Goal: Entertainment & Leisure: Consume media (video, audio)

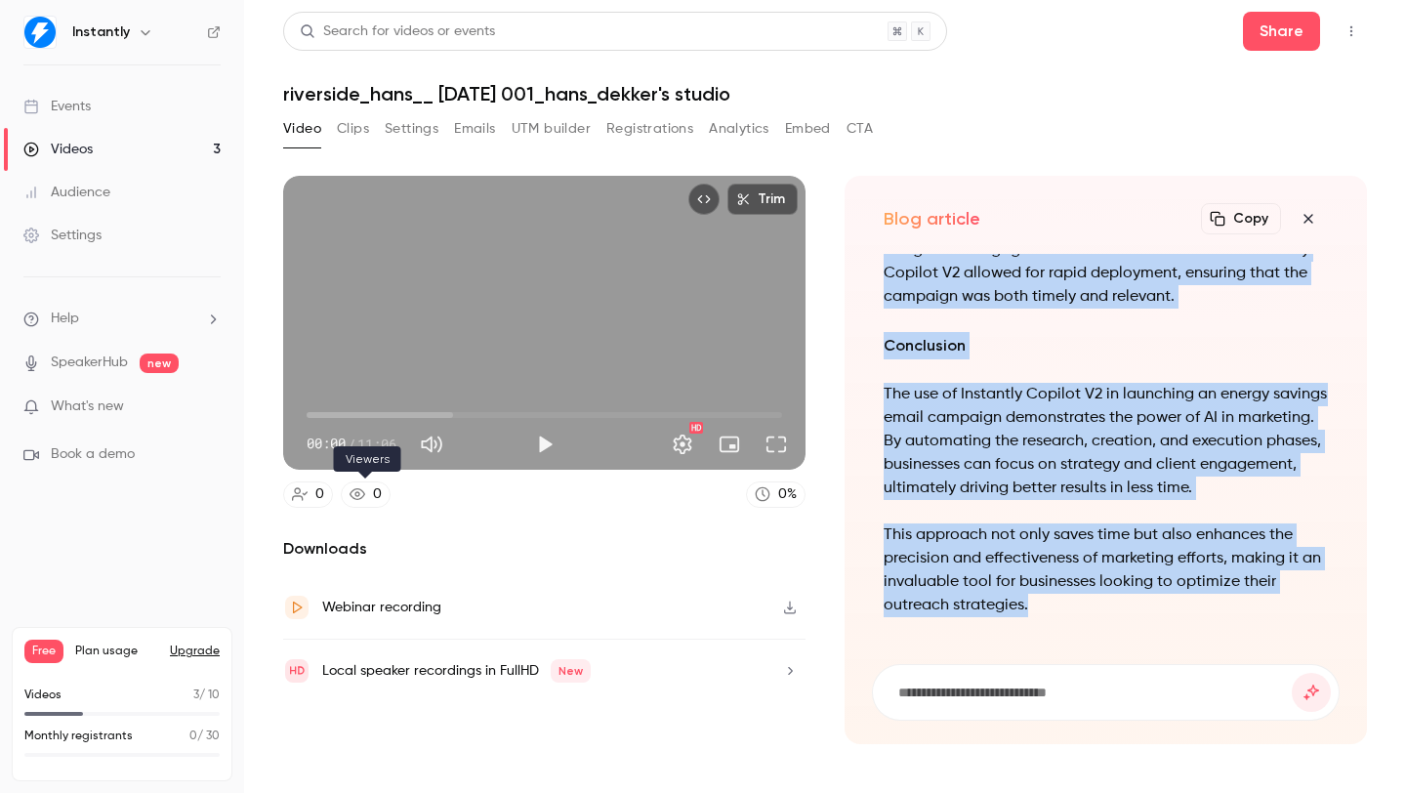
scroll to position [-1426, 0]
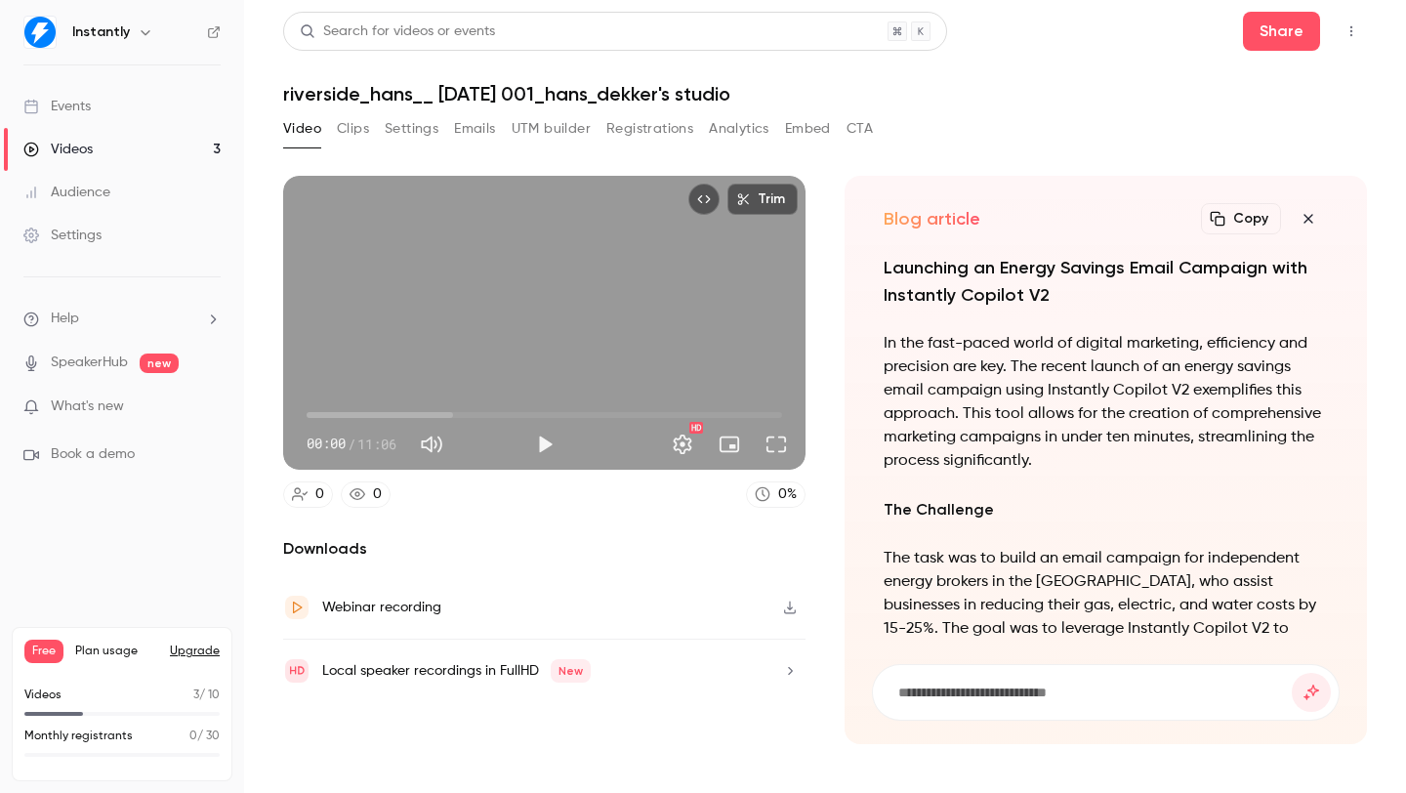
click at [21, 702] on div "Free Plan usage Upgrade Videos 3 / 10 Monthly registrants 0 / 30" at bounding box center [122, 704] width 221 height 154
click at [33, 698] on p "Videos" at bounding box center [42, 696] width 37 height 18
click at [145, 455] on li "Book a demo" at bounding box center [121, 454] width 197 height 21
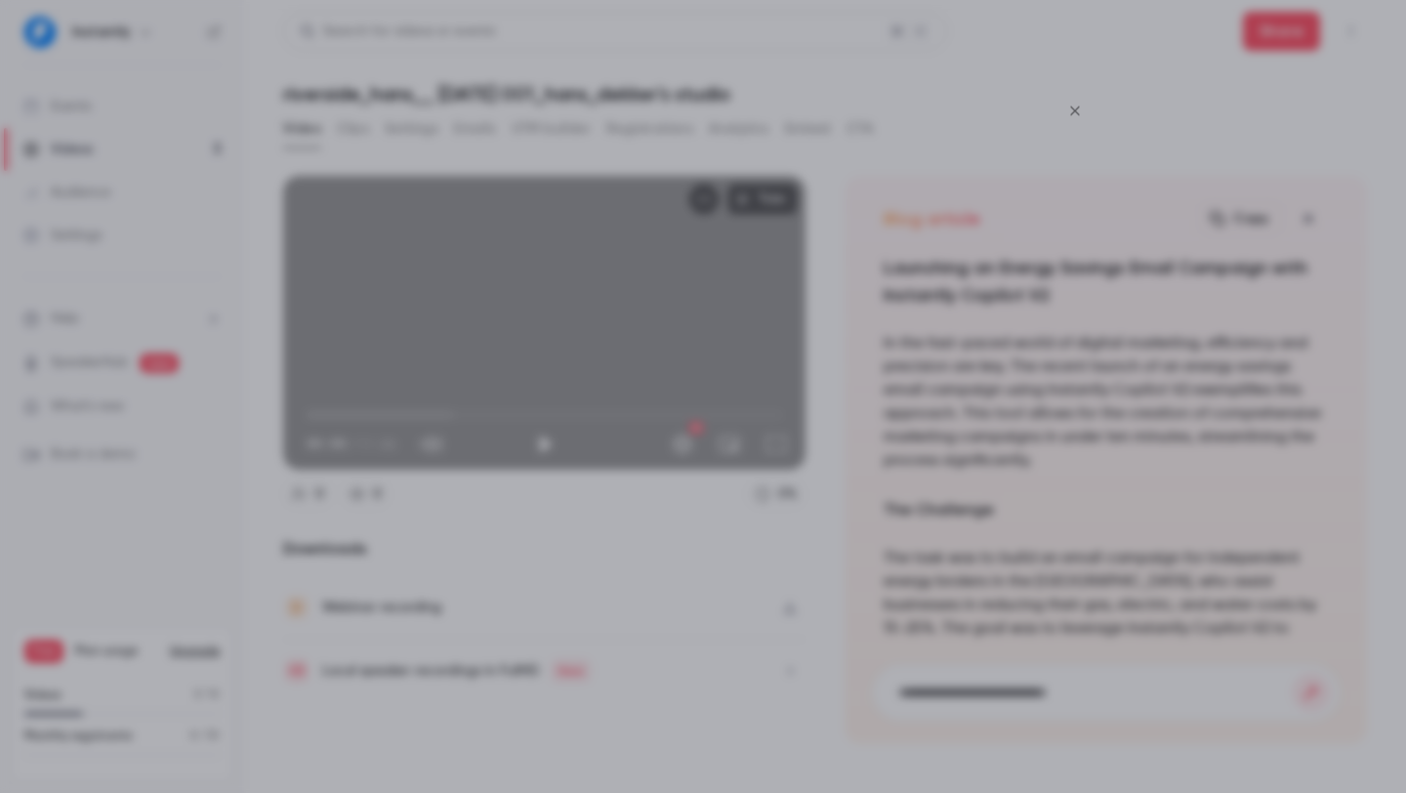
click at [1083, 104] on icon "Close" at bounding box center [1074, 112] width 23 height 16
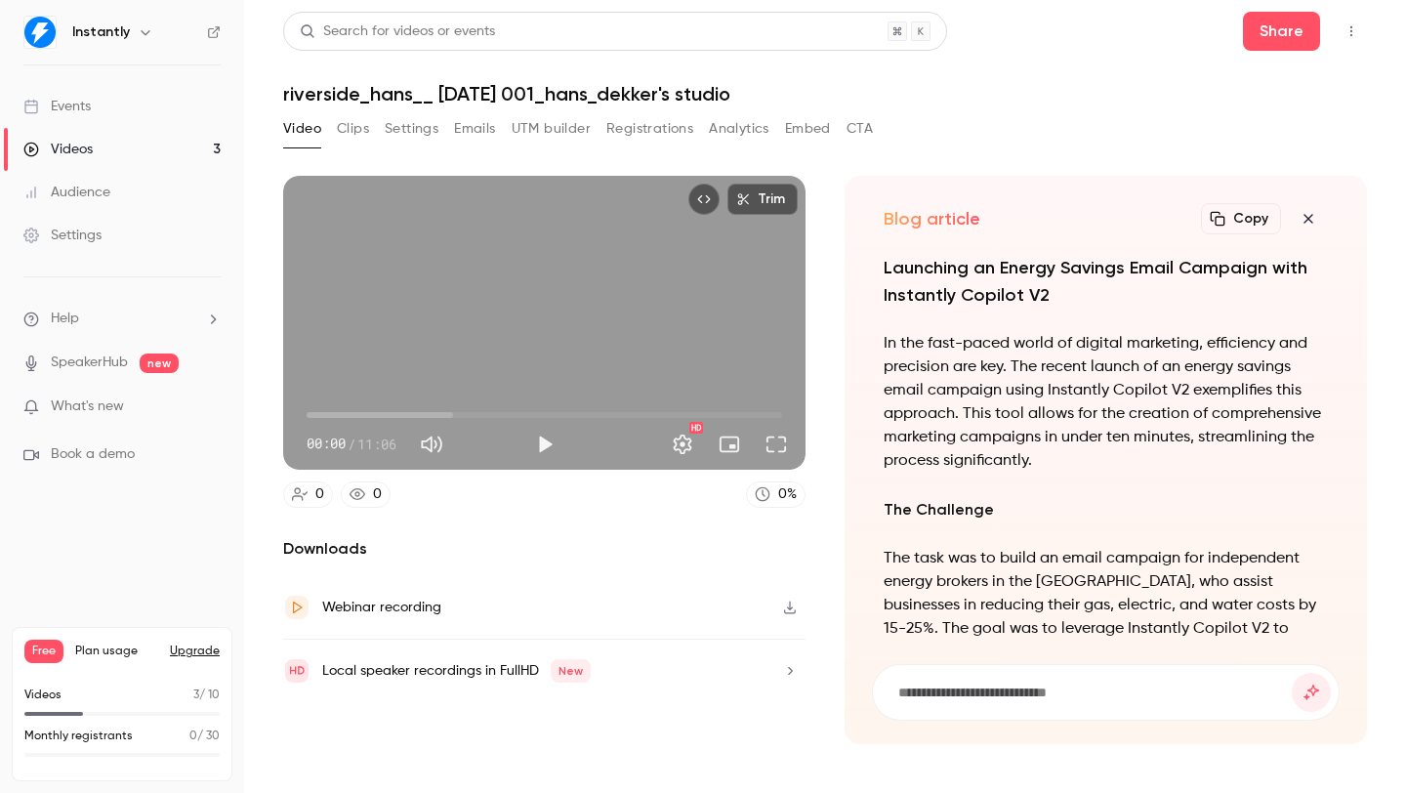
click at [54, 736] on p "Monthly registrants" at bounding box center [78, 737] width 108 height 18
click at [64, 692] on div "Videos 3 / 10" at bounding box center [121, 696] width 195 height 18
click at [104, 748] on div "Monthly registrants 0 / 30" at bounding box center [121, 742] width 195 height 29
click at [124, 405] on p "What's new" at bounding box center [106, 406] width 166 height 21
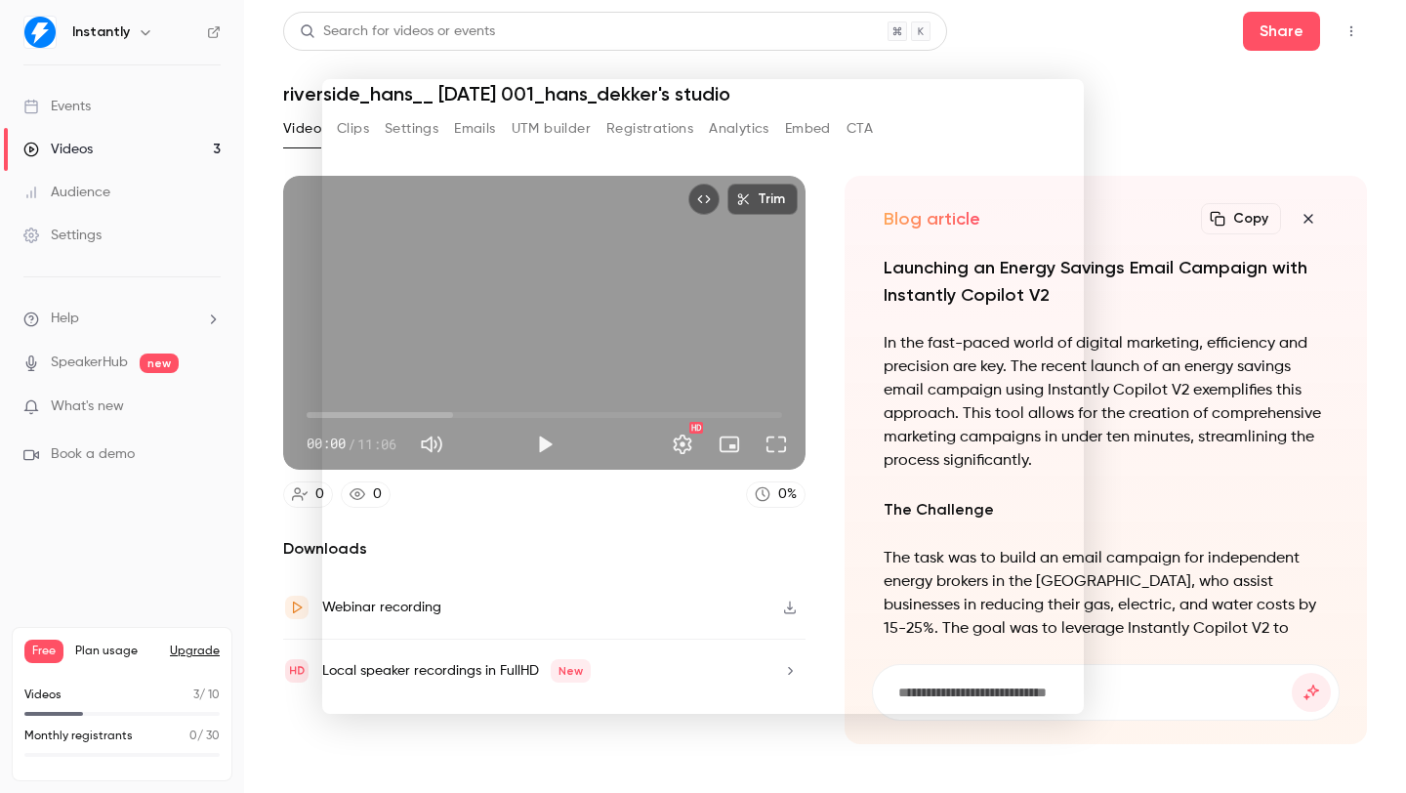
click at [1129, 162] on div at bounding box center [703, 396] width 1406 height 793
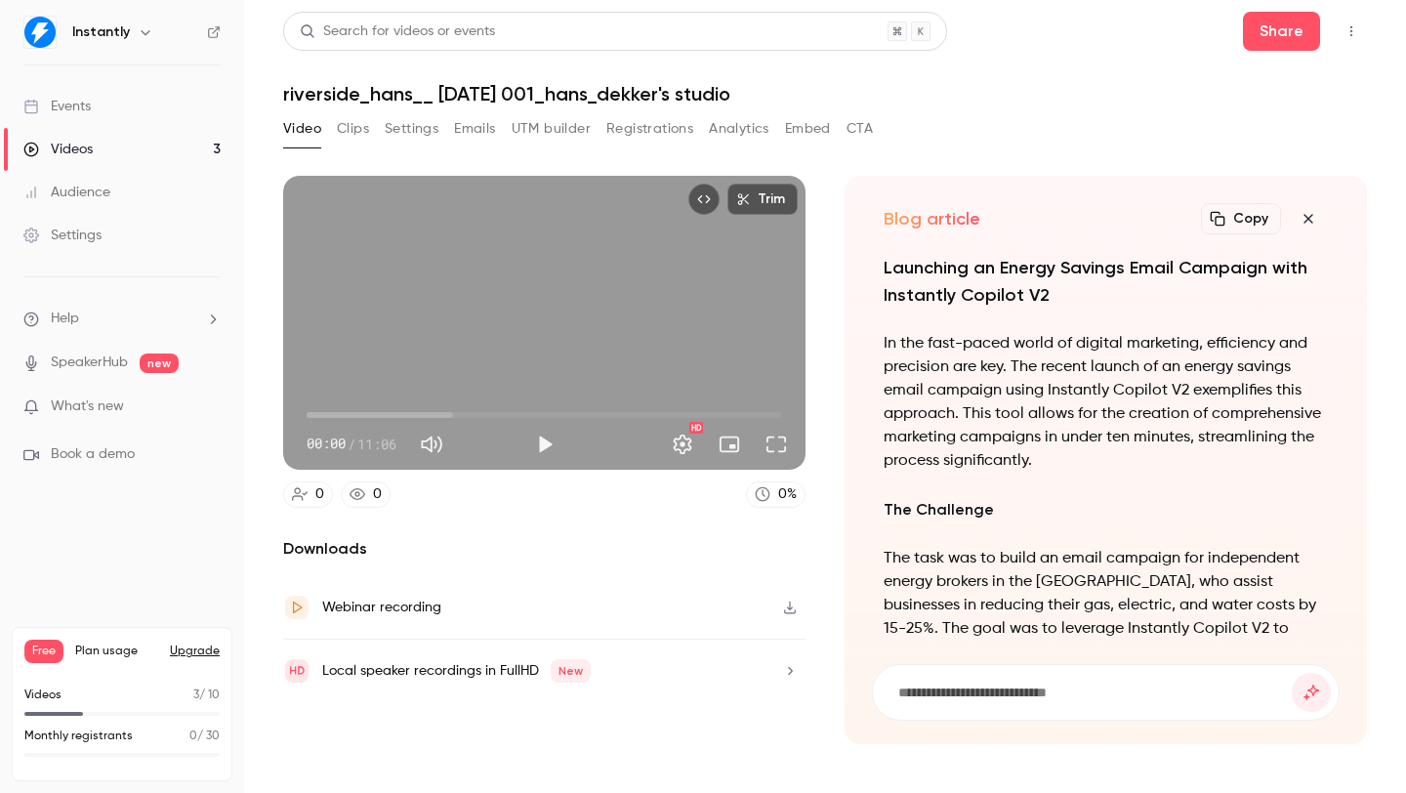
click at [104, 116] on link "Events" at bounding box center [122, 106] width 244 height 43
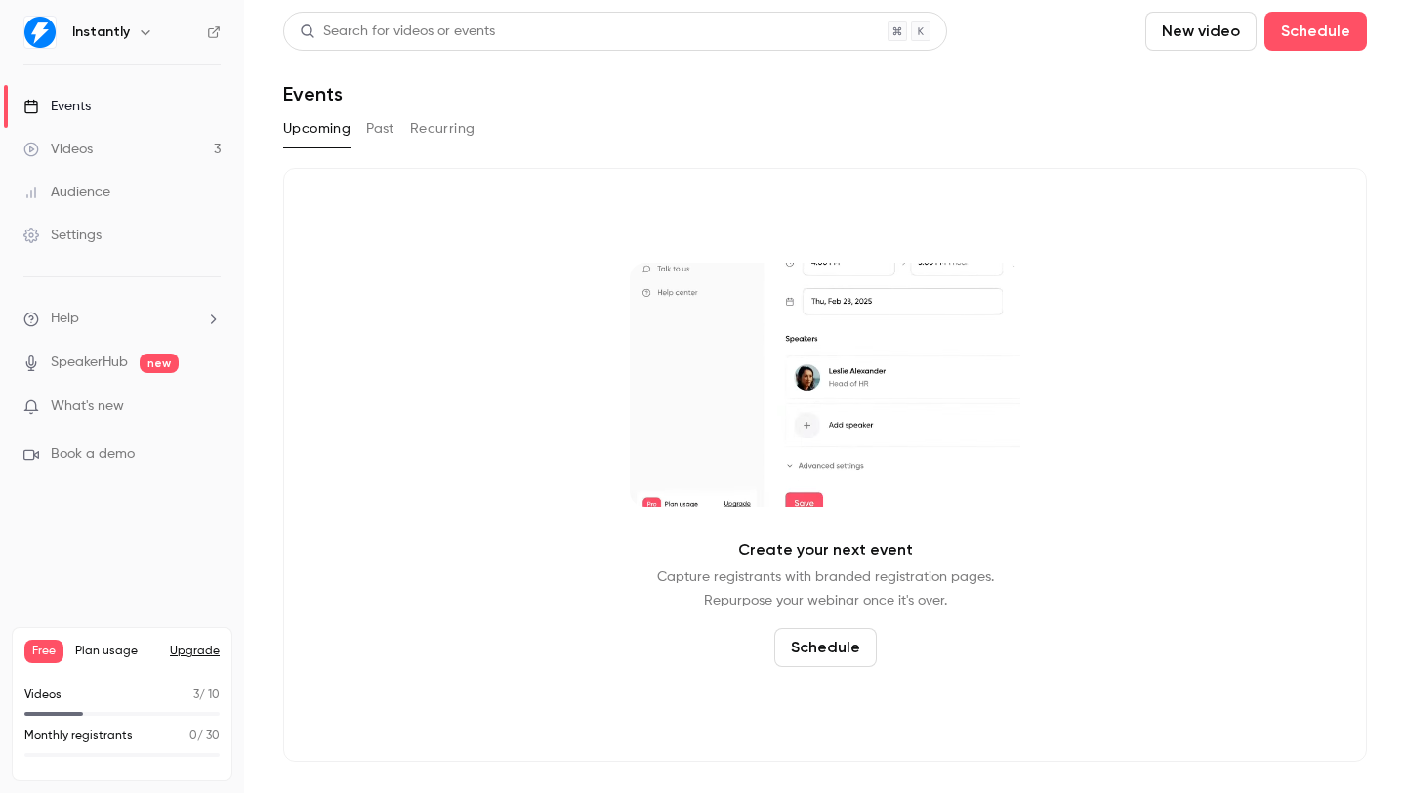
click at [381, 136] on button "Past" at bounding box center [380, 128] width 28 height 31
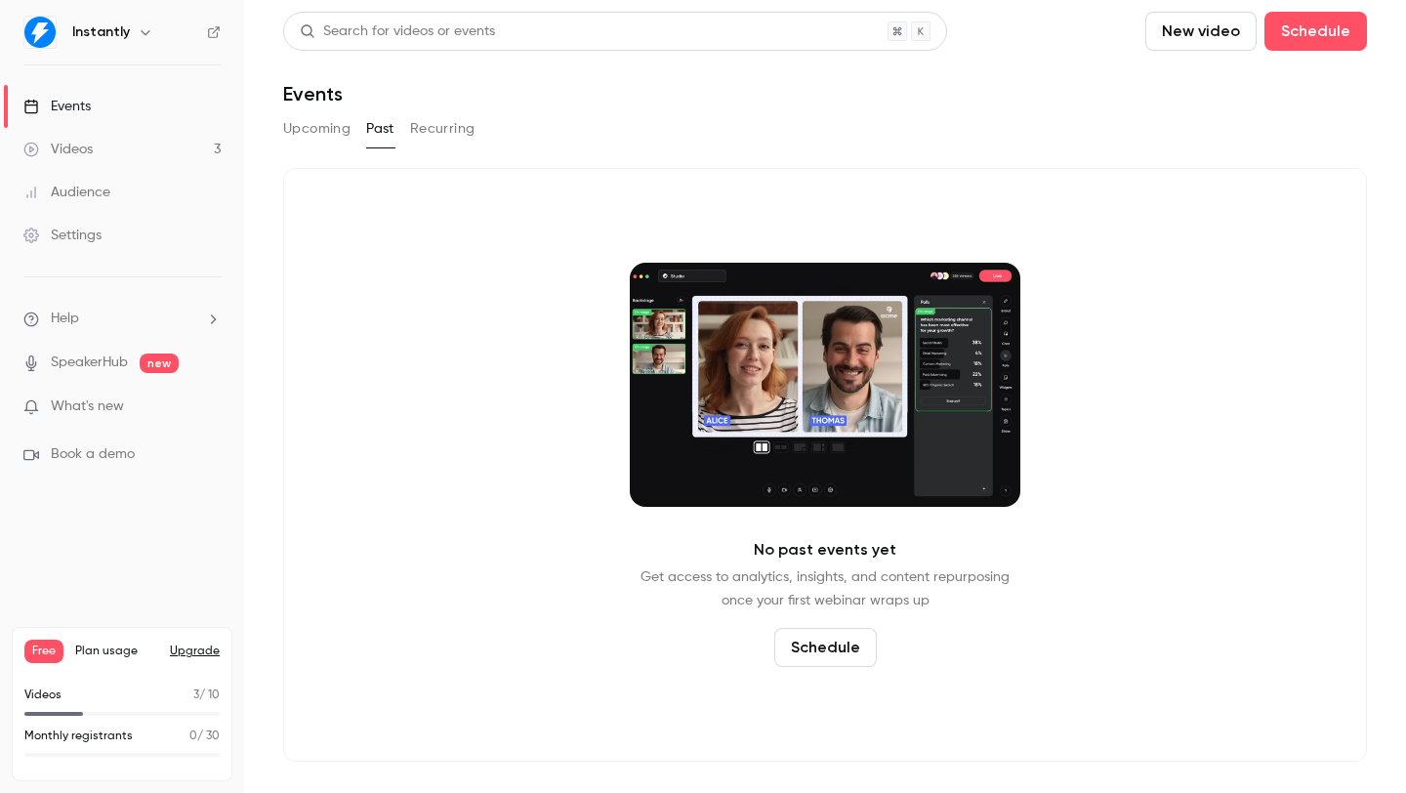
click at [58, 690] on p "Videos" at bounding box center [42, 696] width 37 height 18
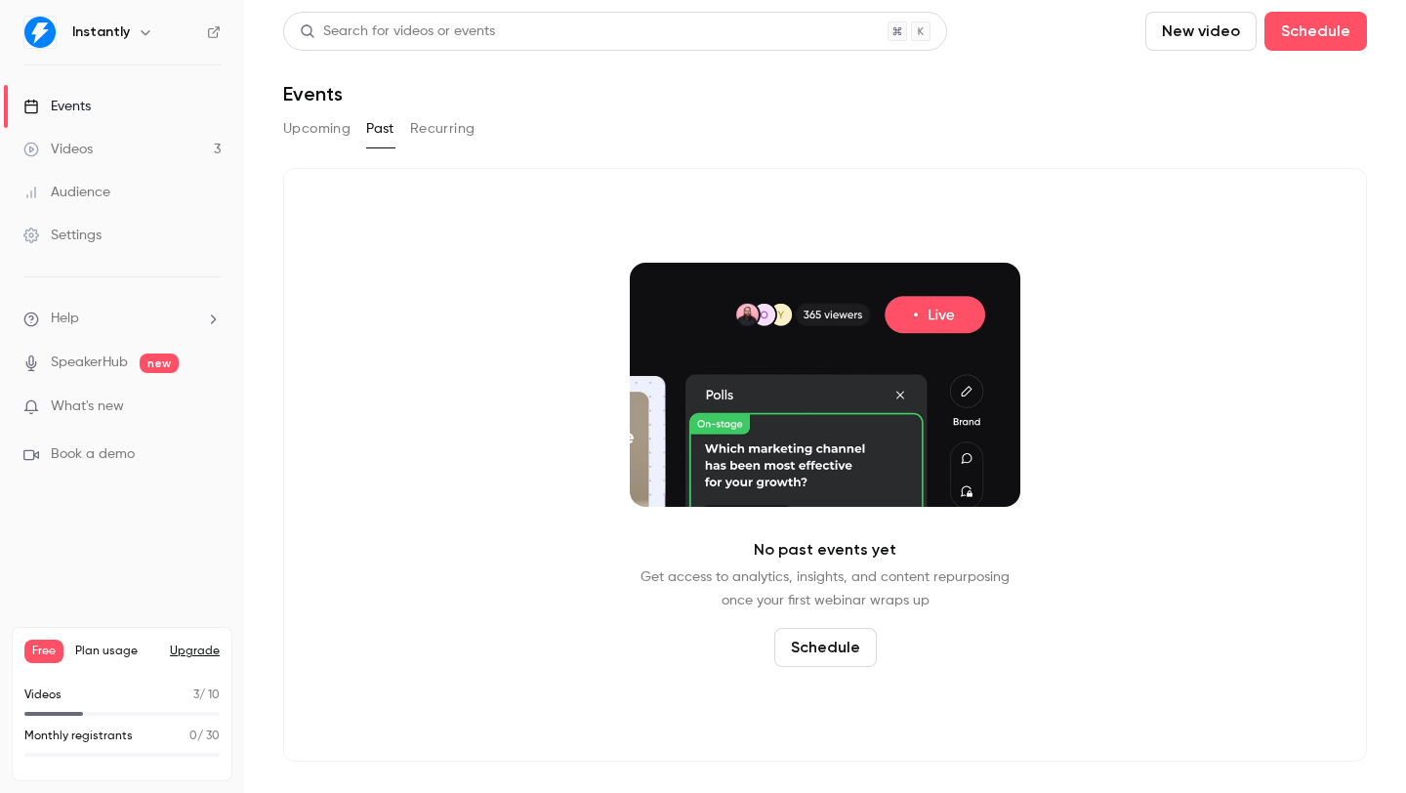
click at [114, 644] on span "Plan usage" at bounding box center [116, 652] width 83 height 16
click at [108, 648] on span "Plan usage" at bounding box center [116, 652] width 83 height 16
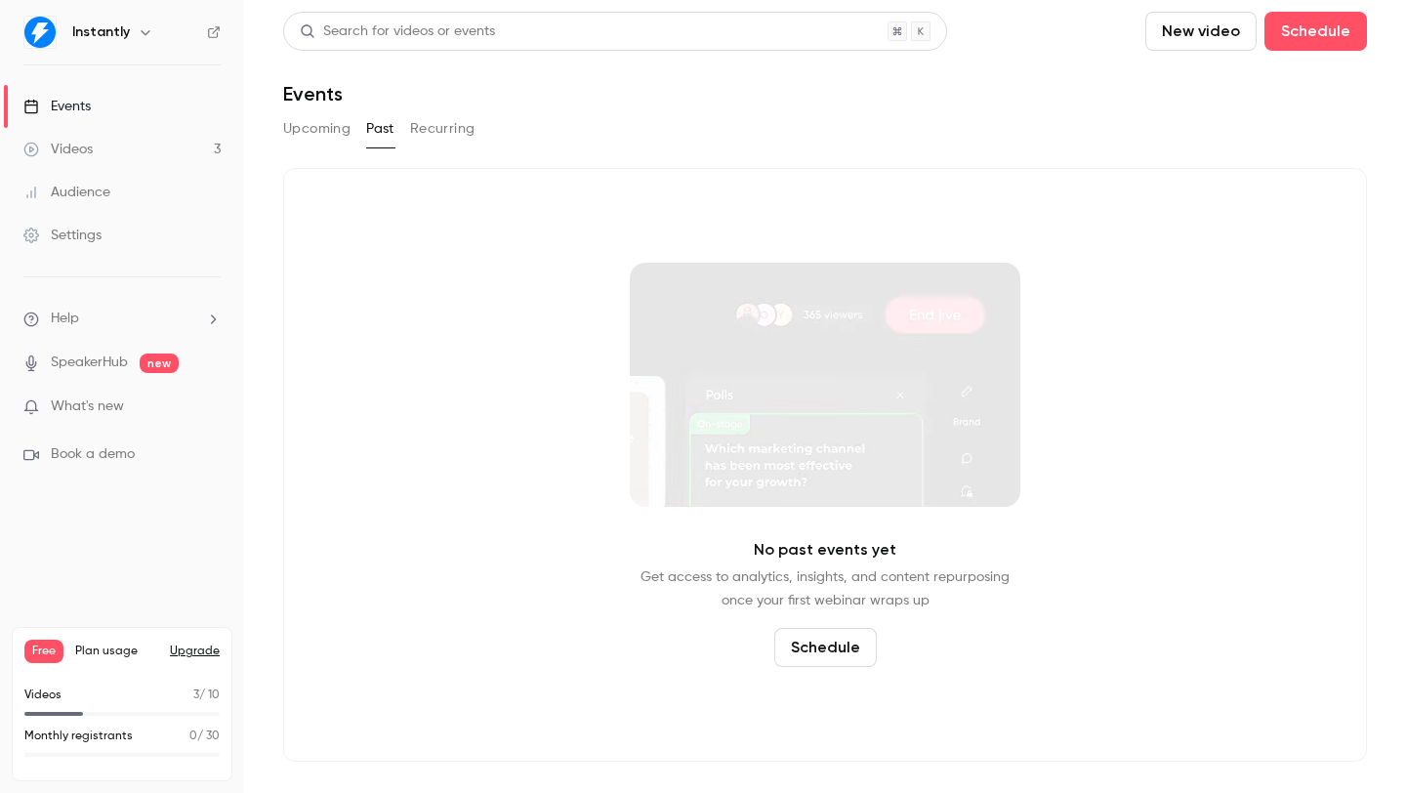
click at [39, 656] on span "Free" at bounding box center [43, 651] width 39 height 23
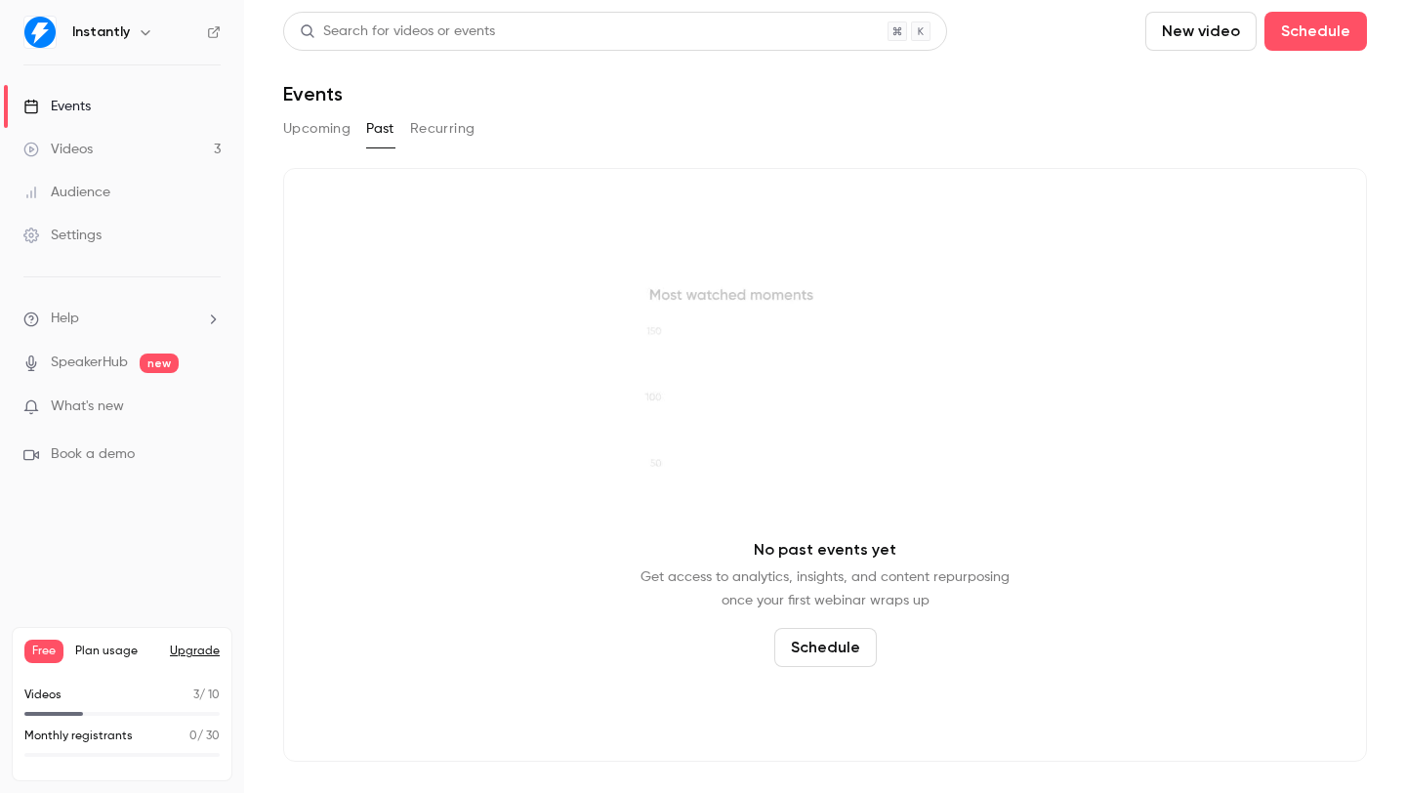
click at [95, 399] on span "What's new" at bounding box center [87, 406] width 73 height 21
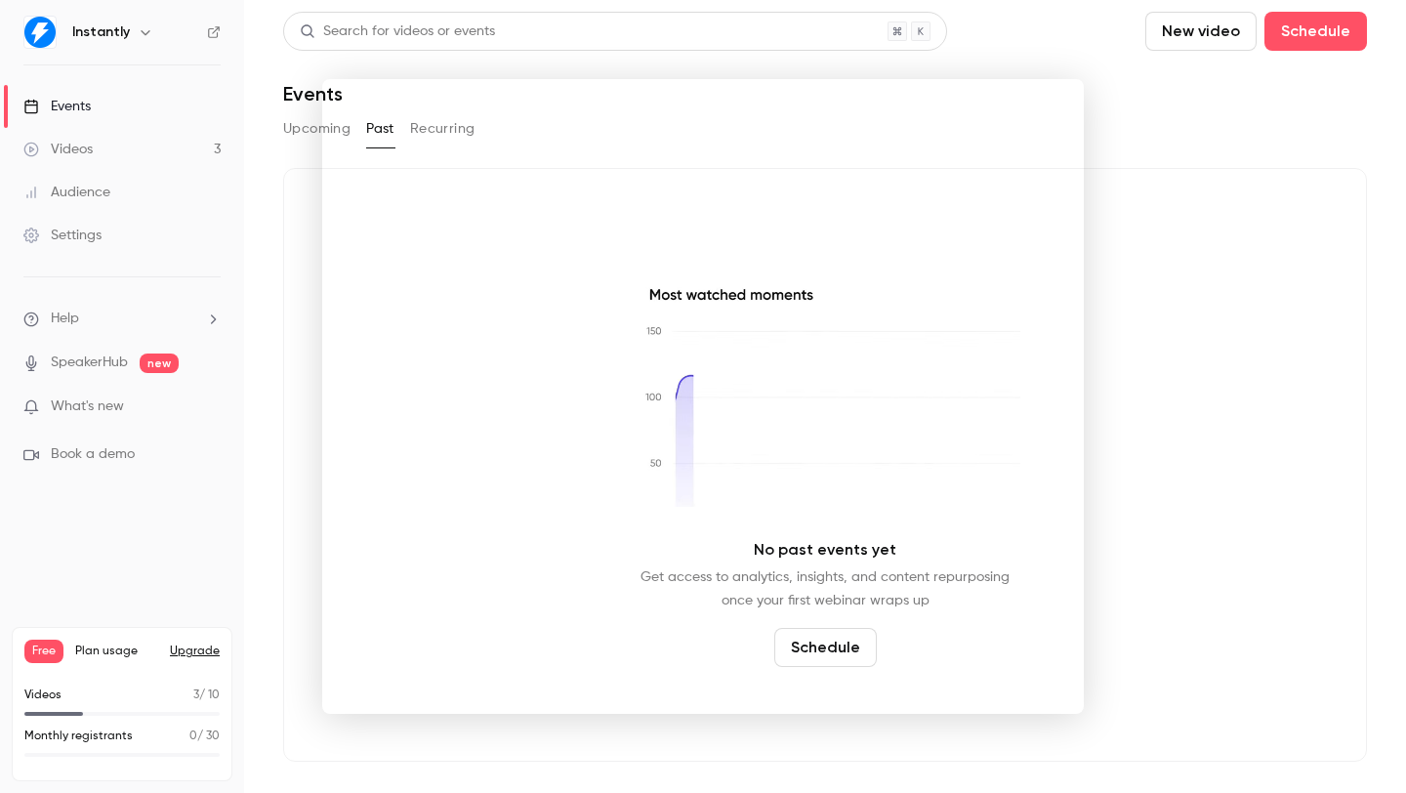
click at [124, 455] on div at bounding box center [703, 396] width 1406 height 793
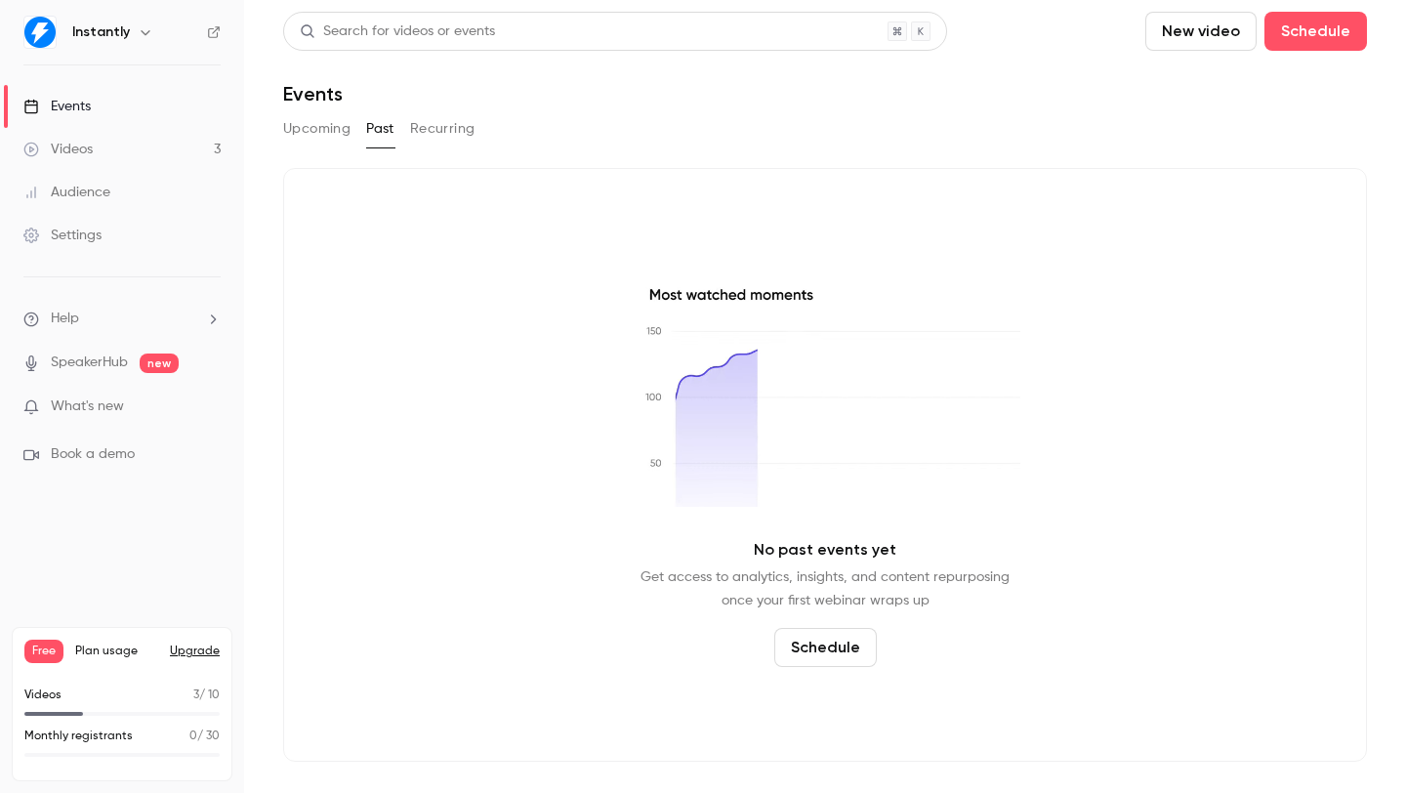
click at [47, 724] on div "Videos 3 / 10 Monthly registrants 0 / 30" at bounding box center [121, 728] width 195 height 82
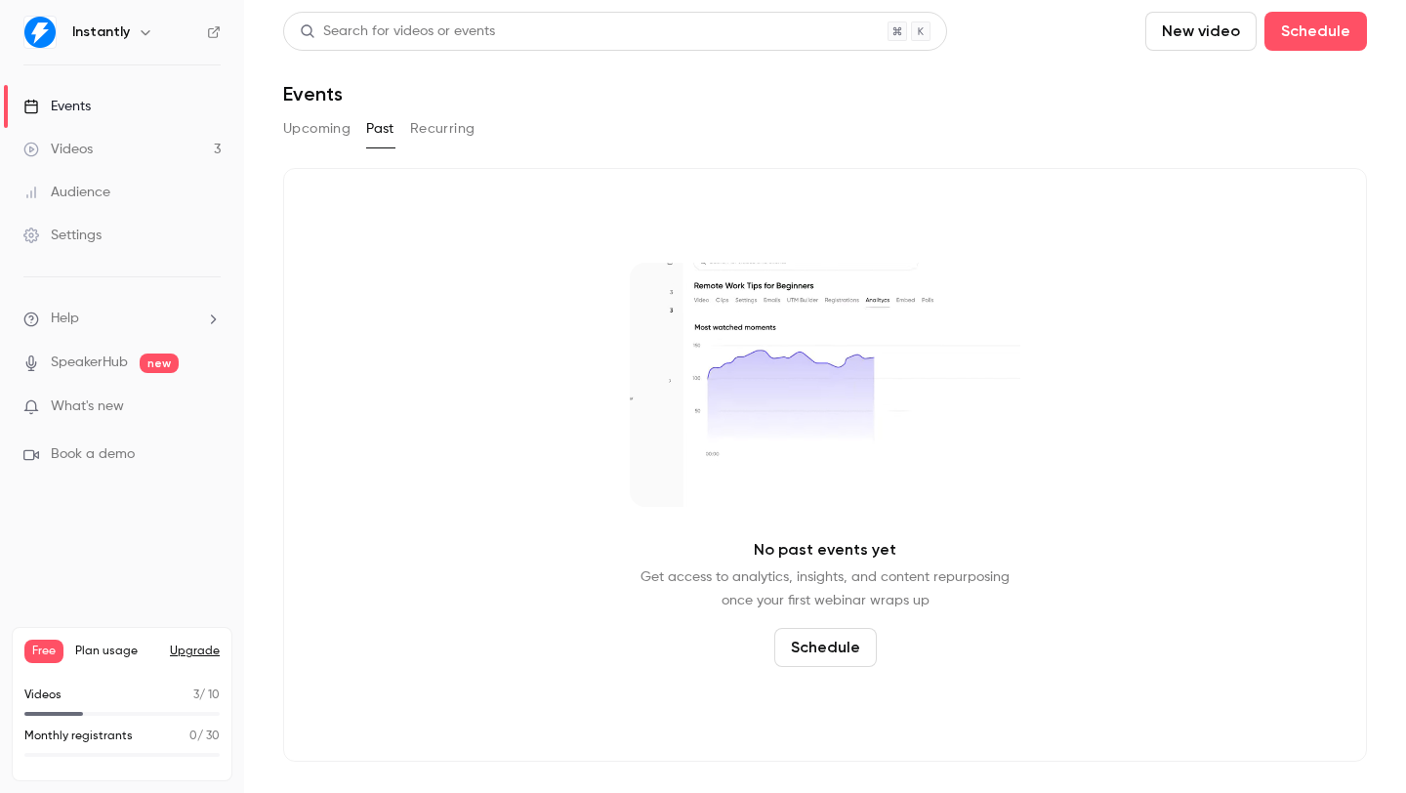
click at [49, 720] on div "Videos 3 / 10 Monthly registrants 0 / 30" at bounding box center [121, 728] width 195 height 82
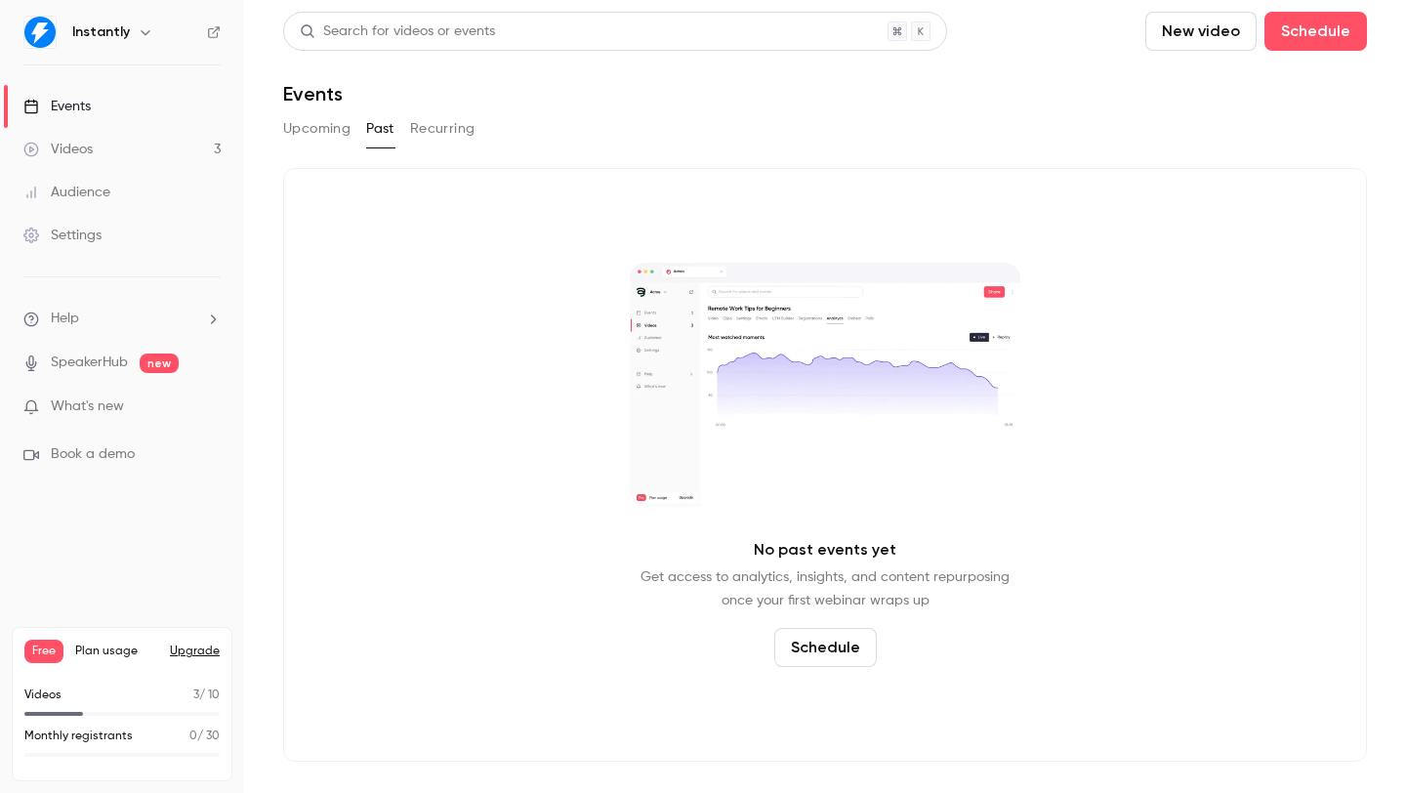
click at [70, 728] on p "Monthly registrants" at bounding box center [78, 737] width 108 height 18
click at [121, 652] on span "Plan usage" at bounding box center [116, 652] width 83 height 16
click at [122, 658] on span "Plan usage" at bounding box center [116, 652] width 83 height 16
click at [106, 161] on link "Videos 3" at bounding box center [122, 149] width 244 height 43
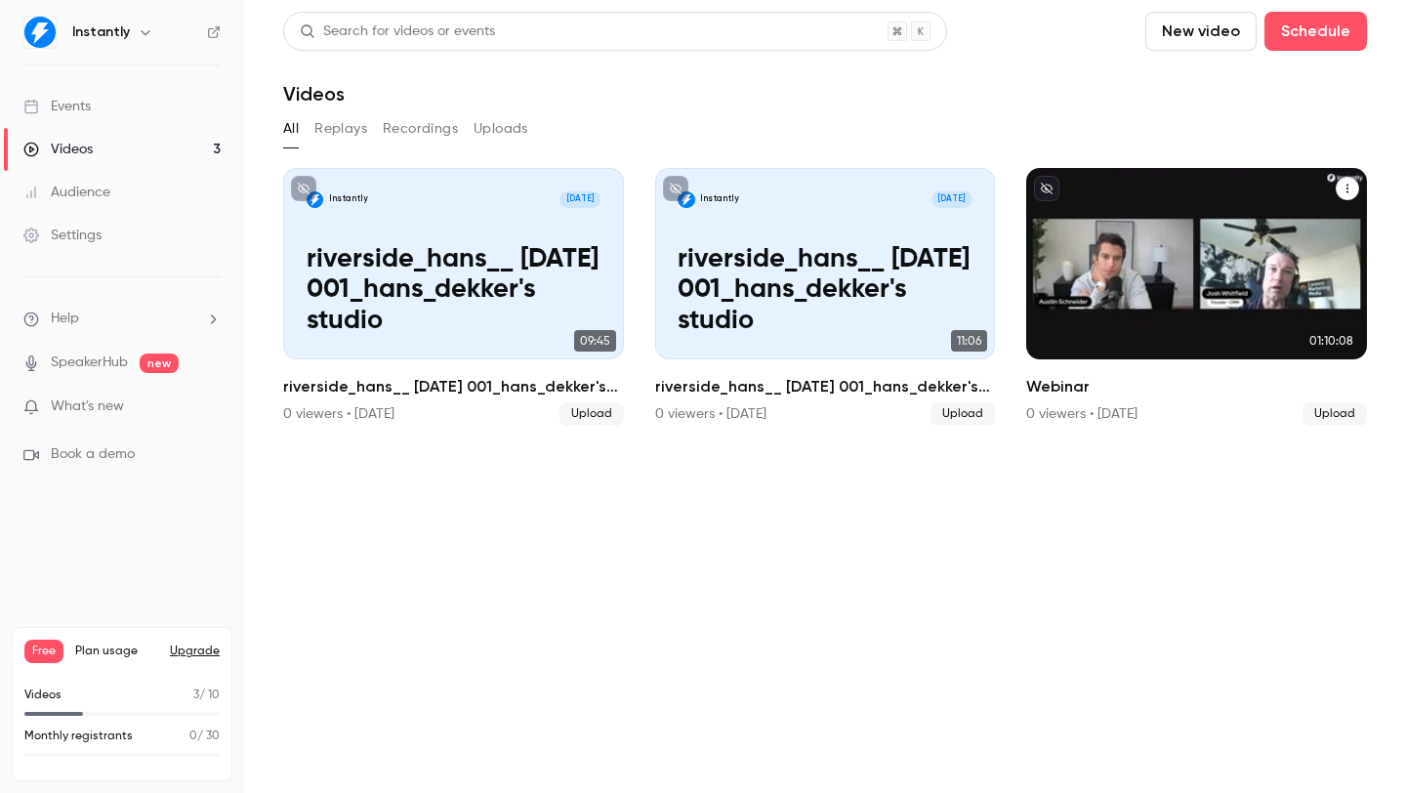
click at [1065, 381] on h2 "Webinar" at bounding box center [1196, 386] width 341 height 23
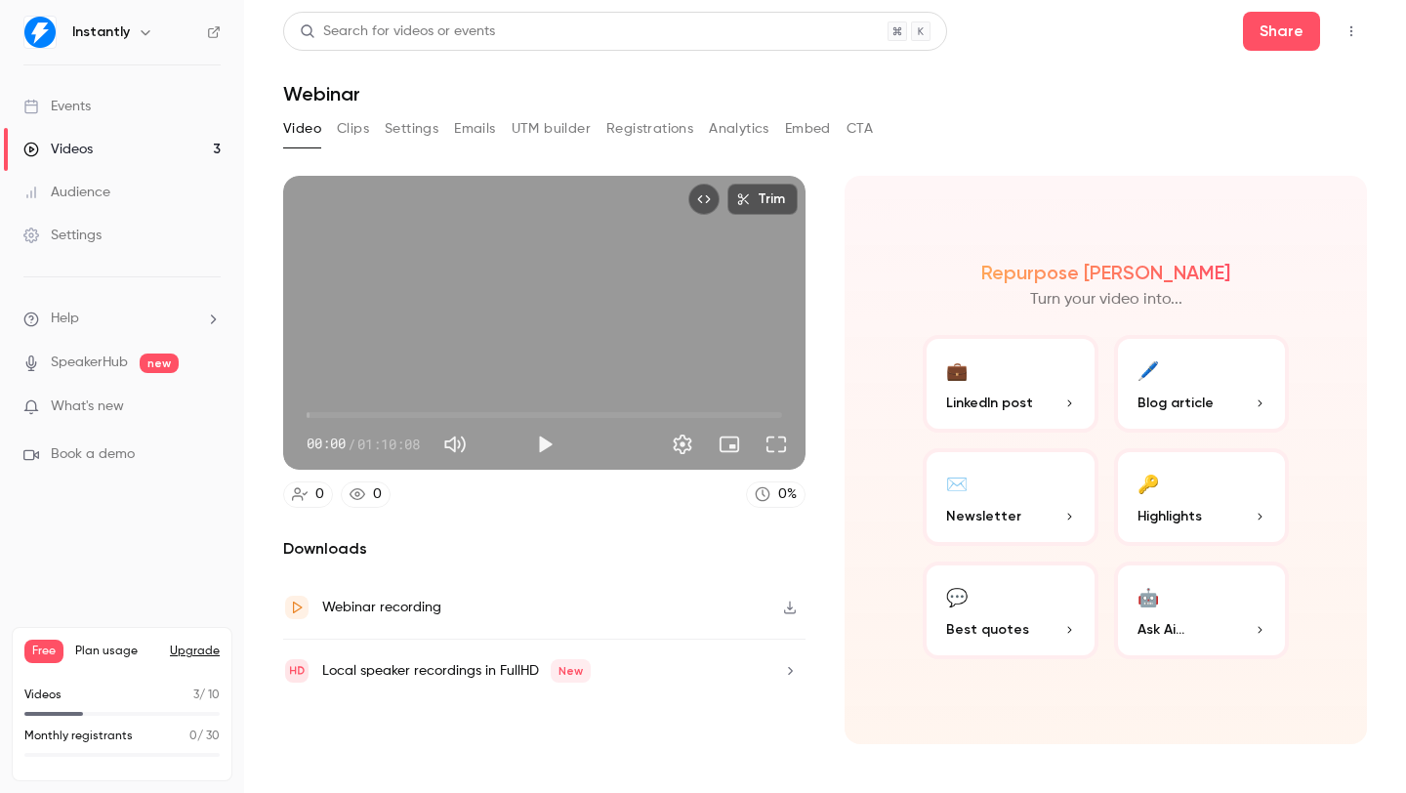
drag, startPoint x: 1166, startPoint y: 493, endPoint x: 1034, endPoint y: 617, distance: 181.0
click at [1034, 617] on div "💼 LinkedIn post 🖊️ Blog article ✉️ Newsletter 🔑 Highlights 💬 Best quotes 🤖 Ask …" at bounding box center [1106, 497] width 366 height 324
click at [1033, 617] on button "💬 Best quotes" at bounding box center [1011, 611] width 176 height 98
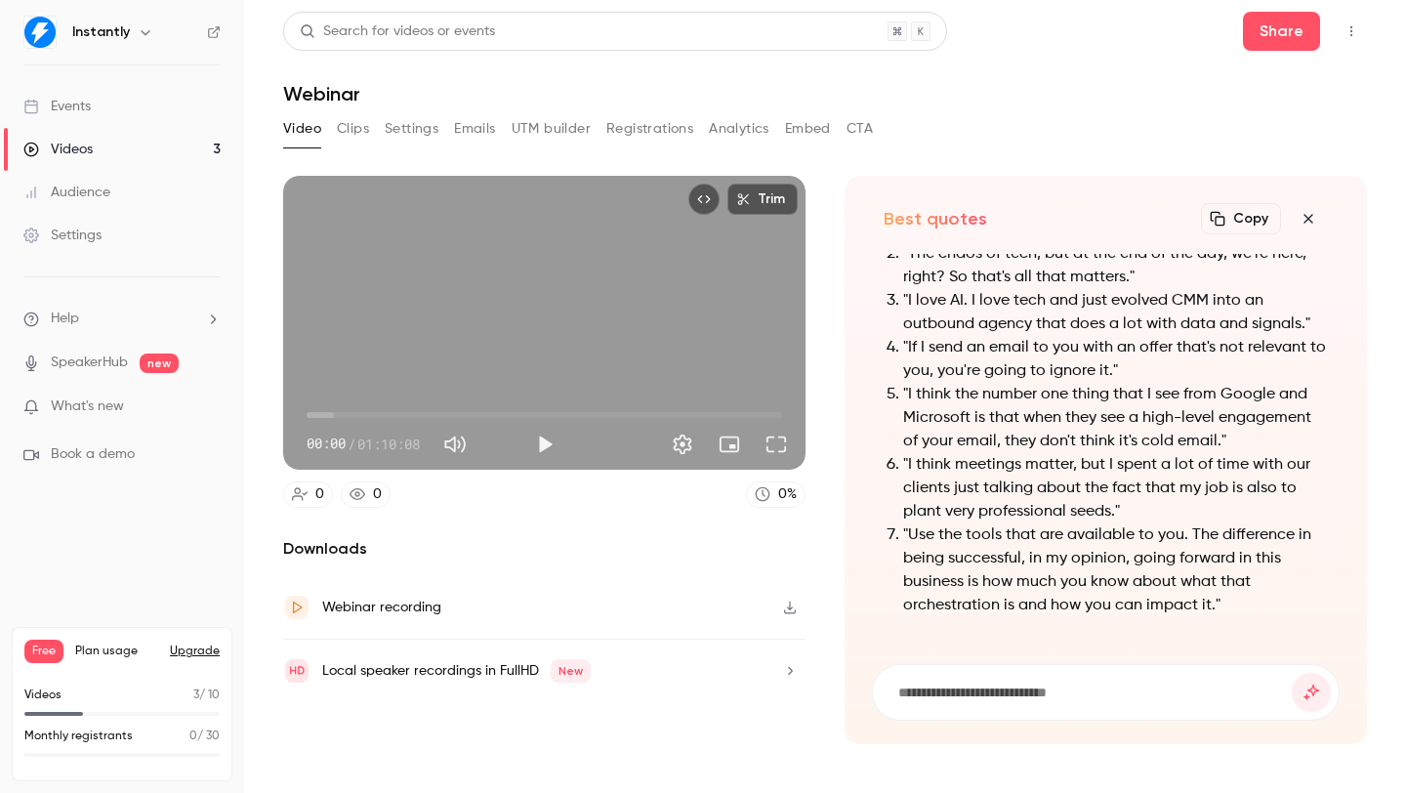
drag, startPoint x: 1136, startPoint y: 422, endPoint x: 1113, endPoint y: 496, distance: 77.5
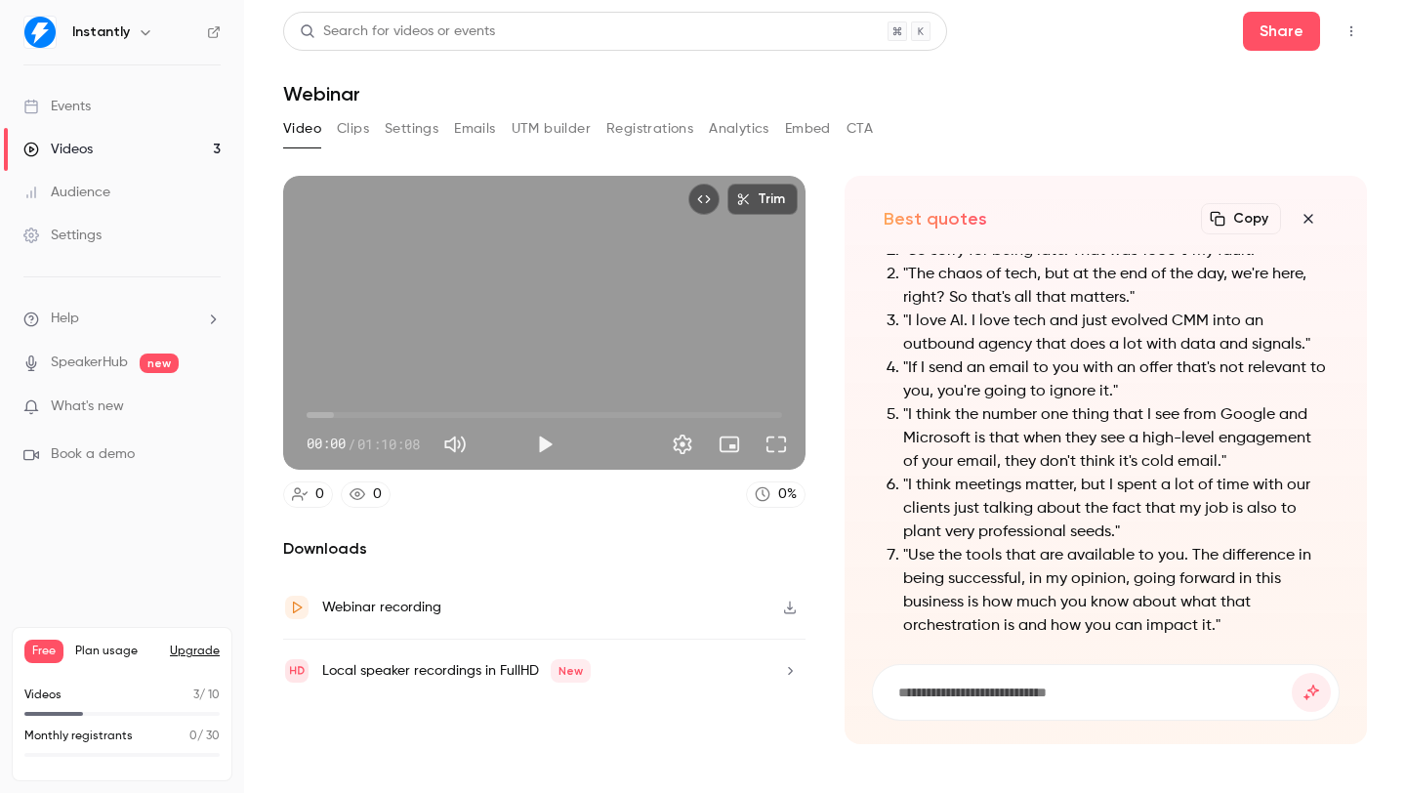
scroll to position [-21, 0]
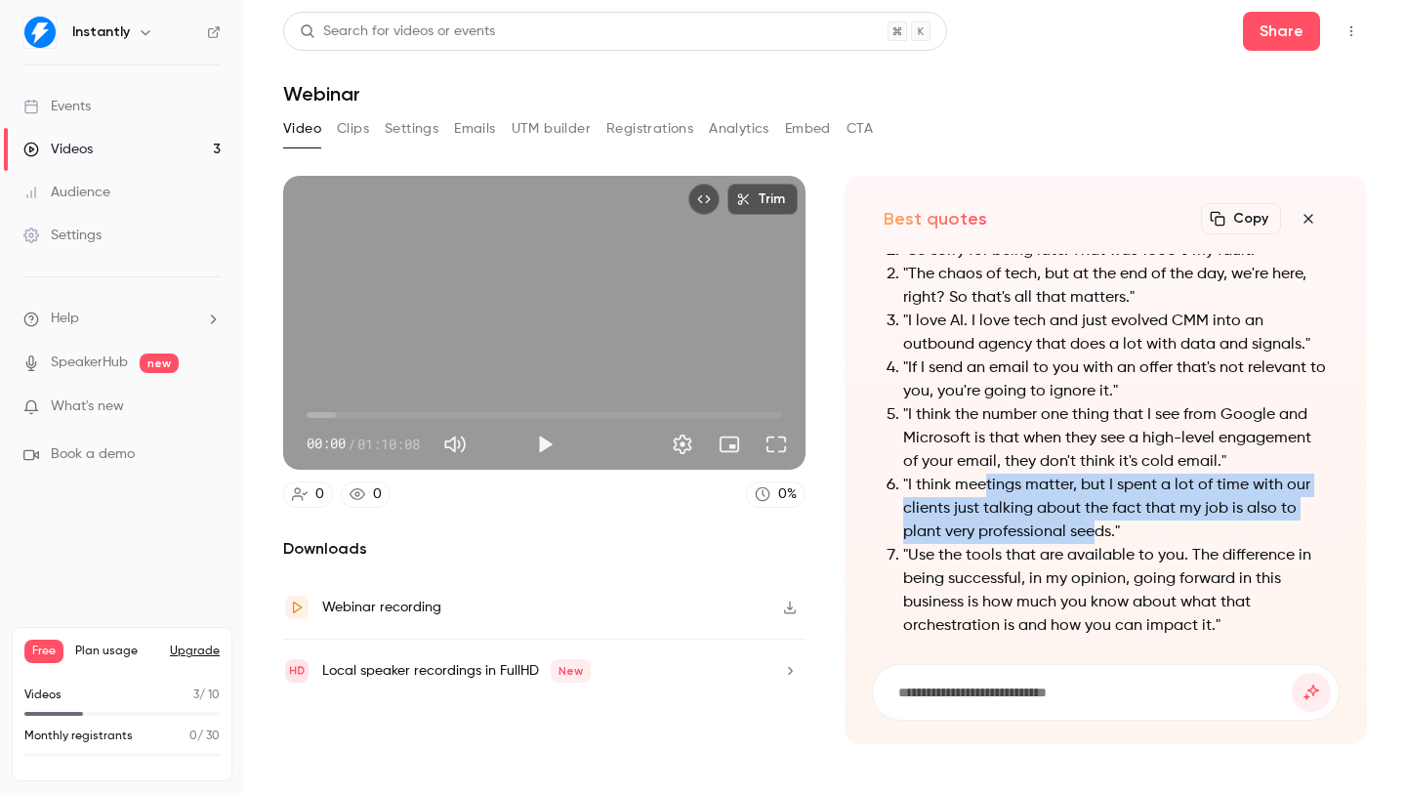
drag, startPoint x: 986, startPoint y: 483, endPoint x: 1097, endPoint y: 526, distance: 118.4
click at [1094, 524] on li ""I think meetings matter, but I spent a lot of time with our clients just talki…" at bounding box center [1115, 509] width 425 height 70
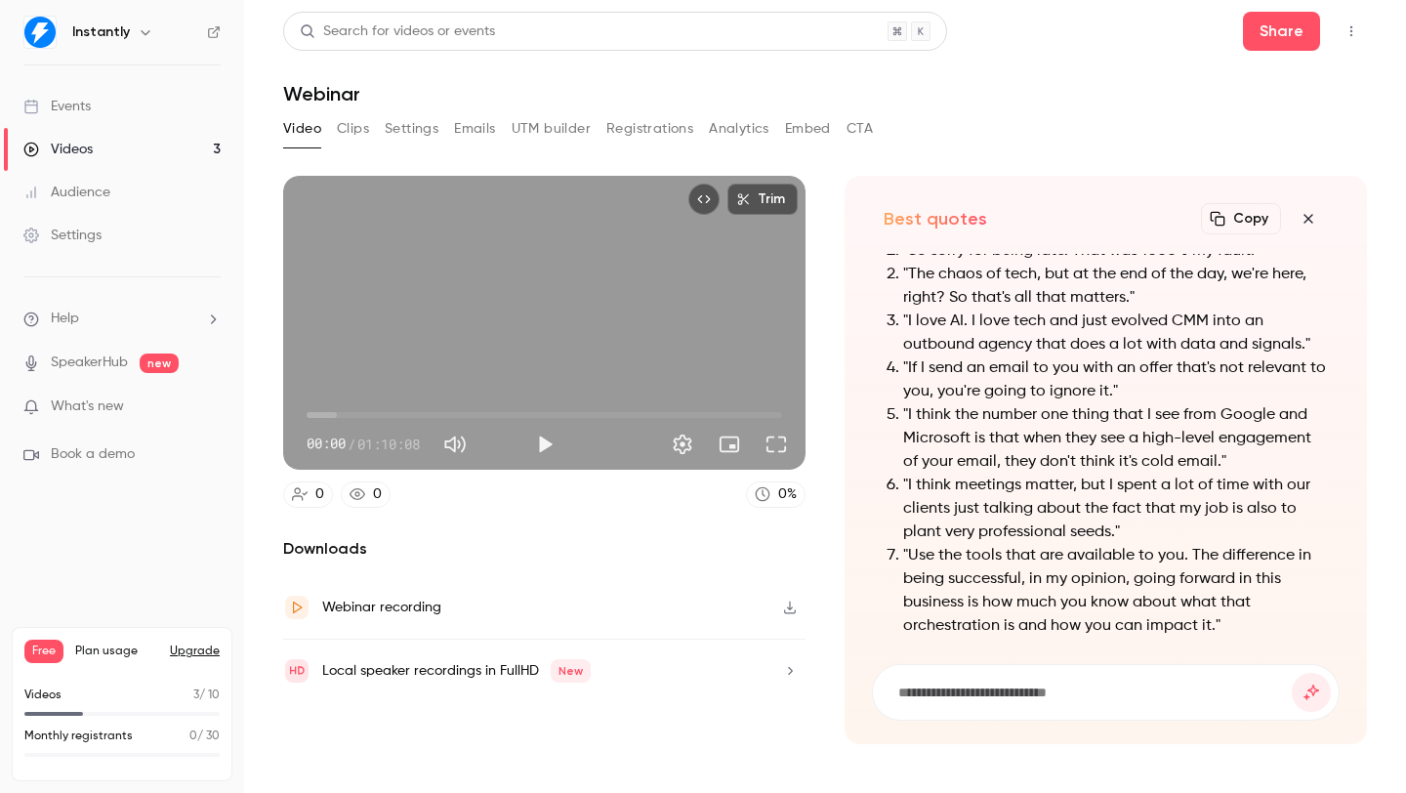
click at [1098, 526] on li ""I think meetings matter, but I spent a lot of time with our clients just talki…" at bounding box center [1115, 509] width 425 height 70
drag, startPoint x: 1058, startPoint y: 489, endPoint x: 1099, endPoint y: 534, distance: 60.8
click at [1088, 527] on li ""I think meetings matter, but I spent a lot of time with our clients just talki…" at bounding box center [1115, 509] width 425 height 70
click at [1099, 534] on li ""I think meetings matter, but I spent a lot of time with our clients just talki…" at bounding box center [1115, 509] width 425 height 70
drag, startPoint x: 913, startPoint y: 557, endPoint x: 1172, endPoint y: 601, distance: 262.5
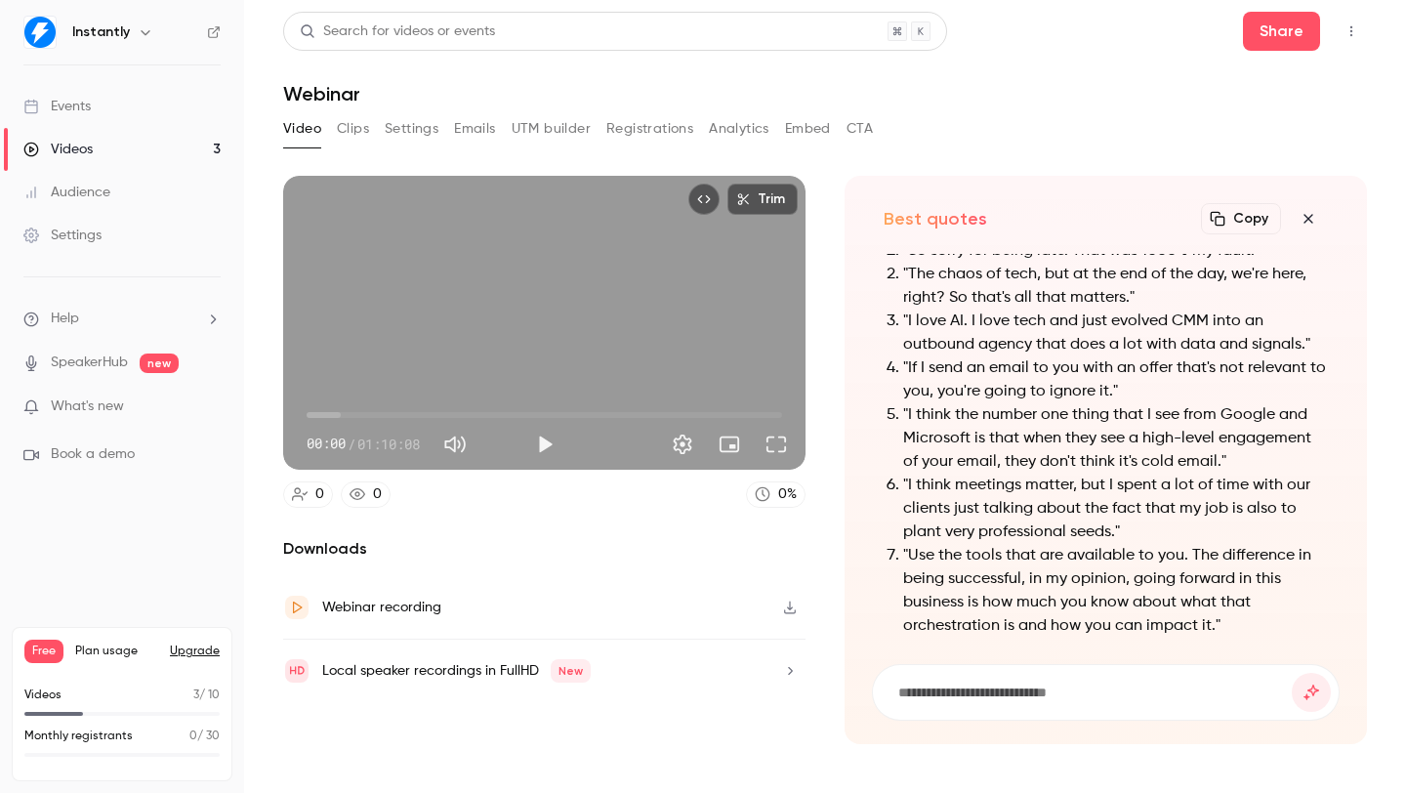
click at [1171, 599] on li ""Use the tools that are available to you. The difference in being successful, i…" at bounding box center [1115, 591] width 425 height 94
drag, startPoint x: 1172, startPoint y: 604, endPoint x: 1091, endPoint y: 573, distance: 86.9
click at [1103, 580] on li ""Use the tools that are available to you. The difference in being successful, i…" at bounding box center [1115, 591] width 425 height 94
click at [1085, 569] on li ""Use the tools that are available to you. The difference in being successful, i…" at bounding box center [1115, 591] width 425 height 94
drag, startPoint x: 1053, startPoint y: 569, endPoint x: 1137, endPoint y: 618, distance: 97.1
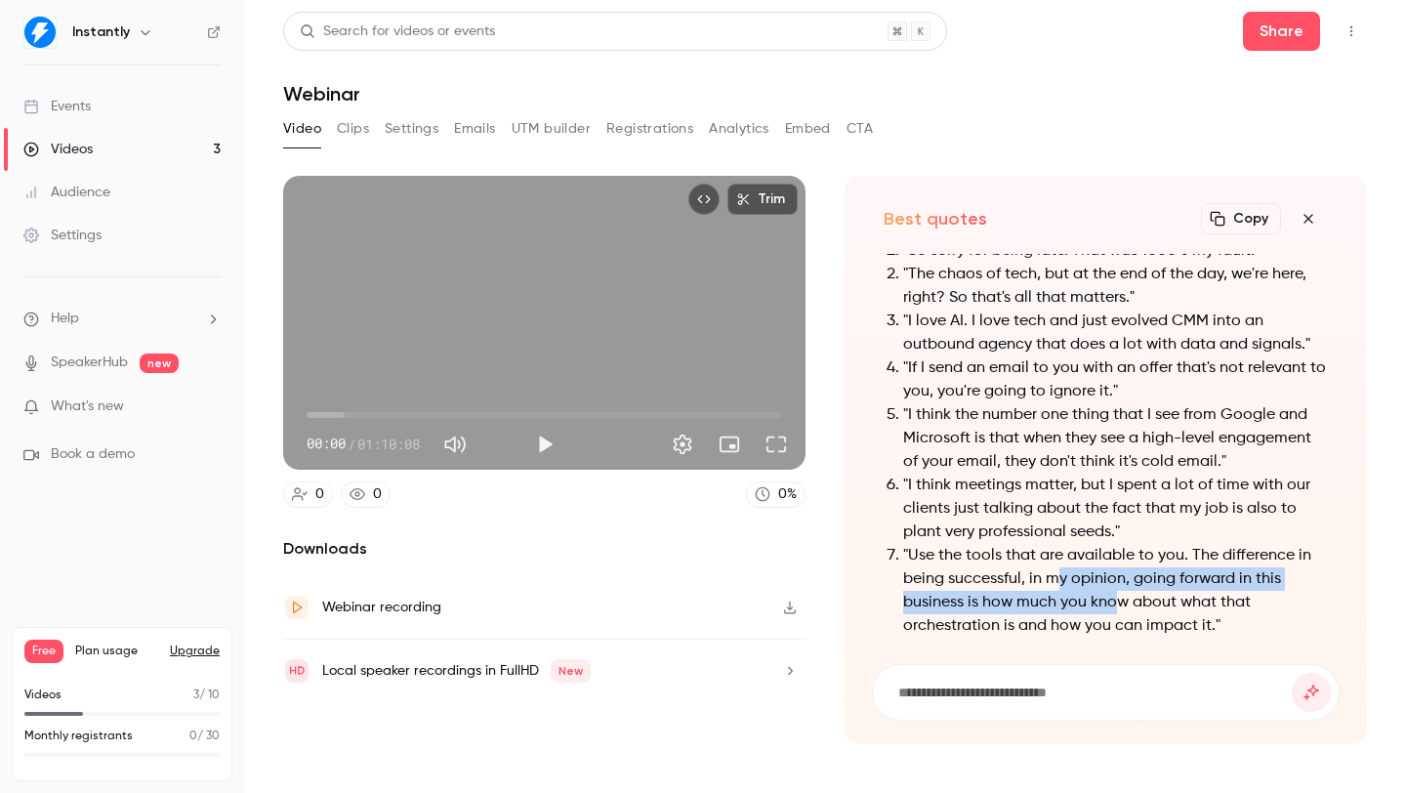
click at [1127, 614] on li ""Use the tools that are available to you. The difference in being successful, i…" at bounding box center [1115, 591] width 425 height 94
click at [1142, 619] on li ""Use the tools that are available to you. The difference in being successful, i…" at bounding box center [1115, 591] width 425 height 94
drag, startPoint x: 1133, startPoint y: 568, endPoint x: 1164, endPoint y: 611, distance: 53.1
click at [1158, 609] on li ""Use the tools that are available to you. The difference in being successful, i…" at bounding box center [1115, 591] width 425 height 94
click at [1164, 611] on li ""Use the tools that are available to you. The difference in being successful, i…" at bounding box center [1115, 591] width 425 height 94
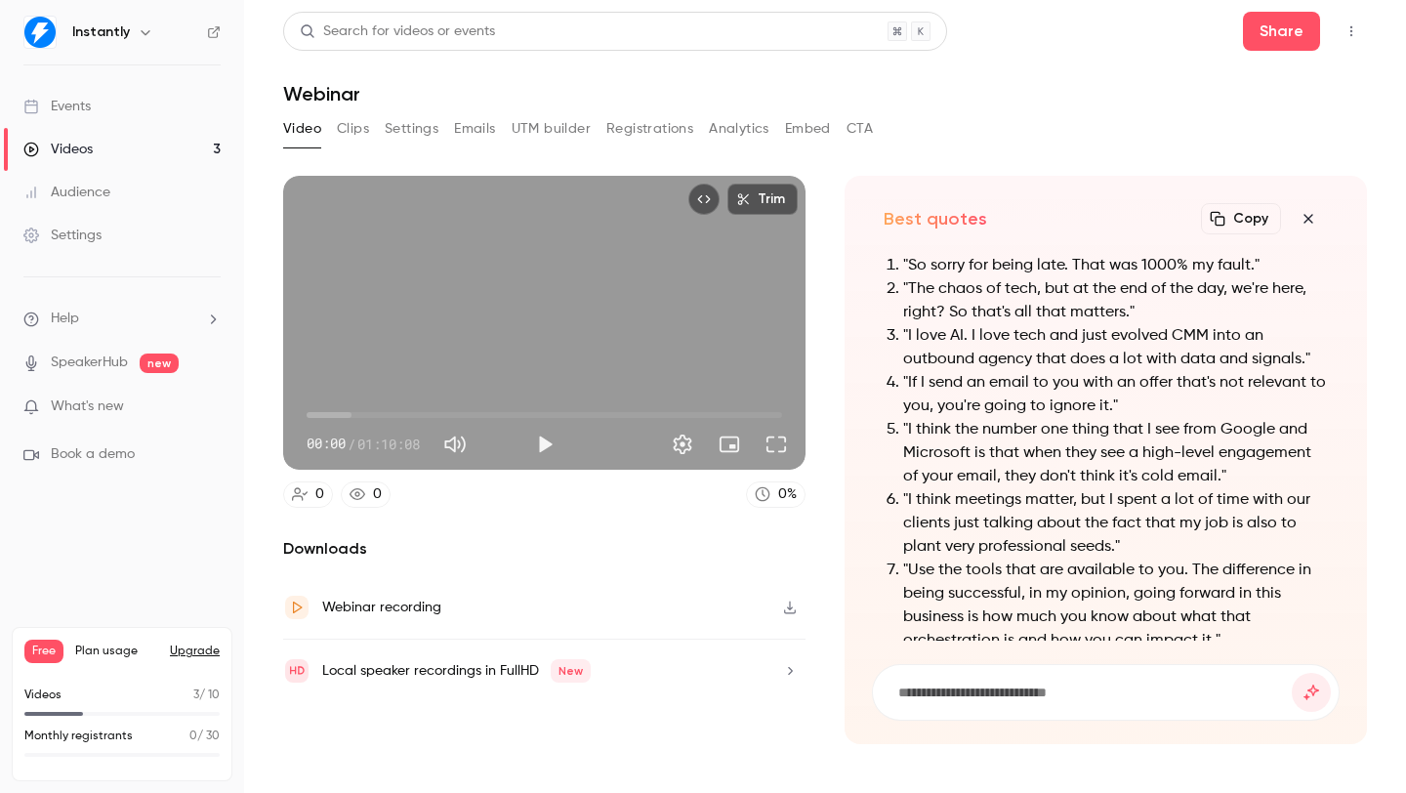
scroll to position [-35, 0]
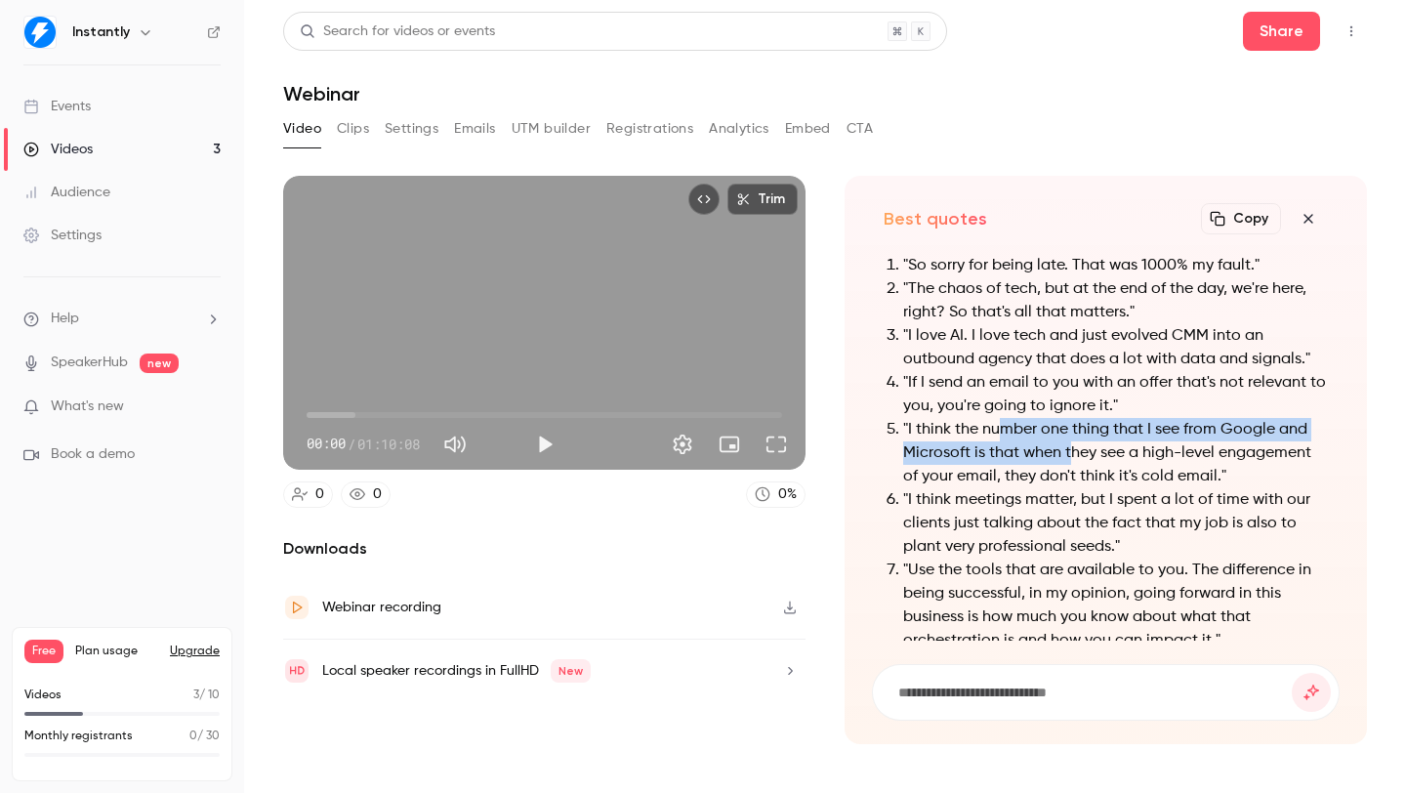
drag, startPoint x: 1021, startPoint y: 440, endPoint x: 1071, endPoint y: 462, distance: 54.2
click at [1071, 462] on li ""I think the number one thing that I see from Google and Microsoft is that when…" at bounding box center [1115, 453] width 425 height 70
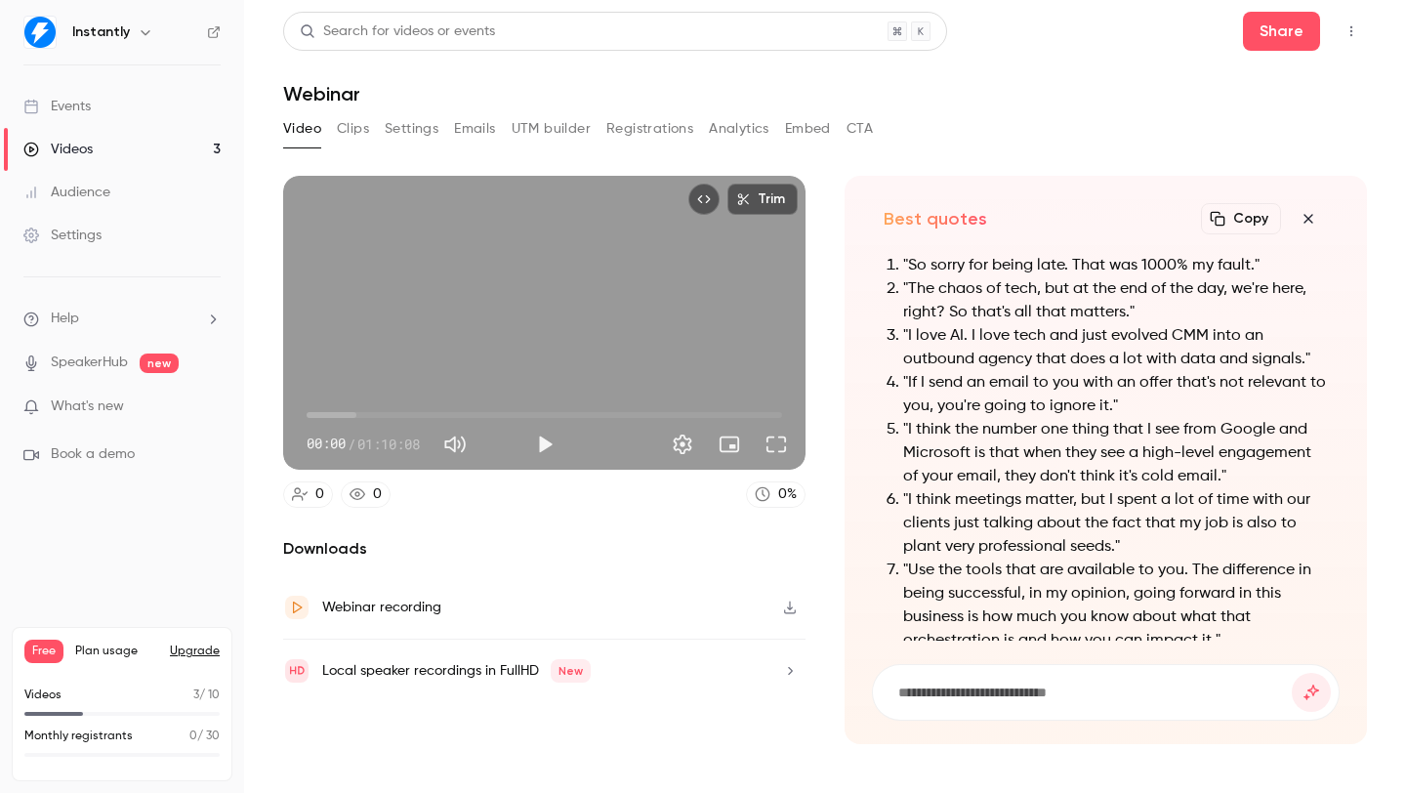
click at [1086, 467] on li ""I think the number one thing that I see from Google and Microsoft is that when…" at bounding box center [1115, 453] width 425 height 70
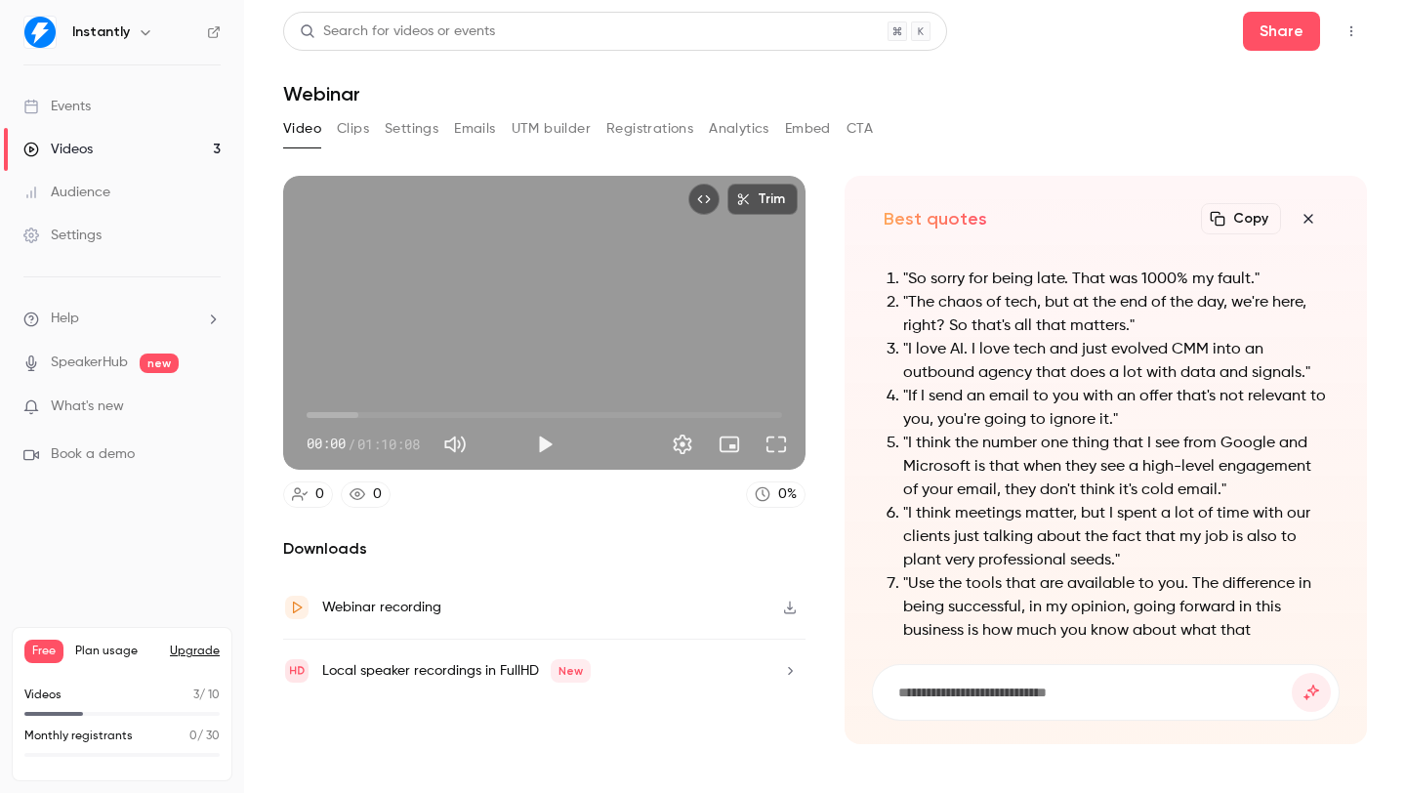
scroll to position [-51, 0]
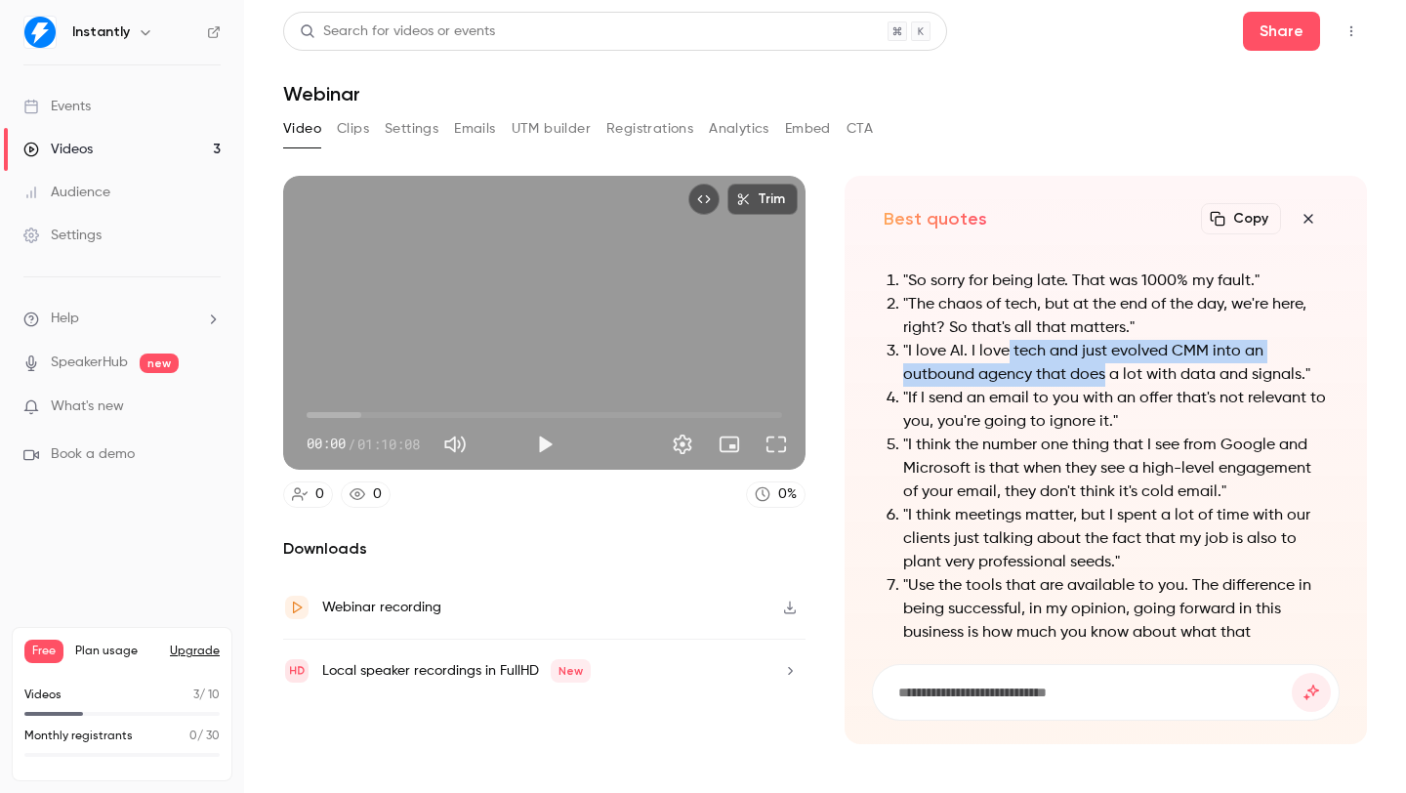
drag, startPoint x: 1010, startPoint y: 352, endPoint x: 1103, endPoint y: 371, distance: 95.8
click at [1103, 370] on li ""I love AI. I love tech and just evolved CMM into an outbound agency that does …" at bounding box center [1115, 363] width 425 height 47
click at [1103, 372] on li ""I love AI. I love tech and just evolved CMM into an outbound agency that does …" at bounding box center [1115, 363] width 425 height 47
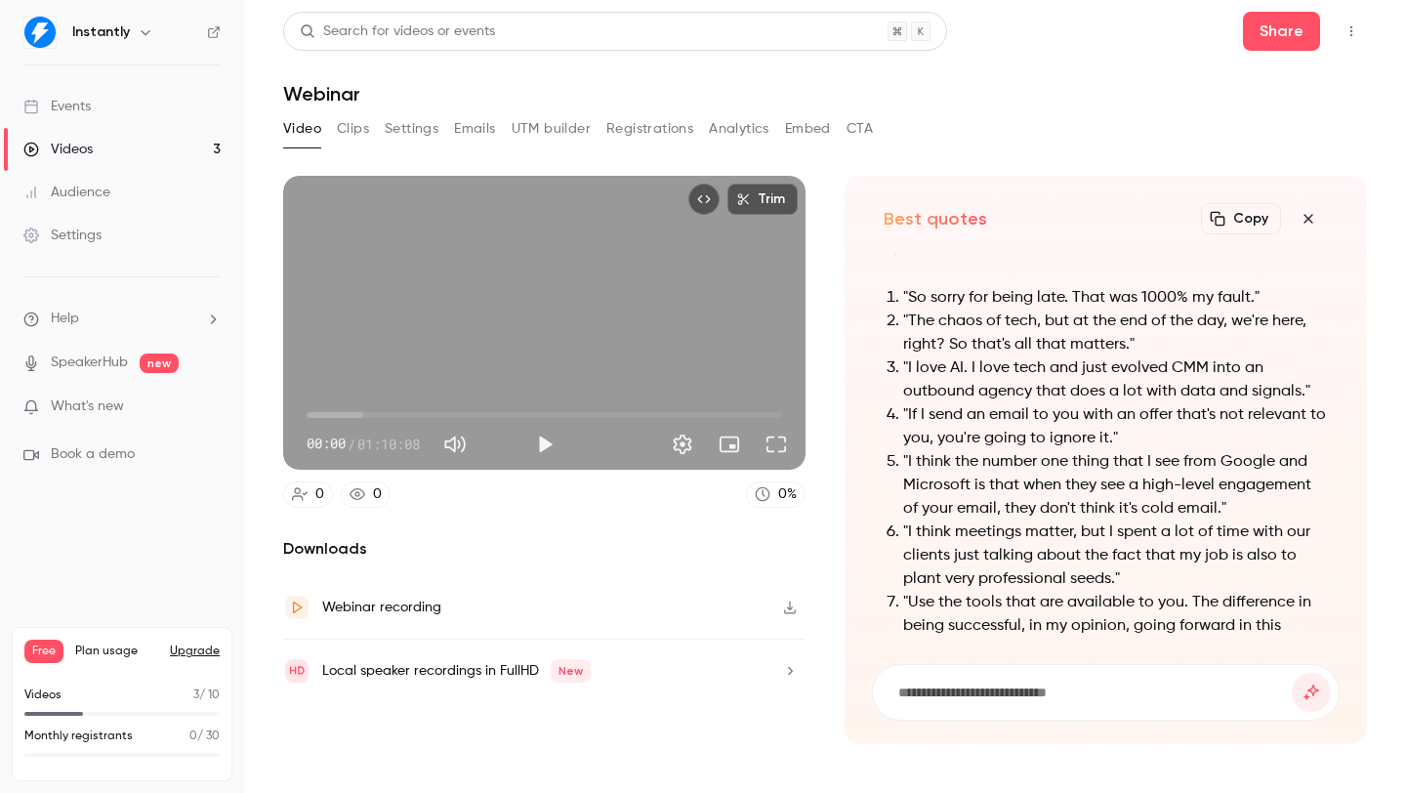
scroll to position [-86, 0]
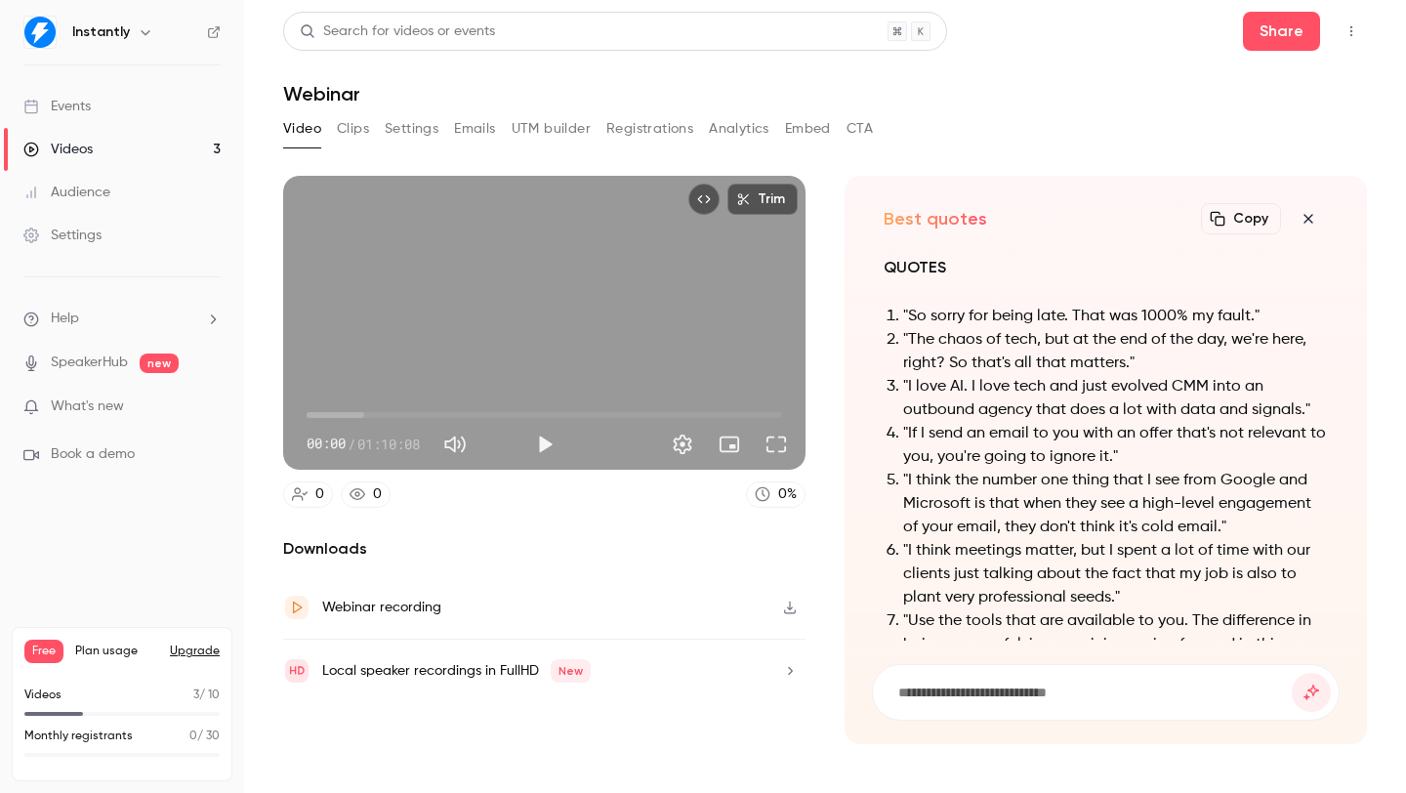
click at [1310, 219] on icon "button" at bounding box center [1308, 218] width 9 height 9
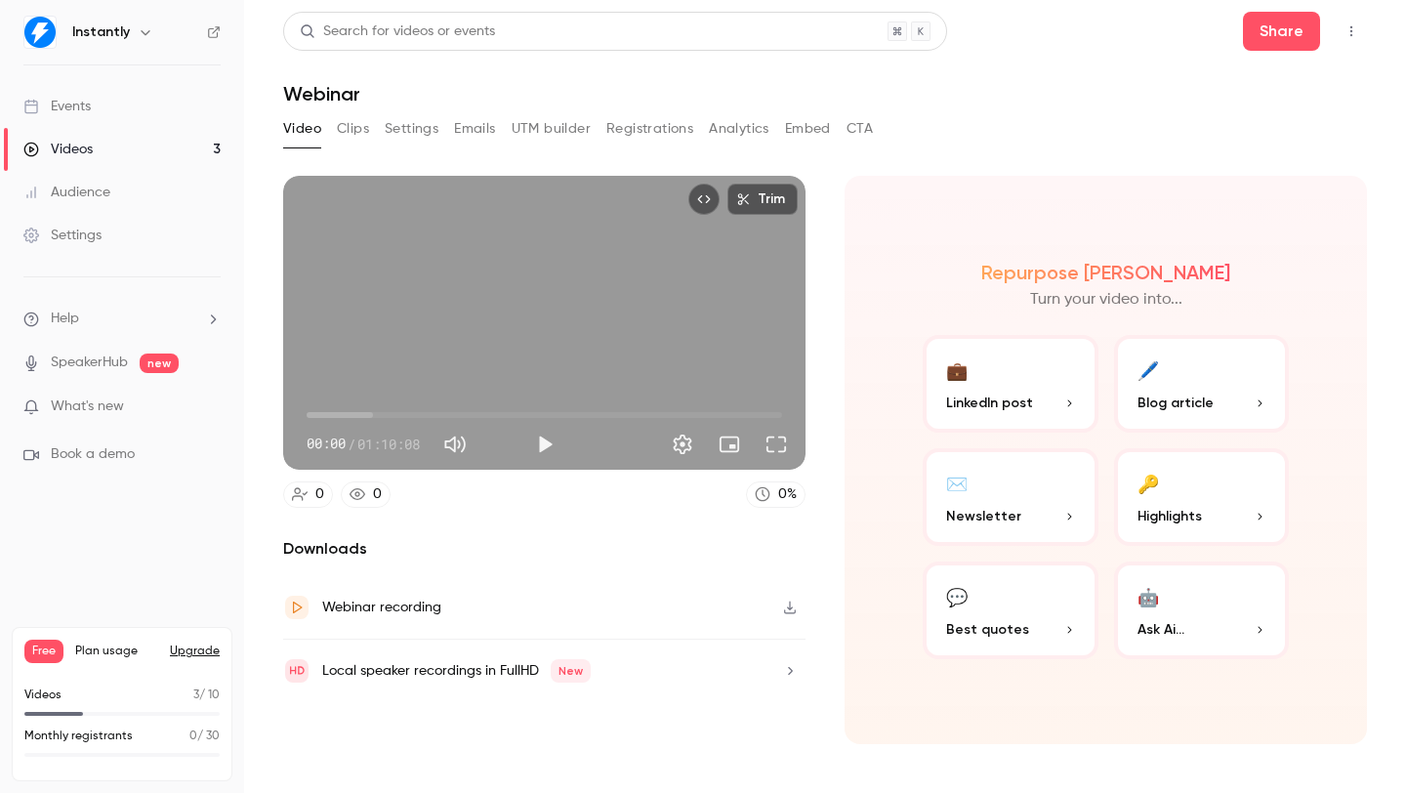
click at [1194, 402] on span "Blog article" at bounding box center [1176, 403] width 76 height 21
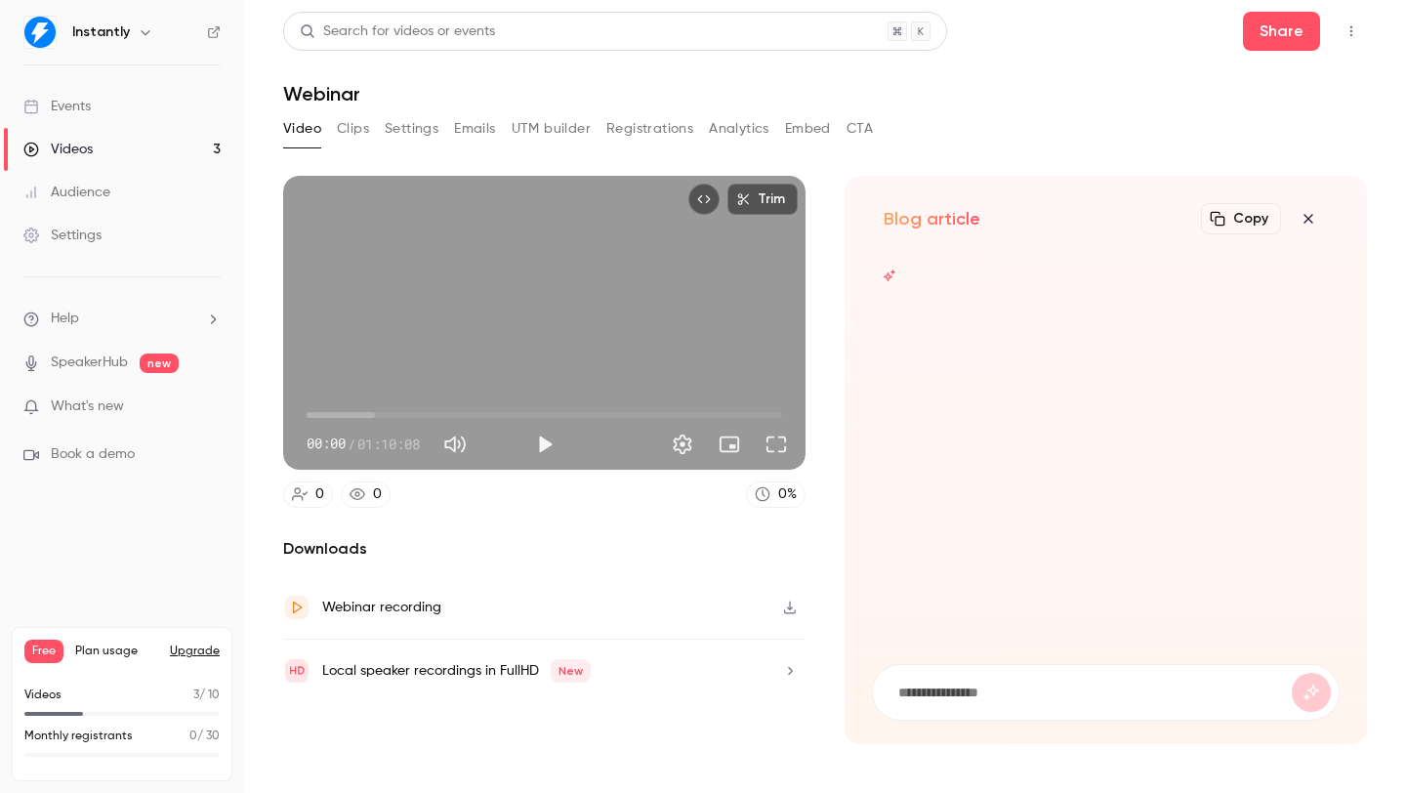
click at [1311, 219] on icon "button" at bounding box center [1308, 219] width 23 height 16
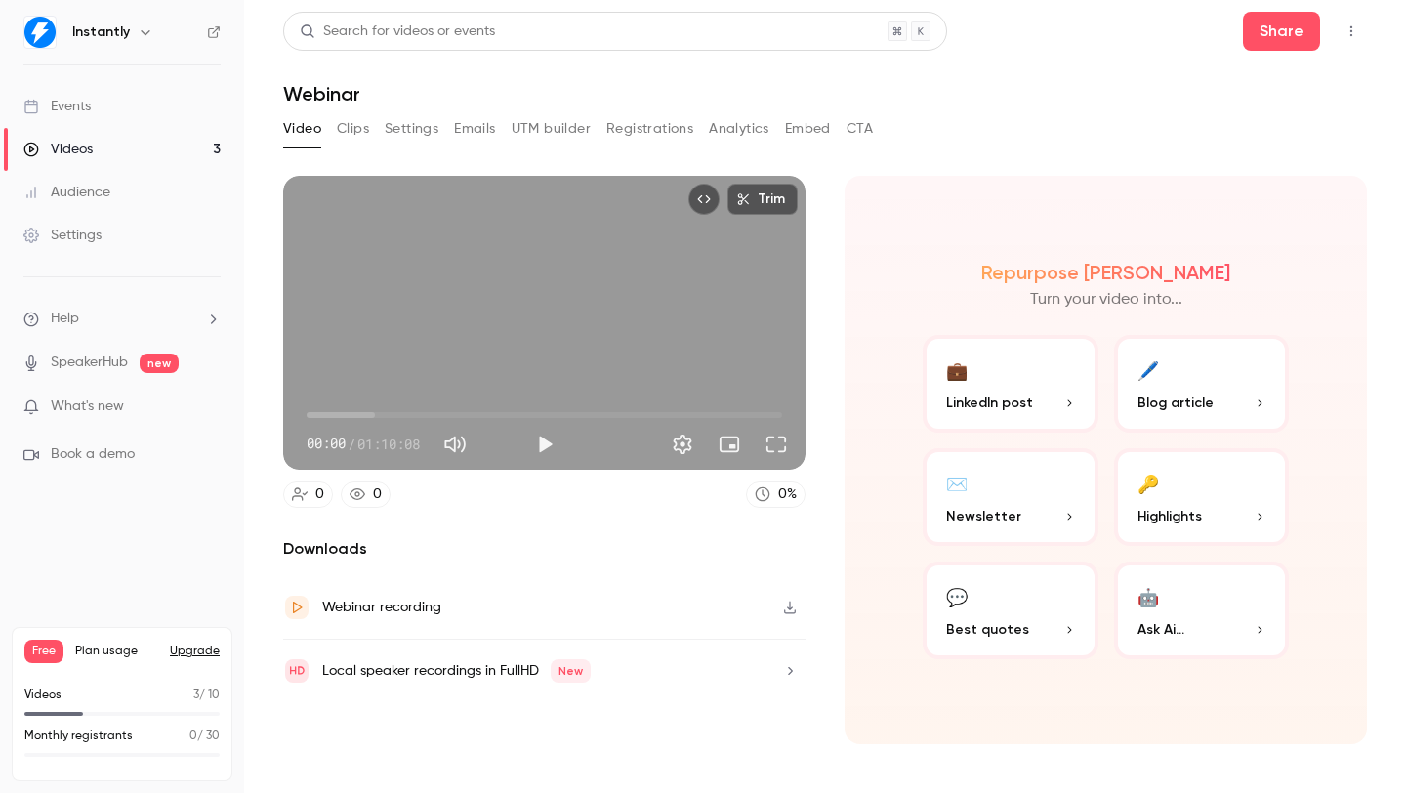
click at [1191, 491] on button "🔑 Highlights" at bounding box center [1202, 497] width 176 height 98
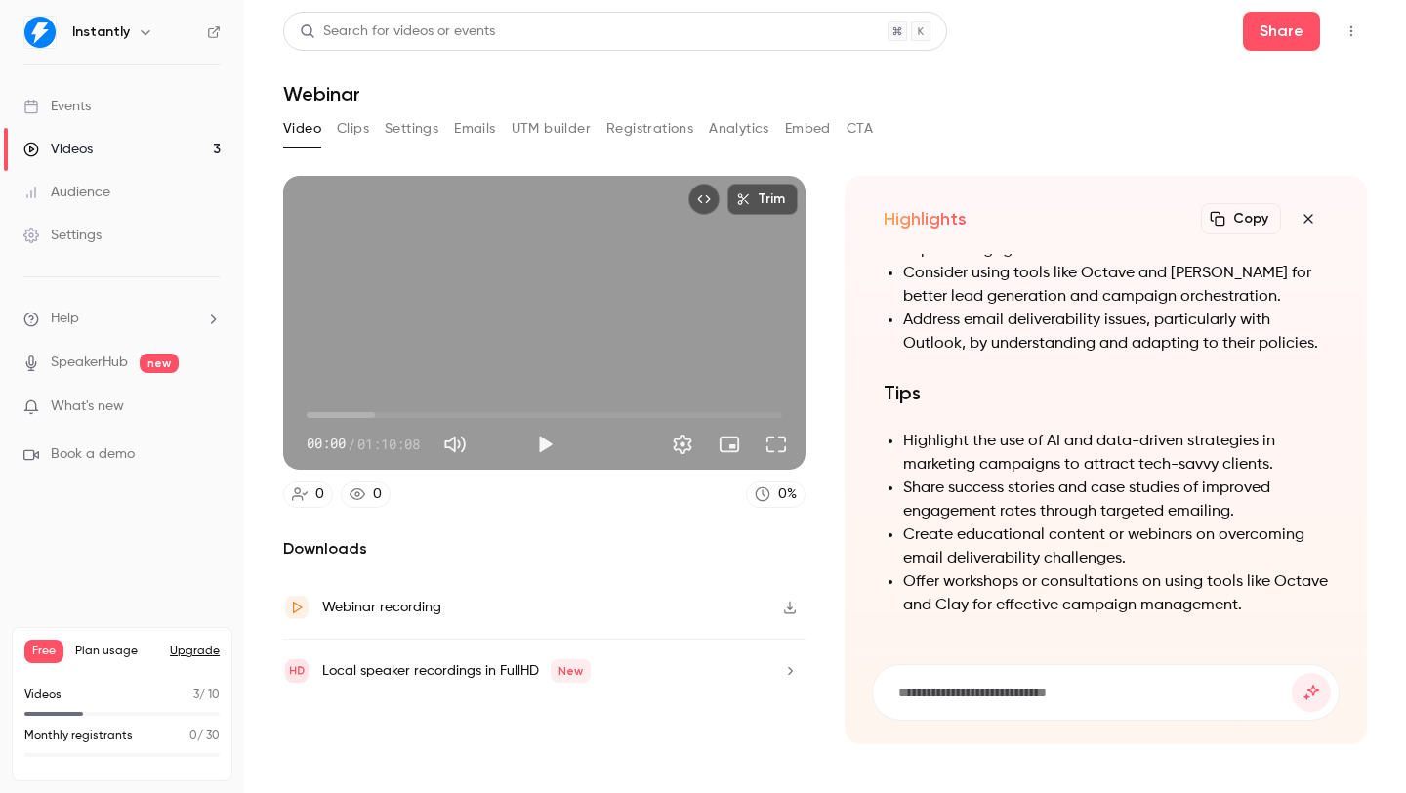
click at [1054, 510] on li "Share success stories and case studies of improved engagement rates through tar…" at bounding box center [1115, 500] width 425 height 47
drag, startPoint x: 1083, startPoint y: 480, endPoint x: 1072, endPoint y: 520, distance: 41.5
click at [1074, 513] on li "Share success stories and case studies of improved engagement rates through tar…" at bounding box center [1115, 500] width 425 height 47
click at [1072, 532] on li "Create educational content or webinars on overcoming email deliverability chall…" at bounding box center [1115, 546] width 425 height 47
drag, startPoint x: 1097, startPoint y: 505, endPoint x: 1088, endPoint y: 540, distance: 36.2
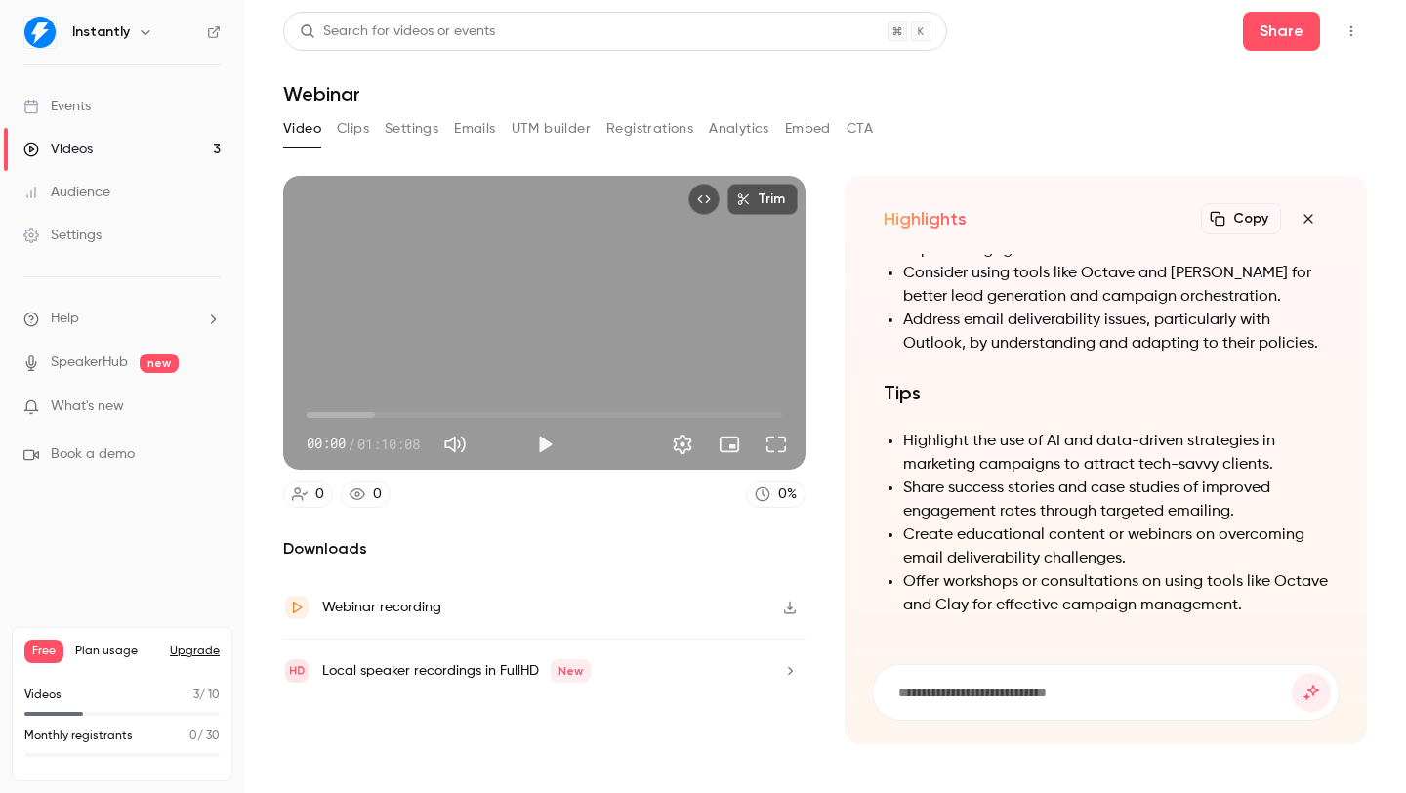
click at [1090, 533] on ul "Highlight the use of AI and data-driven strategies in marketing campaigns to at…" at bounding box center [1106, 523] width 444 height 187
click at [1088, 550] on li "Create educational content or webinars on overcoming email deliverability chall…" at bounding box center [1115, 546] width 425 height 47
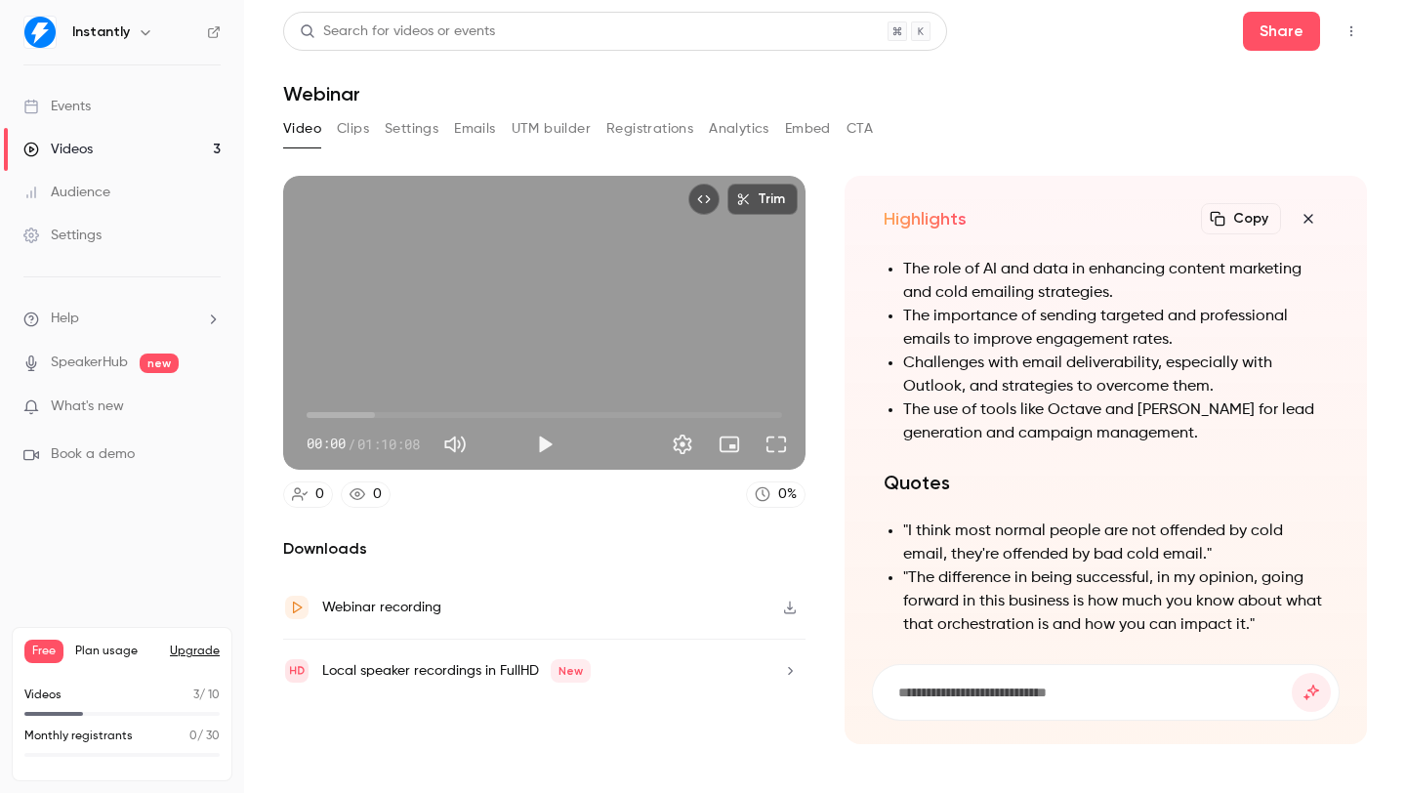
scroll to position [-529, 0]
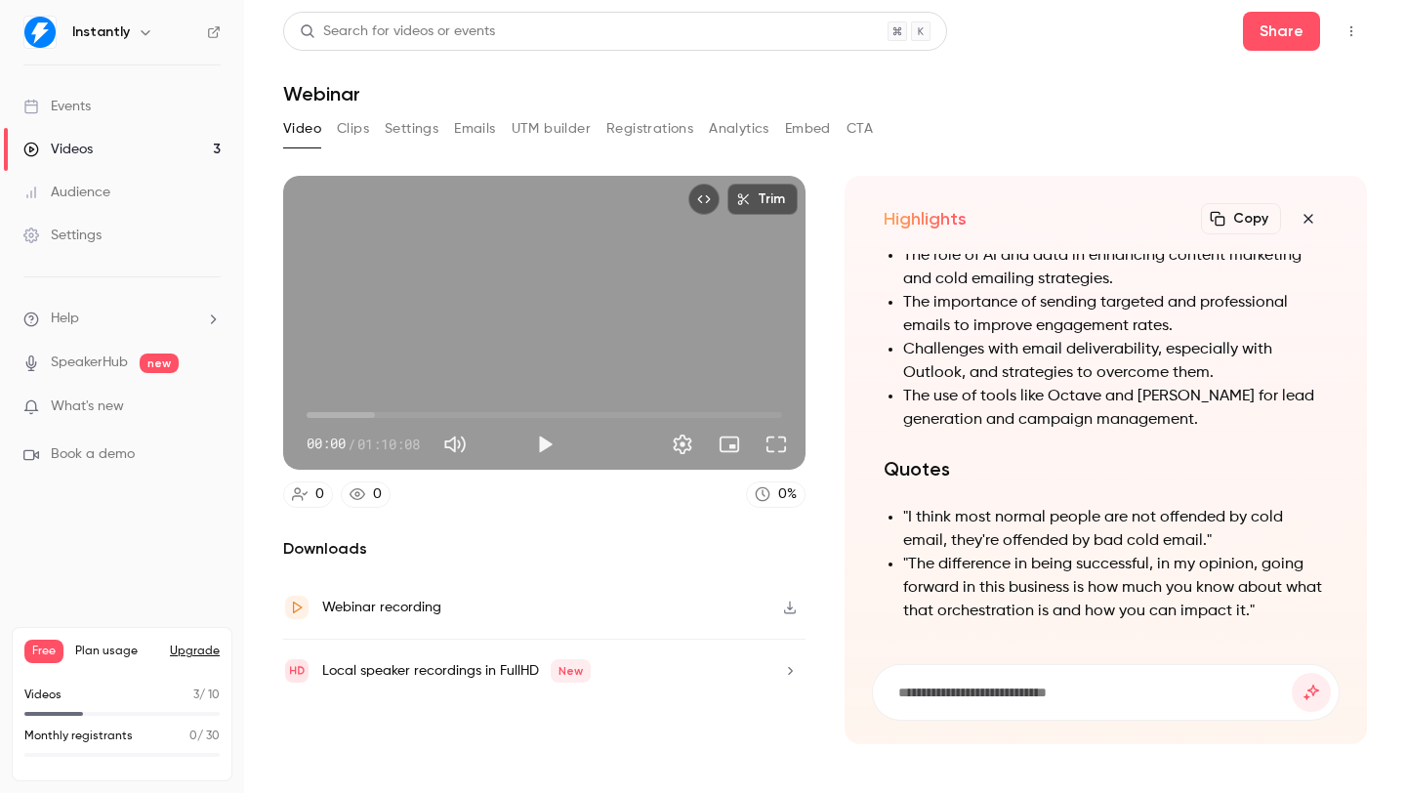
drag, startPoint x: 1093, startPoint y: 498, endPoint x: 1088, endPoint y: 529, distance: 31.6
click at [1089, 522] on li ""I think most normal people are not offended by cold email, they're offended by…" at bounding box center [1115, 529] width 425 height 47
click at [1088, 553] on li ""The difference in being successful, in my opinion, going forward in this busin…" at bounding box center [1115, 588] width 425 height 70
drag, startPoint x: 1118, startPoint y: 508, endPoint x: 1108, endPoint y: 553, distance: 46.0
click at [1108, 546] on ul ""I think most normal people are not offended by cold email, they're offended by…" at bounding box center [1106, 564] width 444 height 117
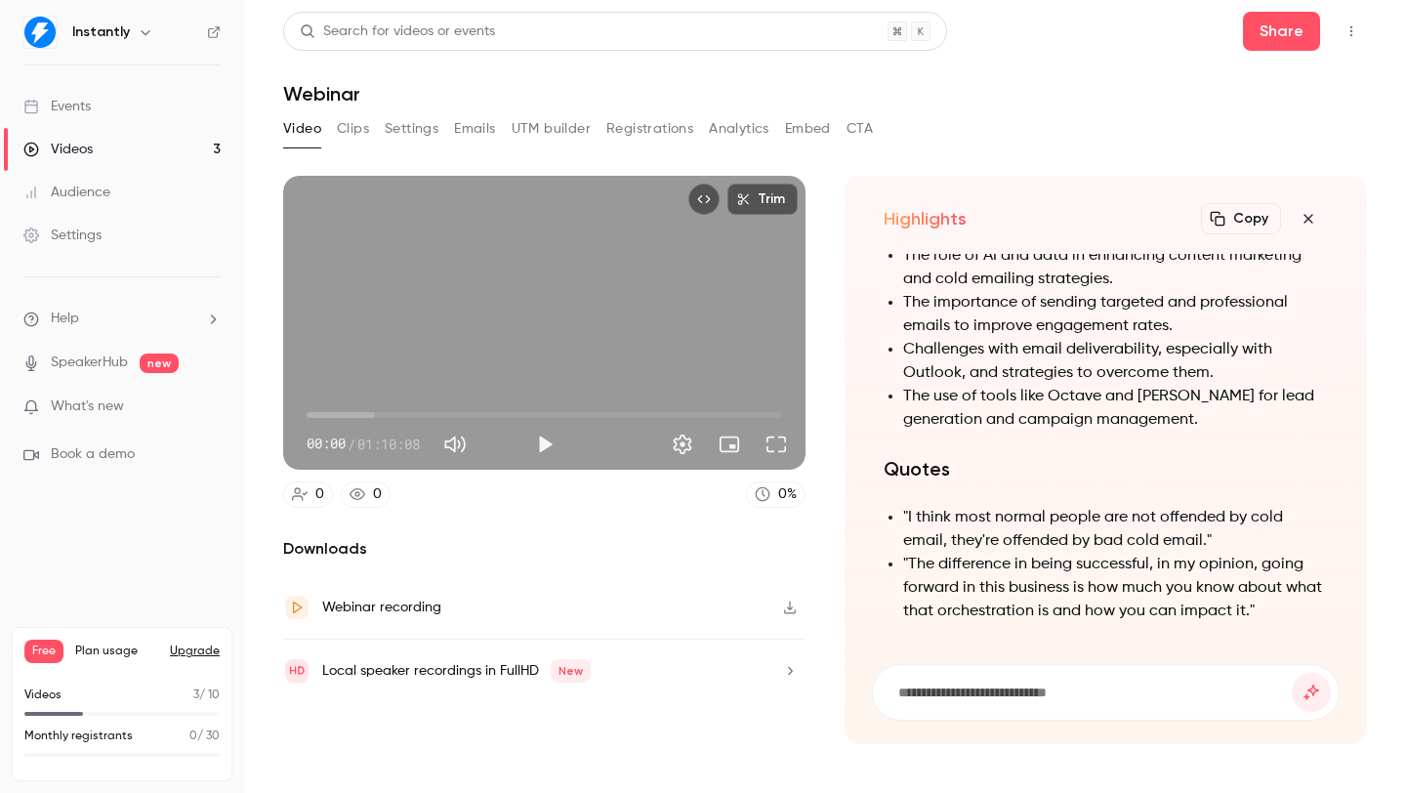
click at [1108, 553] on li ""The difference in being successful, in my opinion, going forward in this busin…" at bounding box center [1115, 588] width 425 height 70
drag, startPoint x: 1126, startPoint y: 530, endPoint x: 1121, endPoint y: 557, distance: 26.8
click at [1122, 553] on li ""The difference in being successful, in my opinion, going forward in this busin…" at bounding box center [1115, 588] width 425 height 70
click at [1121, 562] on li ""The difference in being successful, in my opinion, going forward in this busin…" at bounding box center [1115, 588] width 425 height 70
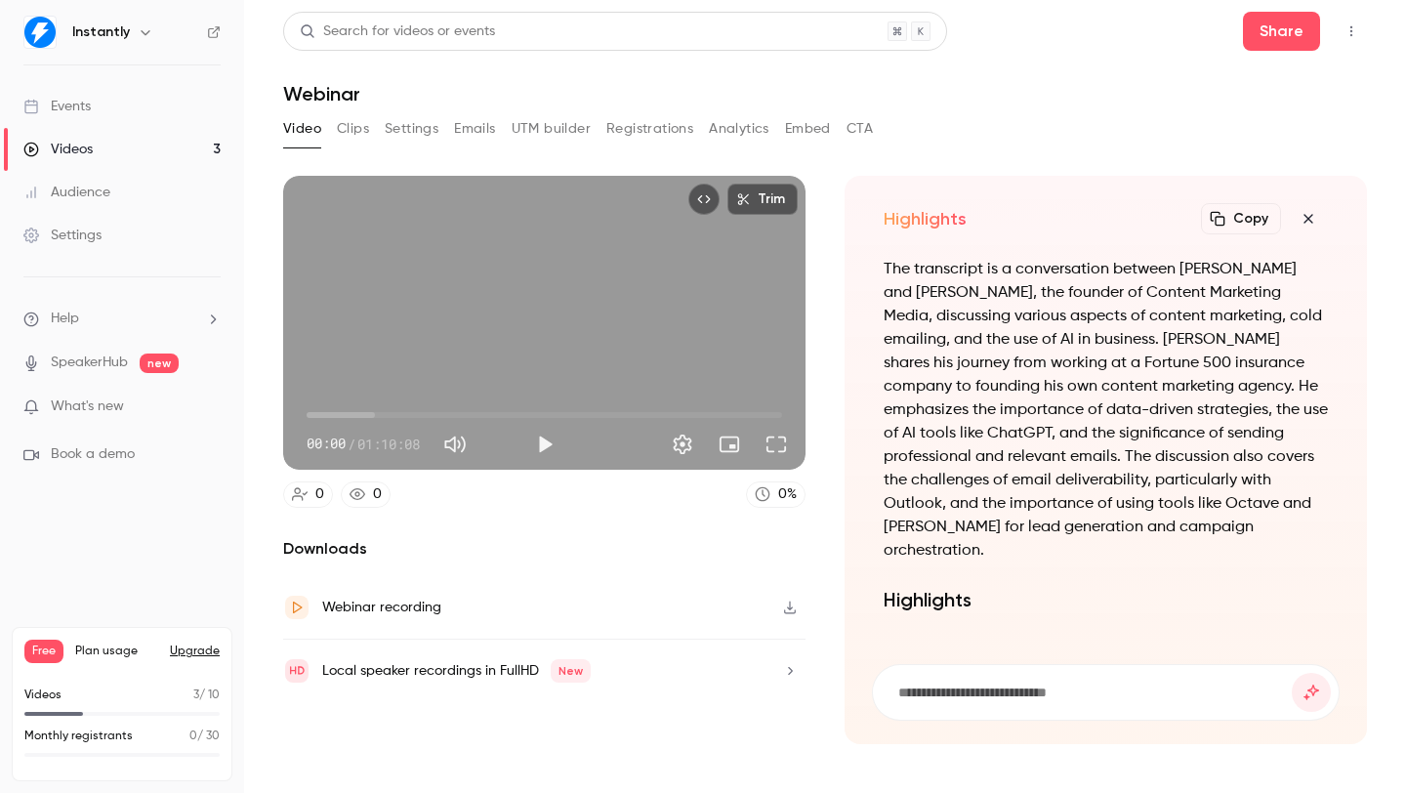
scroll to position [-1016, 0]
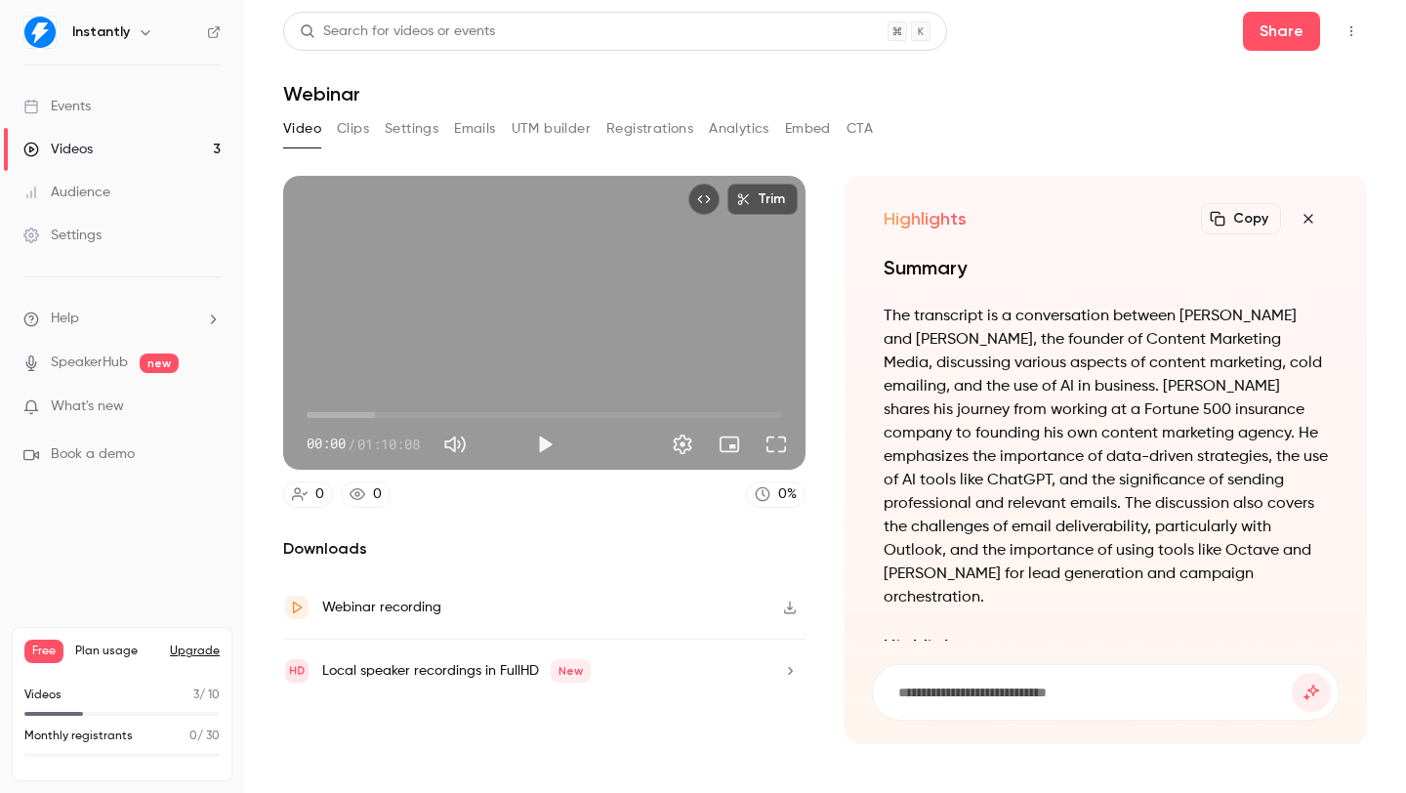
click at [1309, 211] on button "button" at bounding box center [1308, 218] width 39 height 39
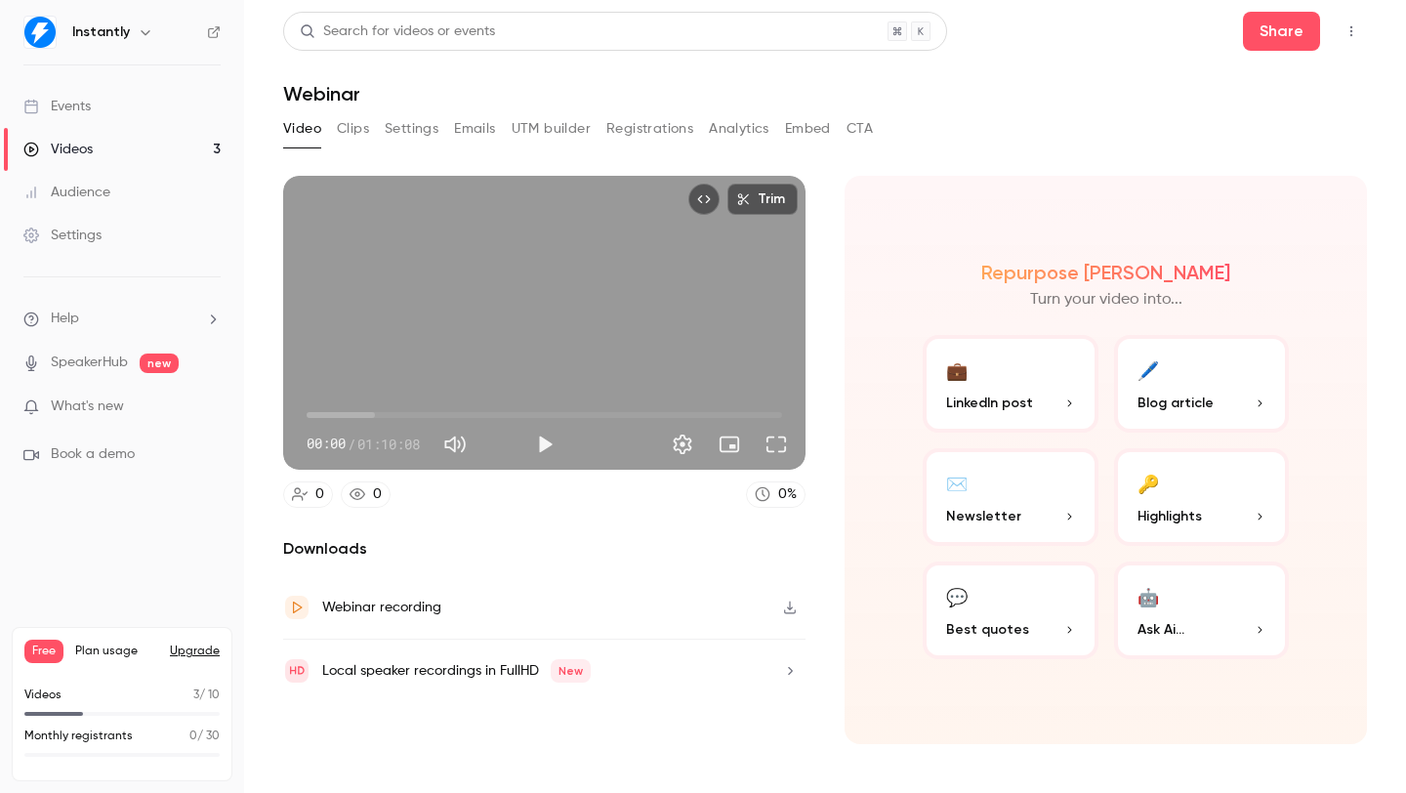
click at [1210, 632] on p "Ask Ai..." at bounding box center [1202, 629] width 129 height 21
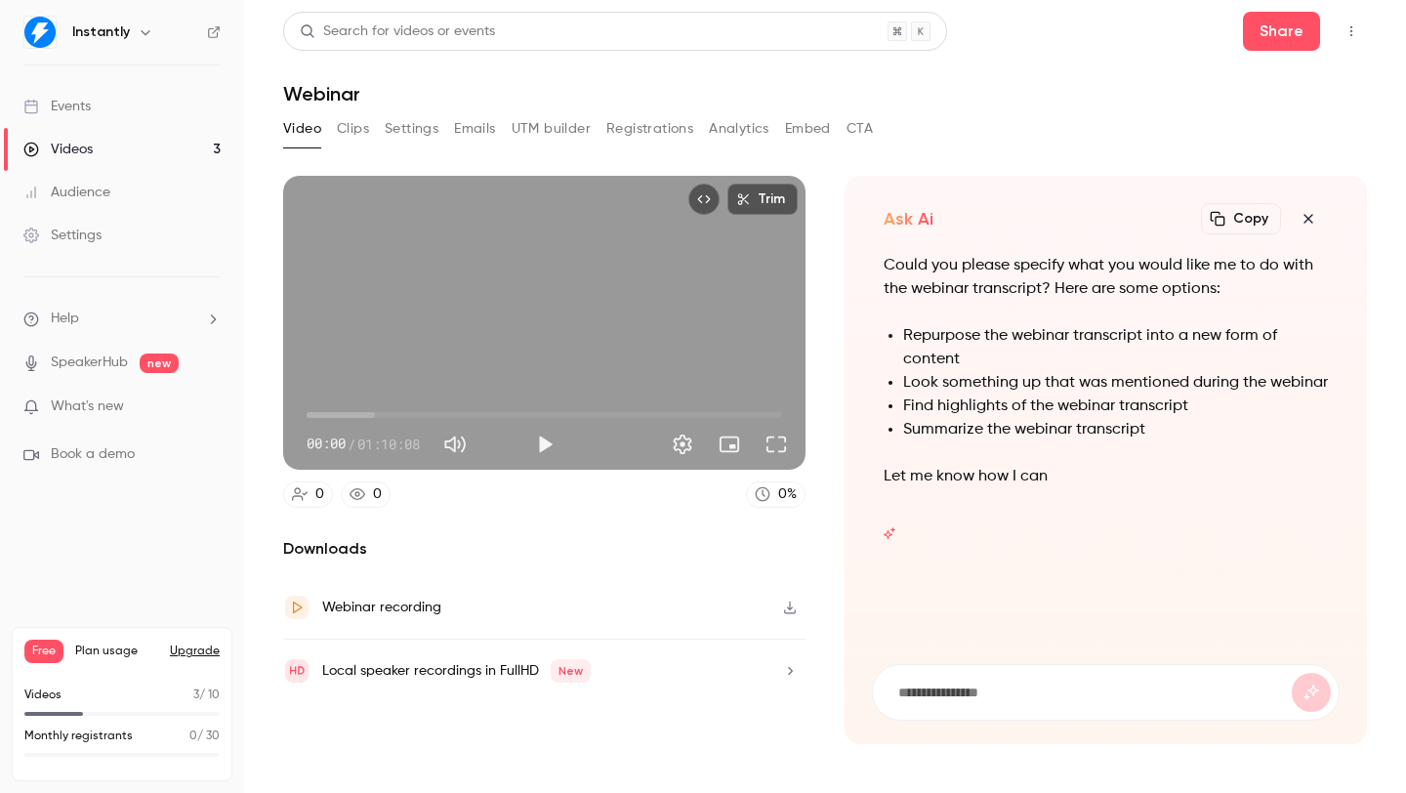
click at [990, 684] on input at bounding box center [1093, 692] width 395 height 21
click at [976, 694] on input at bounding box center [1093, 692] width 395 height 21
type input "**********"
click at [1292, 673] on button "submit" at bounding box center [1311, 692] width 39 height 39
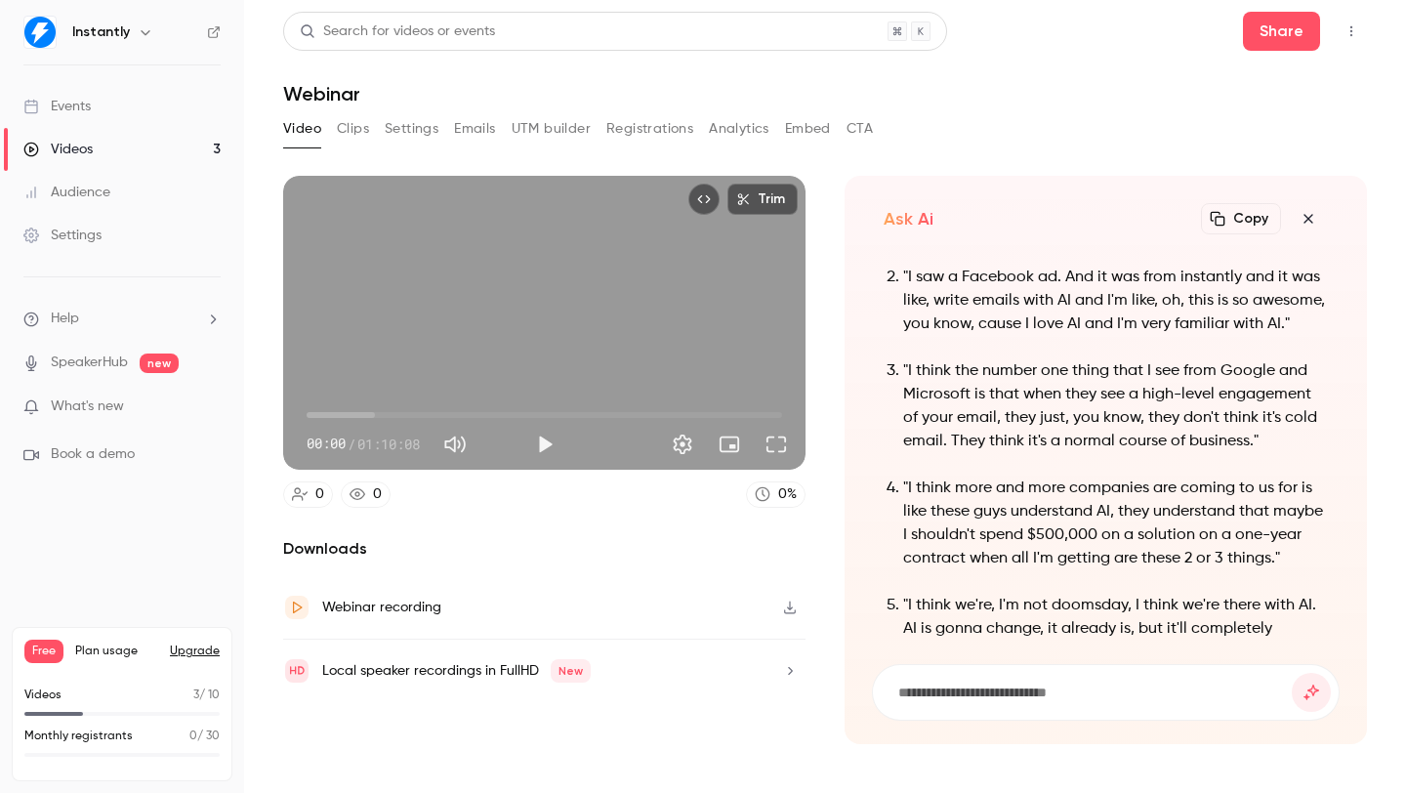
scroll to position [-277, 0]
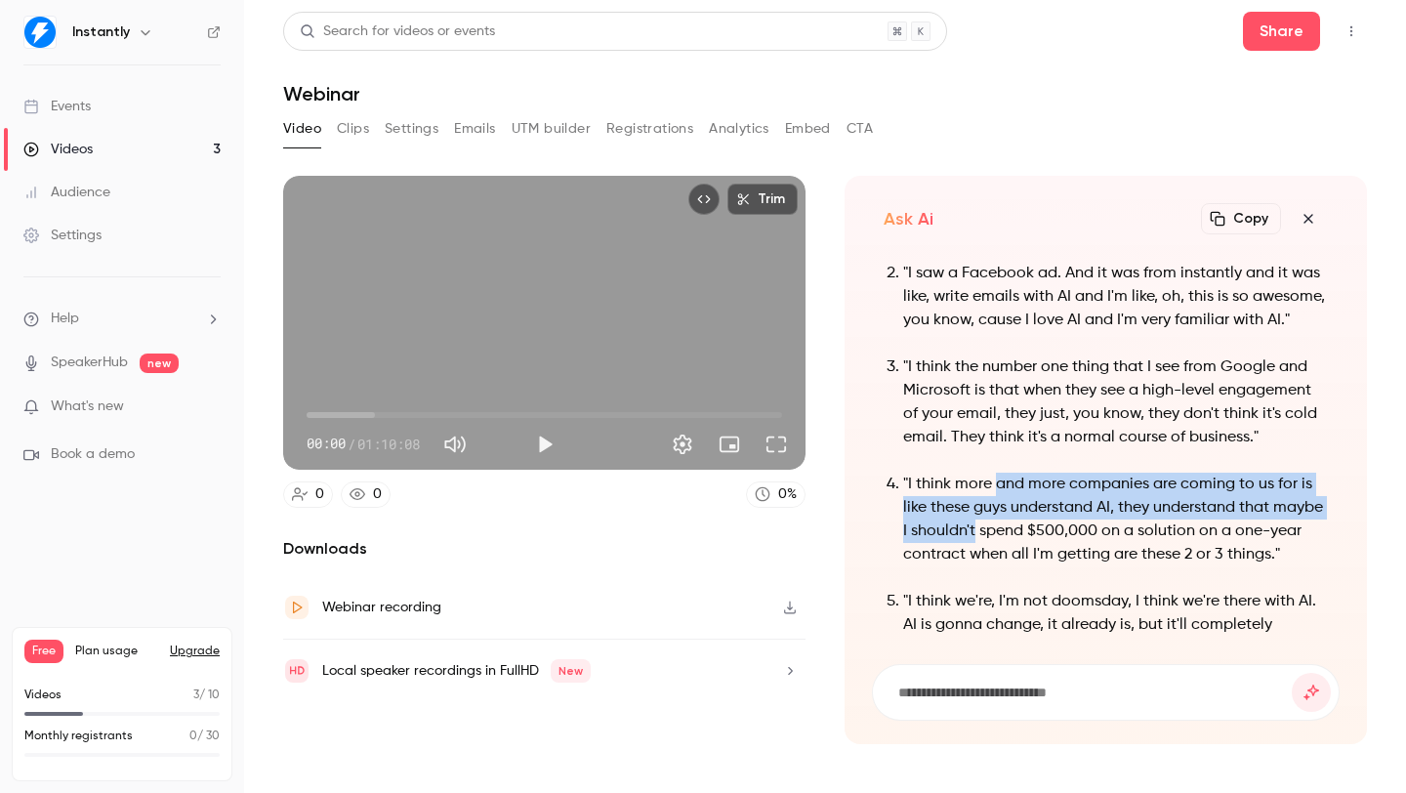
drag, startPoint x: 996, startPoint y: 454, endPoint x: 1031, endPoint y: 512, distance: 67.5
click at [1031, 512] on p ""I think more and more companies are coming to us for is like these guys unders…" at bounding box center [1115, 520] width 425 height 94
click at [1031, 514] on p ""I think more and more companies are coming to us for is like these guys unders…" at bounding box center [1115, 520] width 425 height 94
drag, startPoint x: 986, startPoint y: 470, endPoint x: 1026, endPoint y: 528, distance: 71.0
click at [1026, 528] on p ""I think more and more companies are coming to us for is like these guys unders…" at bounding box center [1115, 520] width 425 height 94
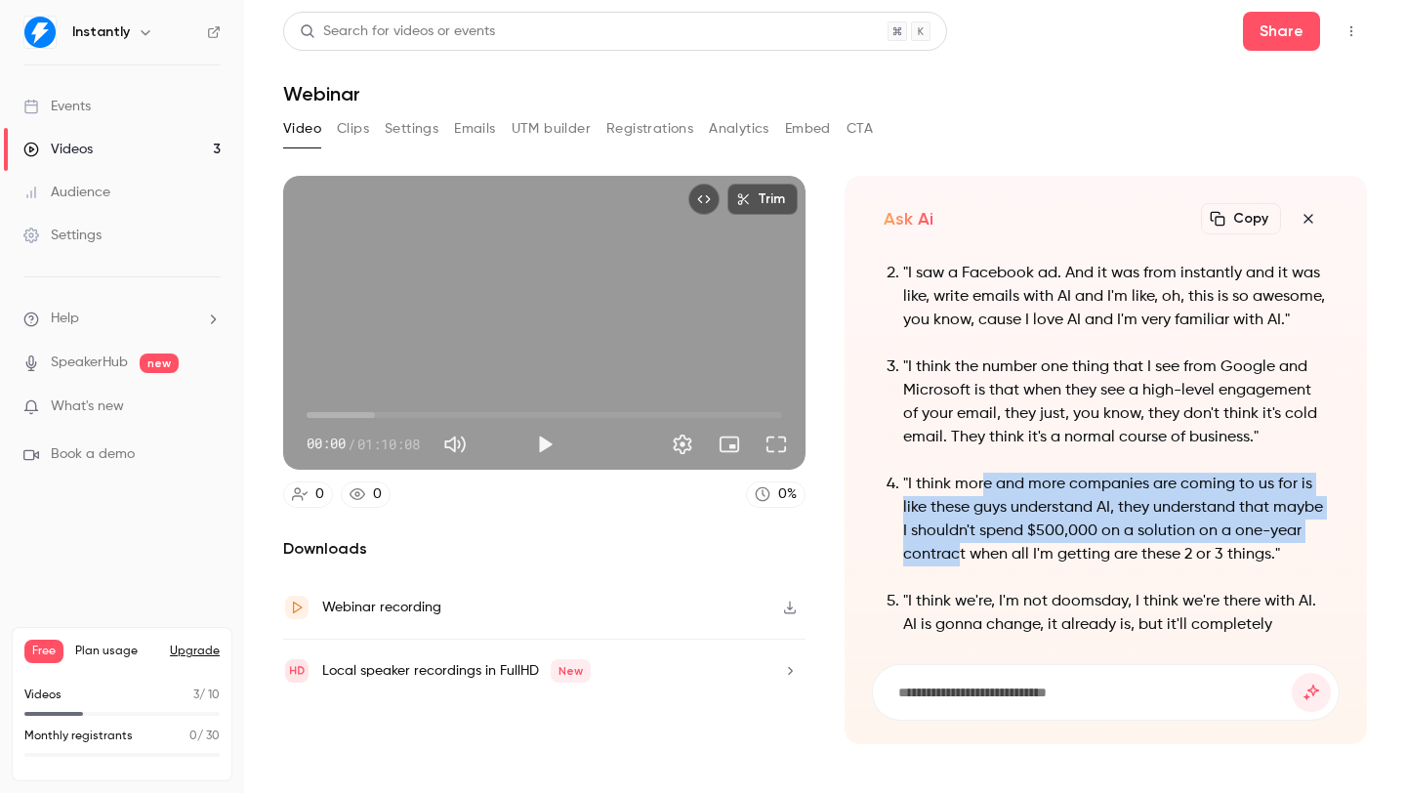
click at [1026, 528] on p ""I think more and more companies are coming to us for is like these guys unders…" at bounding box center [1115, 520] width 425 height 94
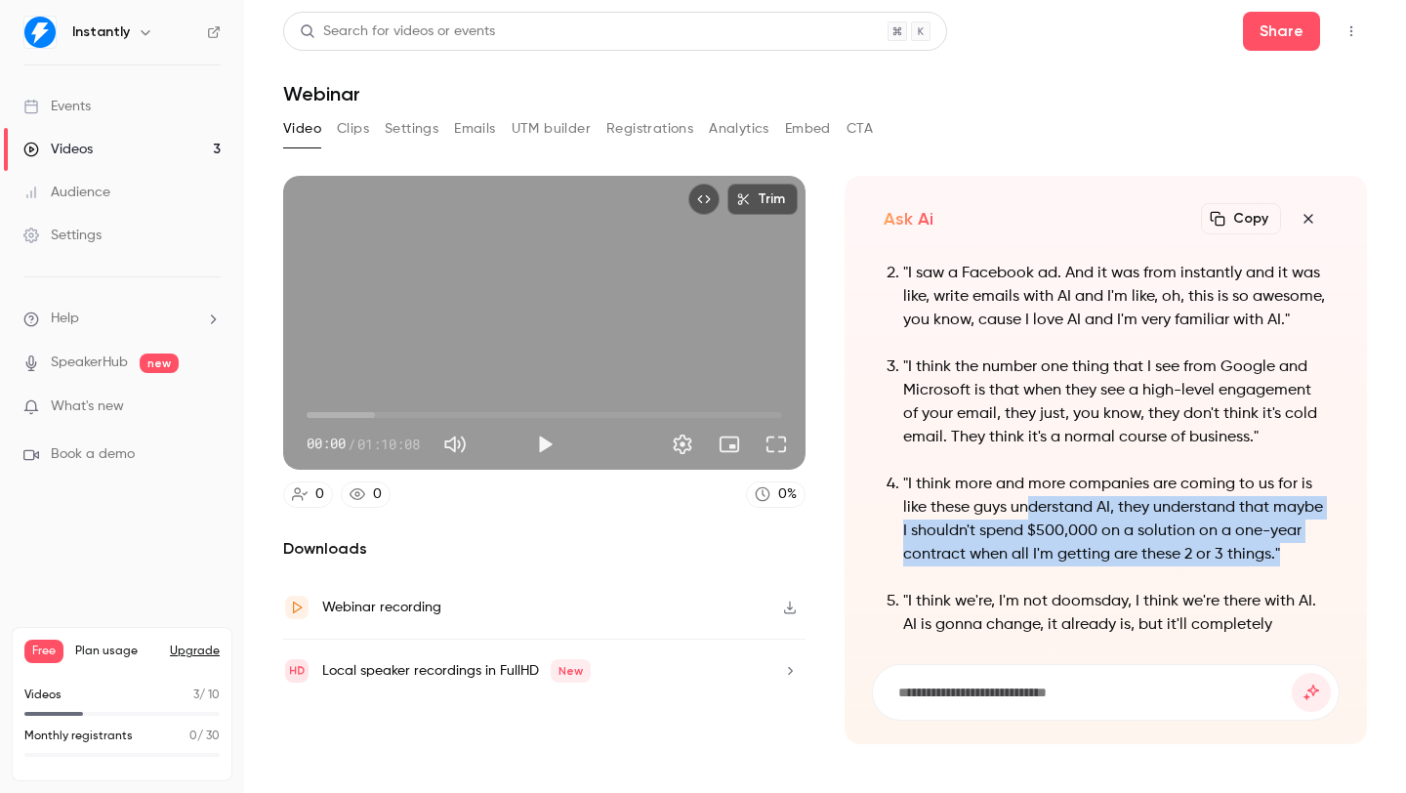
drag, startPoint x: 1027, startPoint y: 488, endPoint x: 1029, endPoint y: 552, distance: 63.5
click at [1030, 552] on p ""I think more and more companies are coming to us for is like these guys unders…" at bounding box center [1115, 520] width 425 height 94
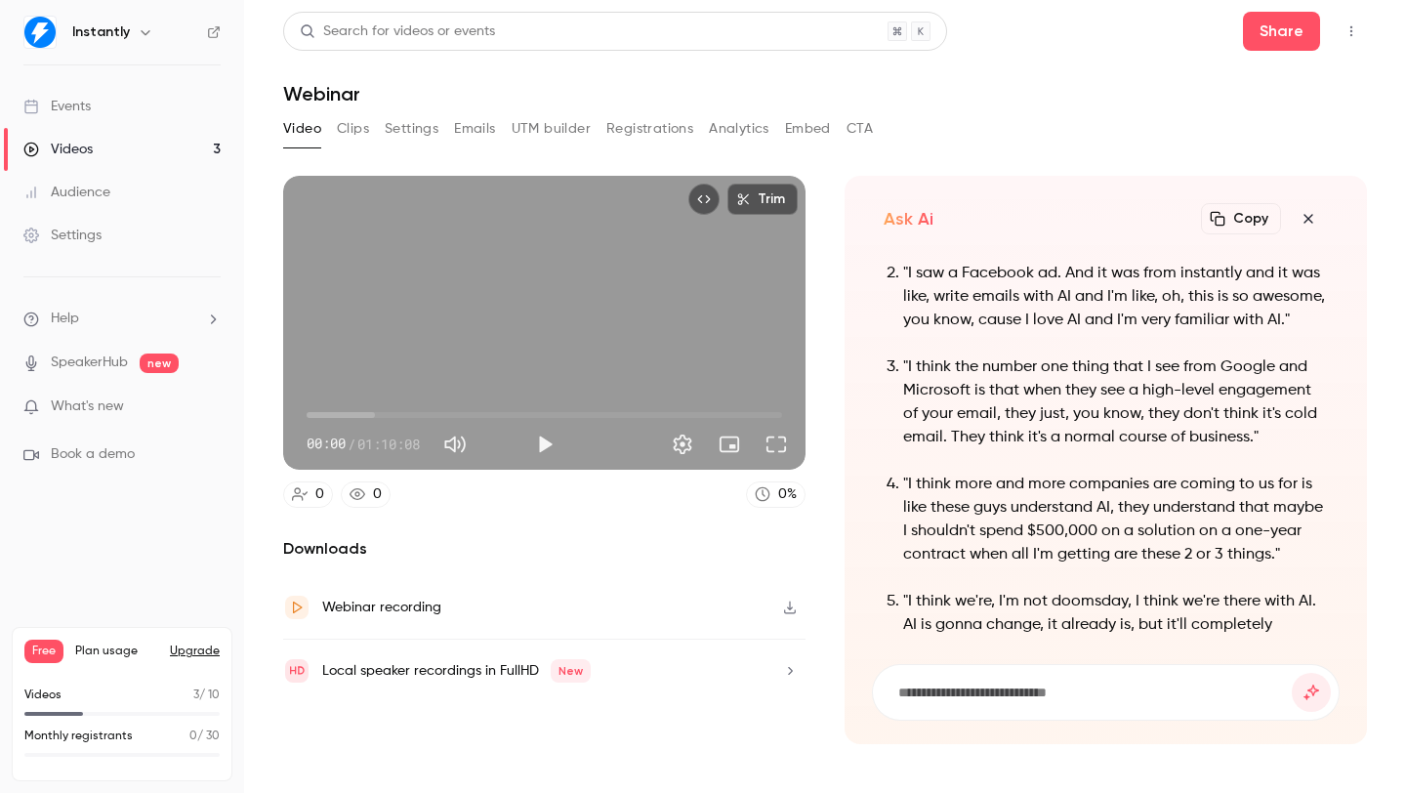
drag, startPoint x: 1024, startPoint y: 552, endPoint x: 1019, endPoint y: 532, distance: 20.1
click at [1023, 551] on p ""I think more and more companies are coming to us for is like these guys unders…" at bounding box center [1115, 520] width 425 height 94
drag, startPoint x: 1037, startPoint y: 525, endPoint x: 1044, endPoint y: 542, distance: 18.0
click at [1044, 540] on p ""I think more and more companies are coming to us for is like these guys unders…" at bounding box center [1115, 520] width 425 height 94
click at [1044, 542] on p ""I think more and more companies are coming to us for is like these guys unders…" at bounding box center [1115, 520] width 425 height 94
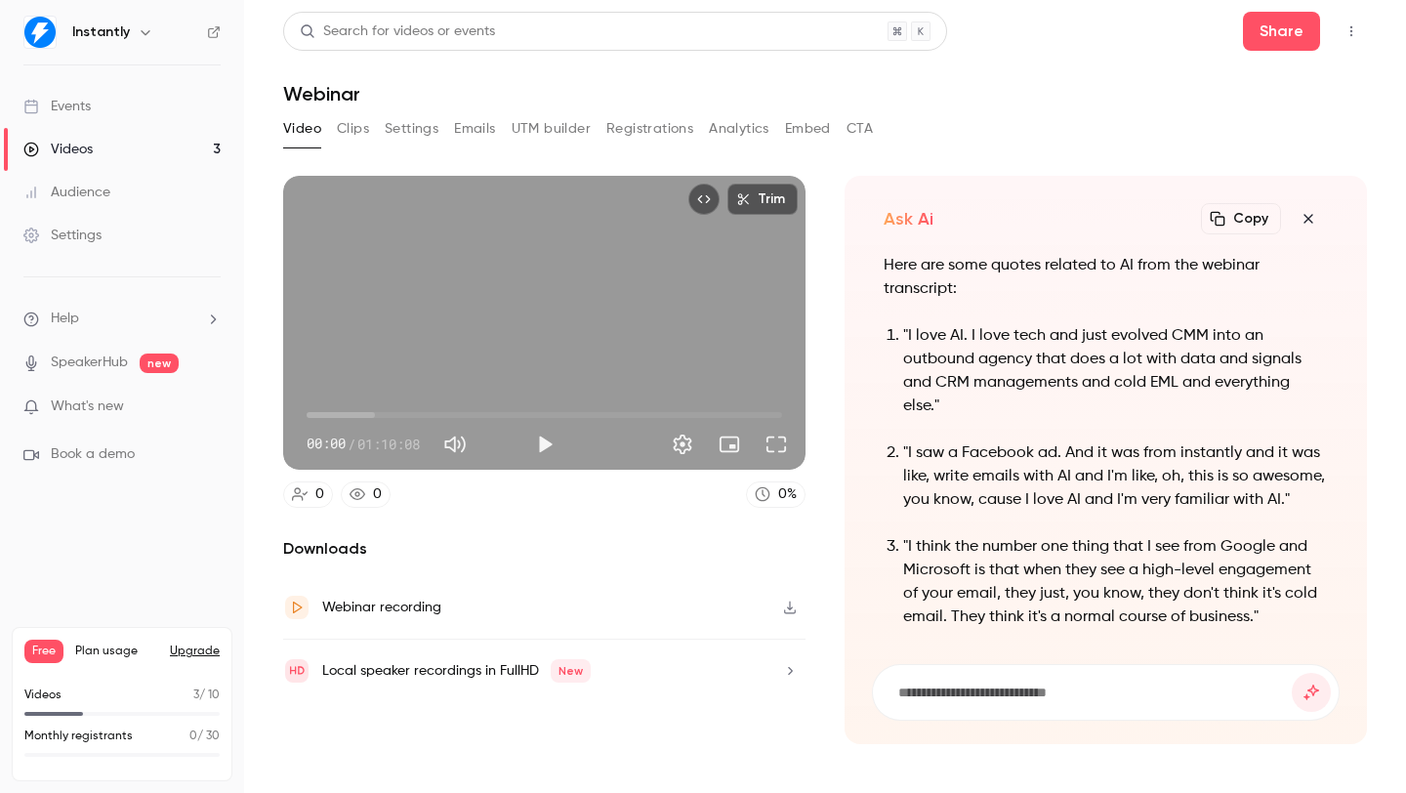
scroll to position [-504, 0]
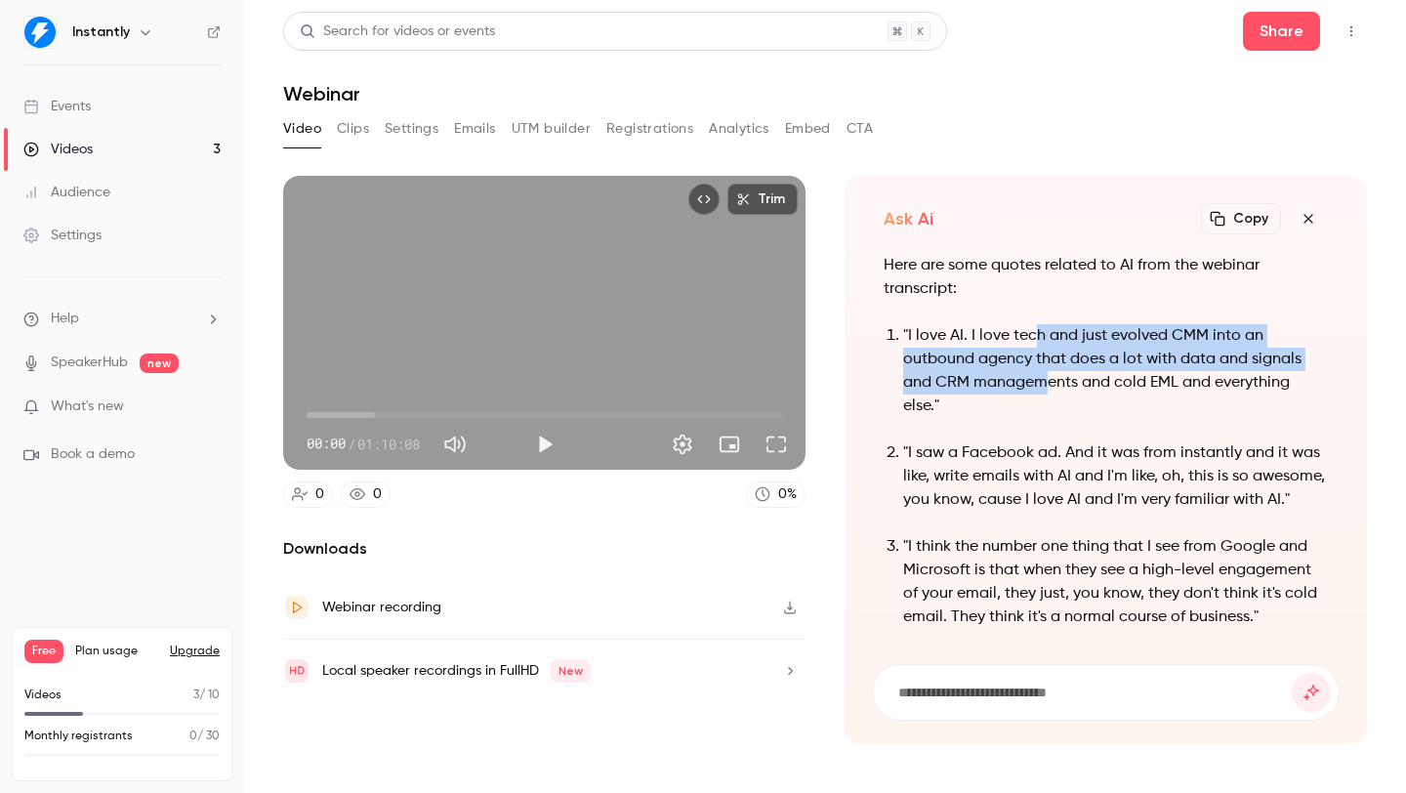
drag, startPoint x: 1034, startPoint y: 350, endPoint x: 1043, endPoint y: 390, distance: 41.0
click at [1043, 390] on p ""I love AI. I love tech and just evolved CMM into an outbound agency that does …" at bounding box center [1115, 371] width 425 height 94
drag, startPoint x: 1042, startPoint y: 333, endPoint x: 1052, endPoint y: 378, distance: 46.0
click at [1052, 378] on p ""I love AI. I love tech and just evolved CMM into an outbound agency that does …" at bounding box center [1115, 371] width 425 height 94
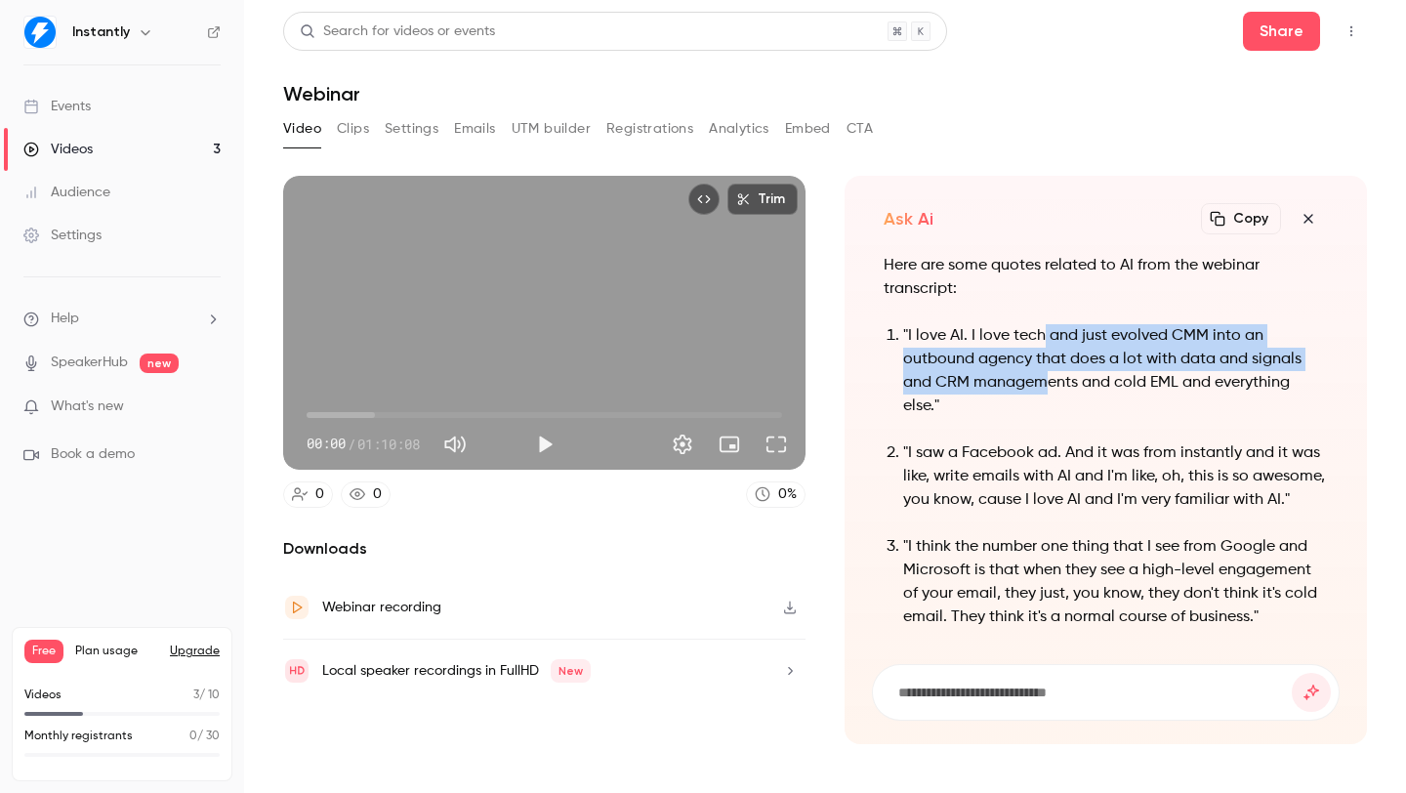
click at [1052, 378] on p ""I love AI. I love tech and just evolved CMM into an outbound agency that does …" at bounding box center [1115, 371] width 425 height 94
drag, startPoint x: 1026, startPoint y: 329, endPoint x: 1052, endPoint y: 398, distance: 73.8
click at [1052, 397] on p ""I love AI. I love tech and just evolved CMM into an outbound agency that does …" at bounding box center [1115, 371] width 425 height 94
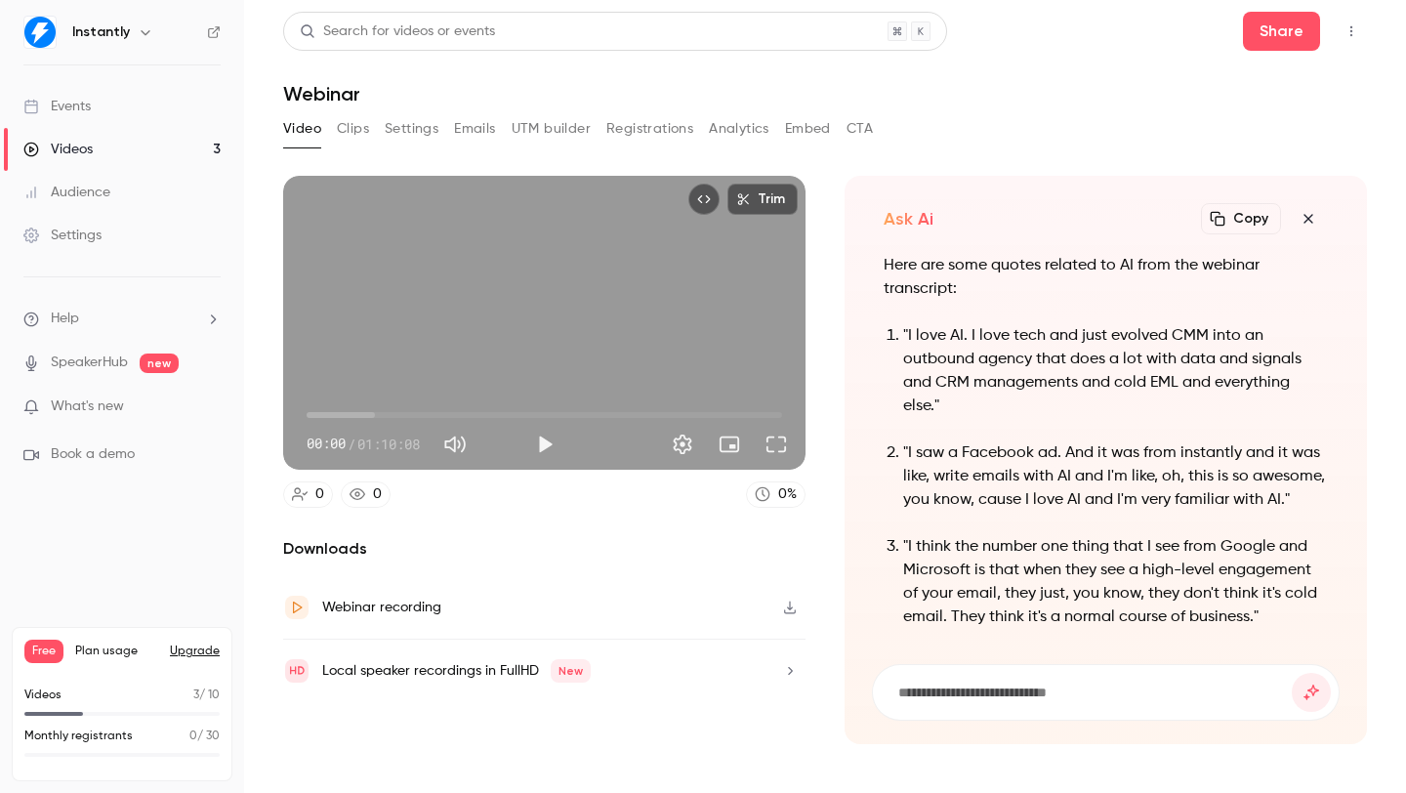
click at [1053, 398] on p ""I love AI. I love tech and just evolved CMM into an outbound agency that does …" at bounding box center [1115, 371] width 425 height 94
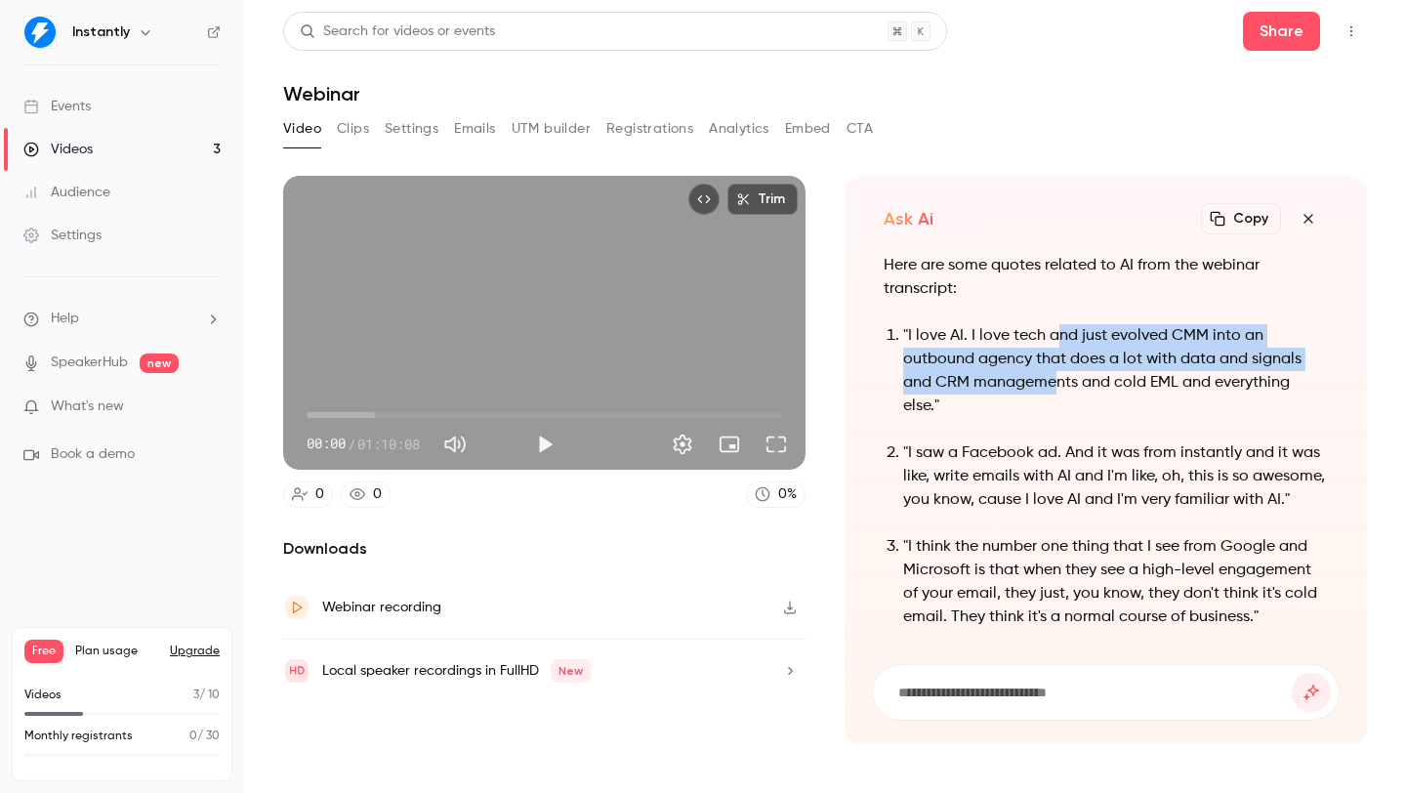
drag, startPoint x: 1054, startPoint y: 365, endPoint x: 1054, endPoint y: 389, distance: 23.4
click at [1054, 385] on p ""I love AI. I love tech and just evolved CMM into an outbound agency that does …" at bounding box center [1115, 371] width 425 height 94
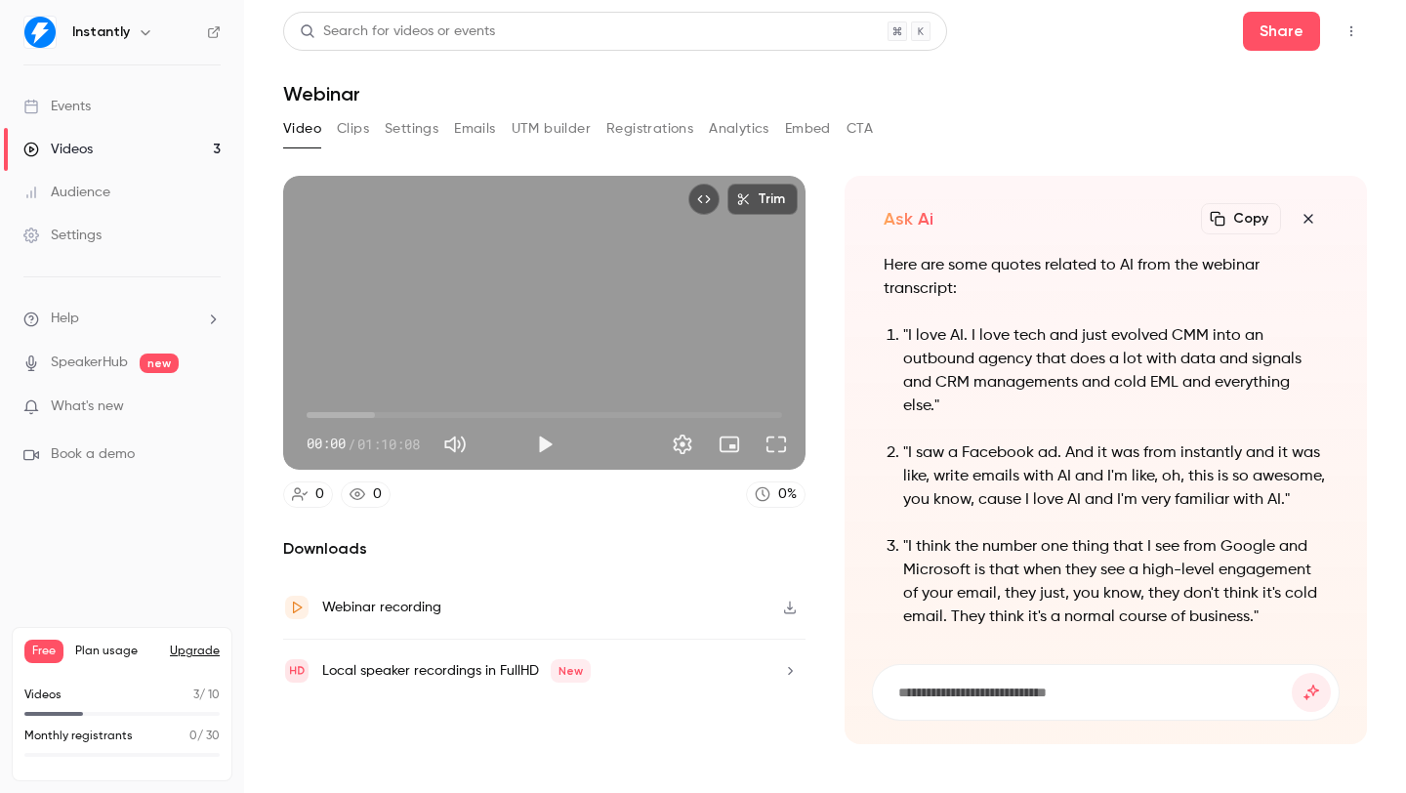
click at [1053, 389] on p ""I love AI. I love tech and just evolved CMM into an outbound agency that does …" at bounding box center [1115, 371] width 425 height 94
drag, startPoint x: 1051, startPoint y: 353, endPoint x: 1051, endPoint y: 385, distance: 32.2
click at [1051, 384] on p ""I love AI. I love tech and just evolved CMM into an outbound agency that does …" at bounding box center [1115, 371] width 425 height 94
click at [1050, 390] on p ""I love AI. I love tech and just evolved CMM into an outbound agency that does …" at bounding box center [1115, 371] width 425 height 94
drag, startPoint x: 1063, startPoint y: 360, endPoint x: 1065, endPoint y: 389, distance: 28.4
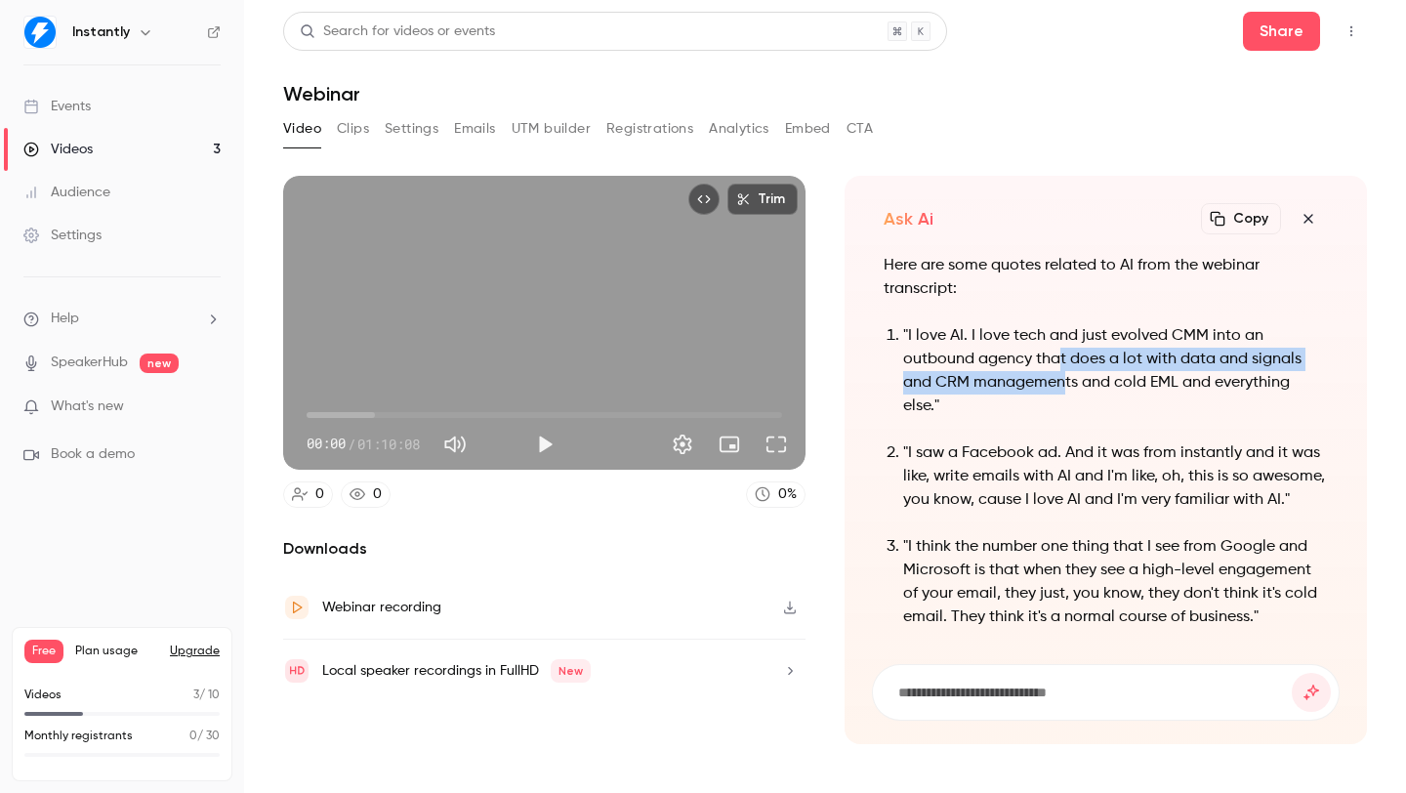
click at [1065, 388] on p ""I love AI. I love tech and just evolved CMM into an outbound agency that does …" at bounding box center [1115, 371] width 425 height 94
click at [1065, 389] on p ""I love AI. I love tech and just evolved CMM into an outbound agency that does …" at bounding box center [1115, 371] width 425 height 94
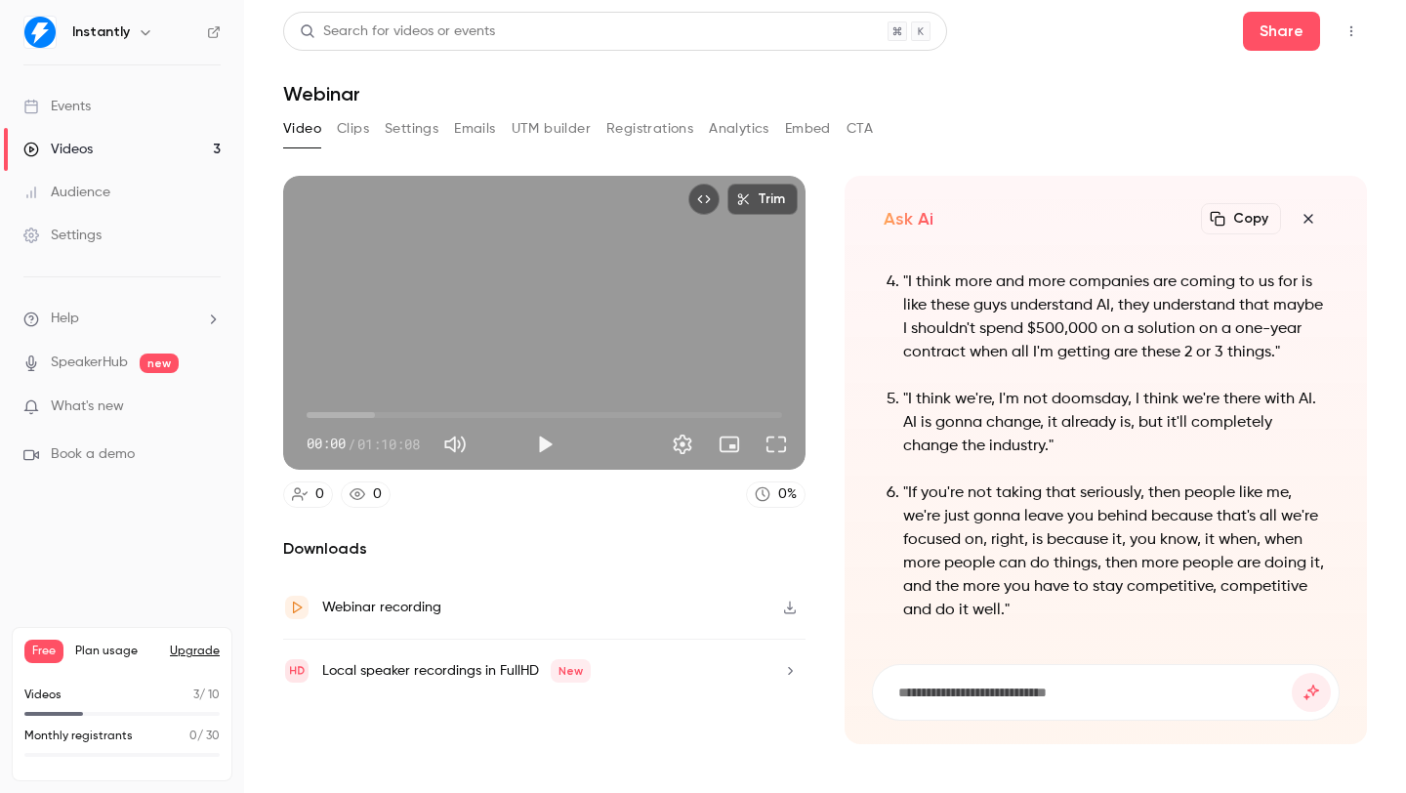
scroll to position [0, 0]
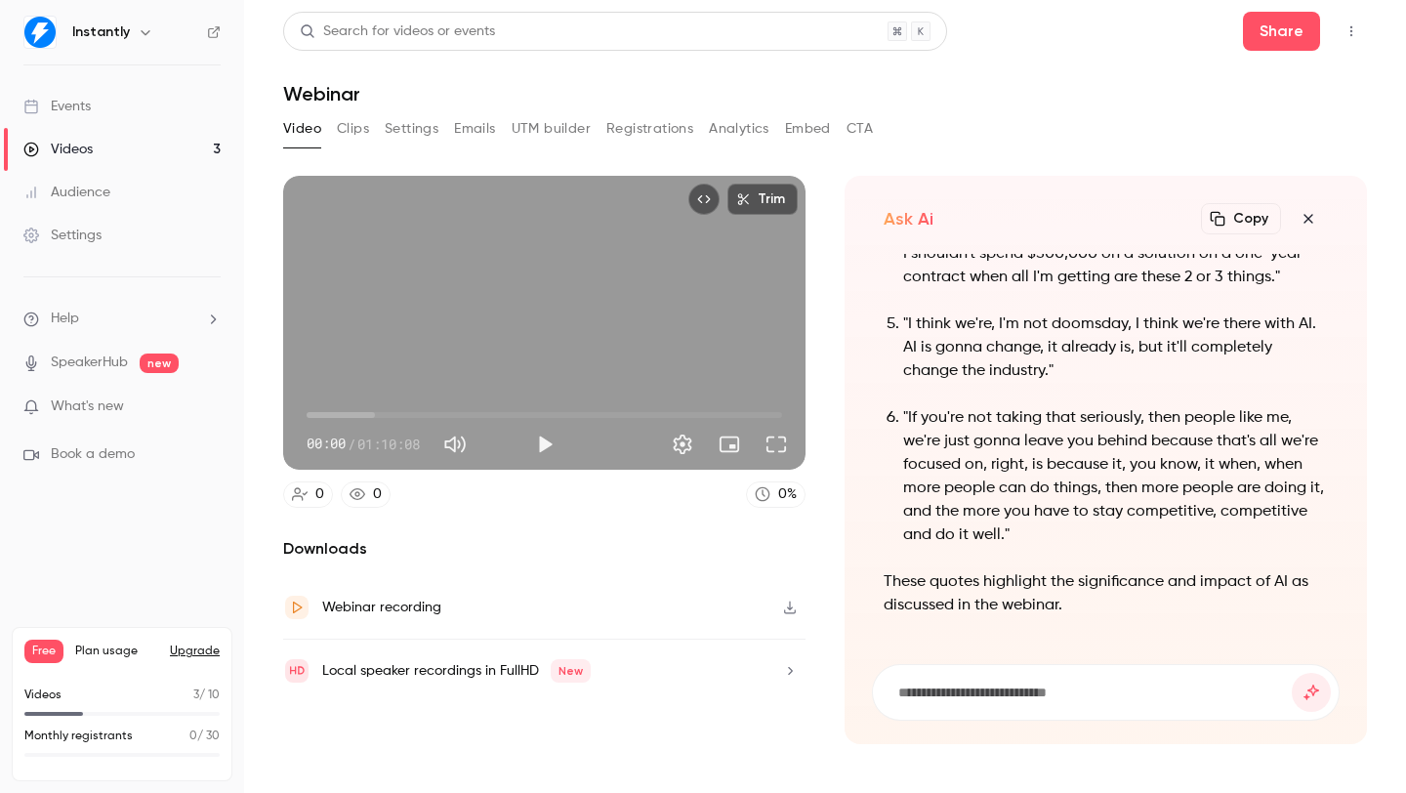
drag, startPoint x: 1057, startPoint y: 416, endPoint x: 1082, endPoint y: 491, distance: 79.4
click at [1082, 489] on p ""If you're not taking that seriously, then people like me, we're just gonna lea…" at bounding box center [1115, 476] width 425 height 141
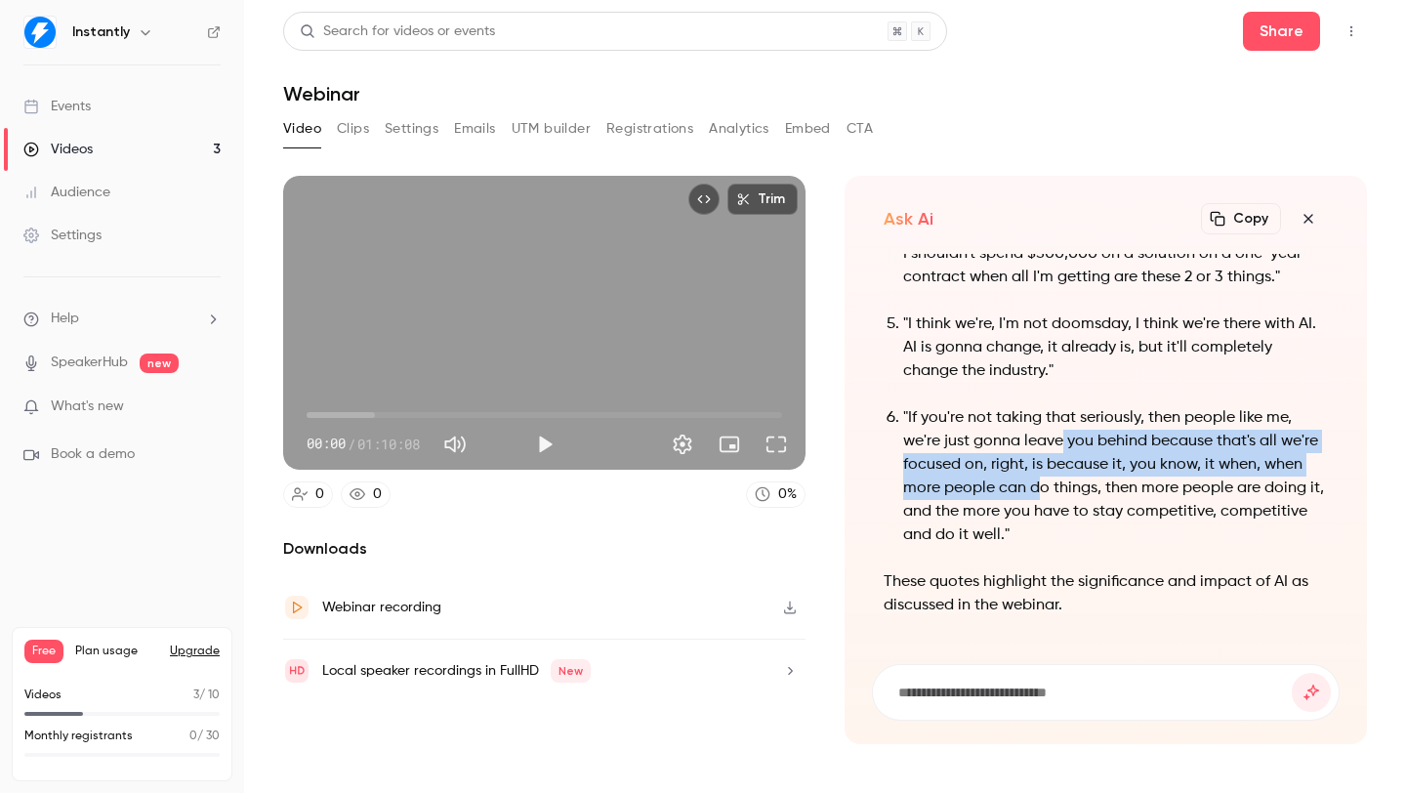
drag, startPoint x: 1083, startPoint y: 491, endPoint x: 1060, endPoint y: 437, distance: 58.6
click at [1060, 445] on p ""If you're not taking that seriously, then people like me, we're just gonna lea…" at bounding box center [1115, 476] width 425 height 141
click at [1060, 436] on p ""If you're not taking that seriously, then people like me, we're just gonna lea…" at bounding box center [1115, 476] width 425 height 141
drag, startPoint x: 1065, startPoint y: 455, endPoint x: 1074, endPoint y: 520, distance: 65.0
click at [1074, 519] on p ""If you're not taking that seriously, then people like me, we're just gonna lea…" at bounding box center [1115, 476] width 425 height 141
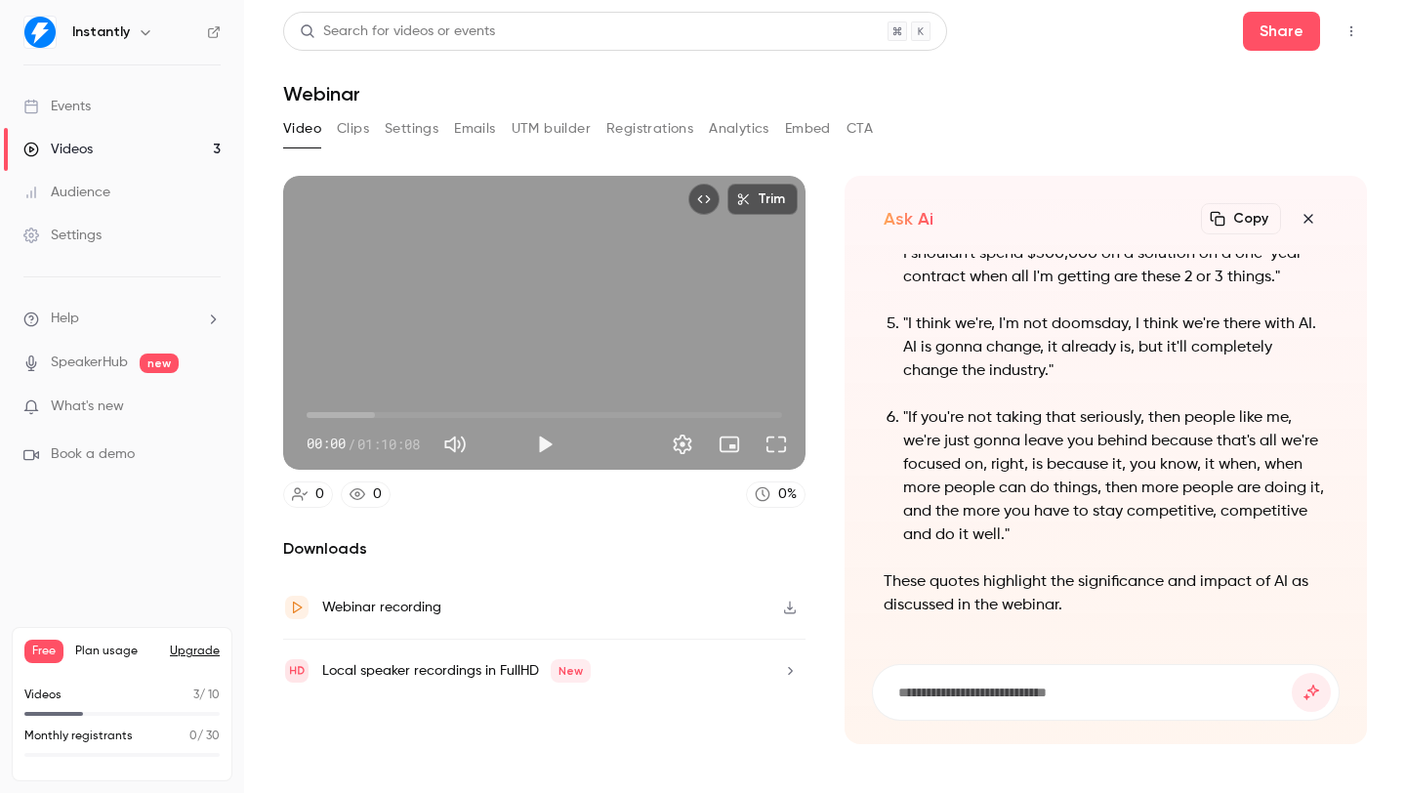
click at [1077, 523] on p ""If you're not taking that seriously, then people like me, we're just gonna lea…" at bounding box center [1115, 476] width 425 height 141
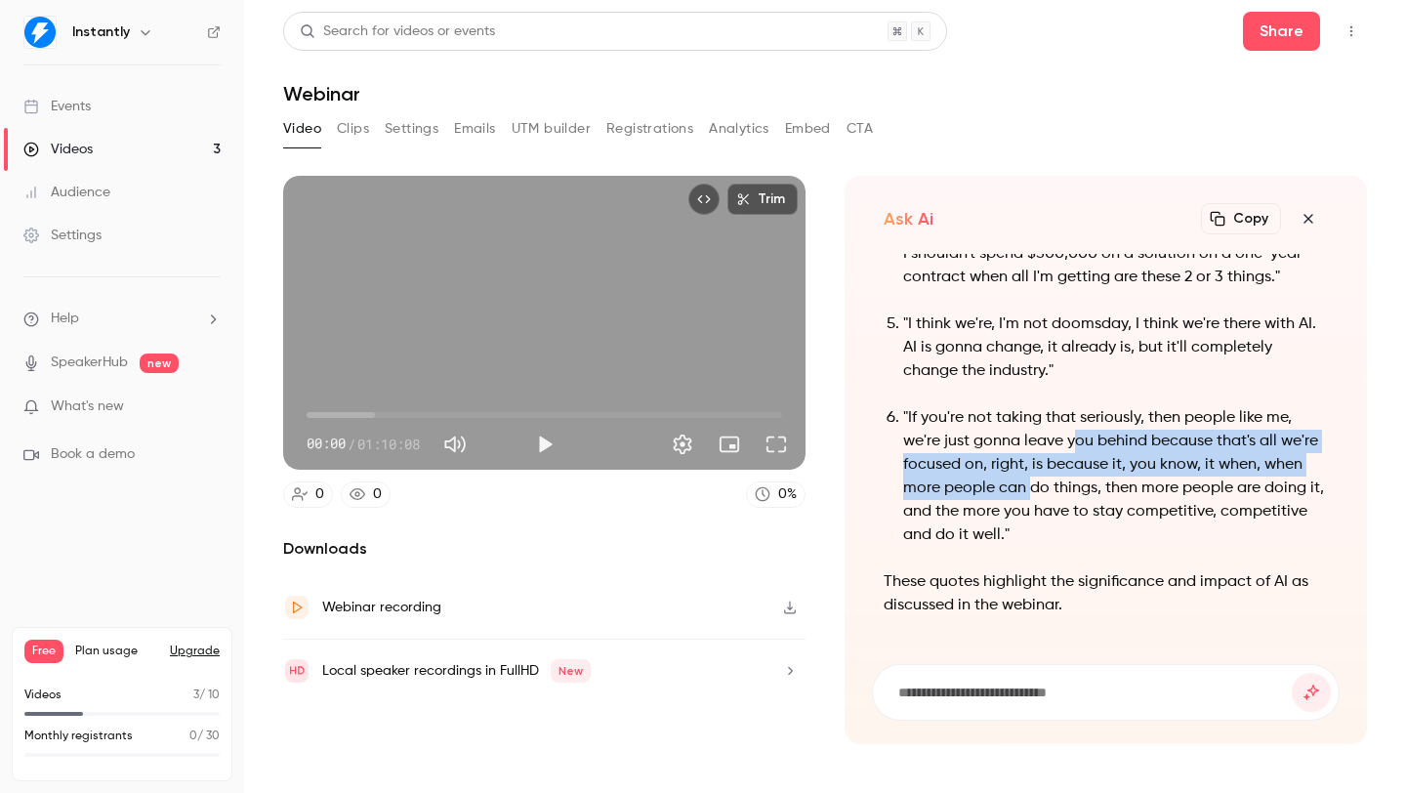
drag, startPoint x: 1072, startPoint y: 435, endPoint x: 1070, endPoint y: 518, distance: 83.0
click at [1070, 515] on p ""If you're not taking that seriously, then people like me, we're just gonna lea…" at bounding box center [1115, 476] width 425 height 141
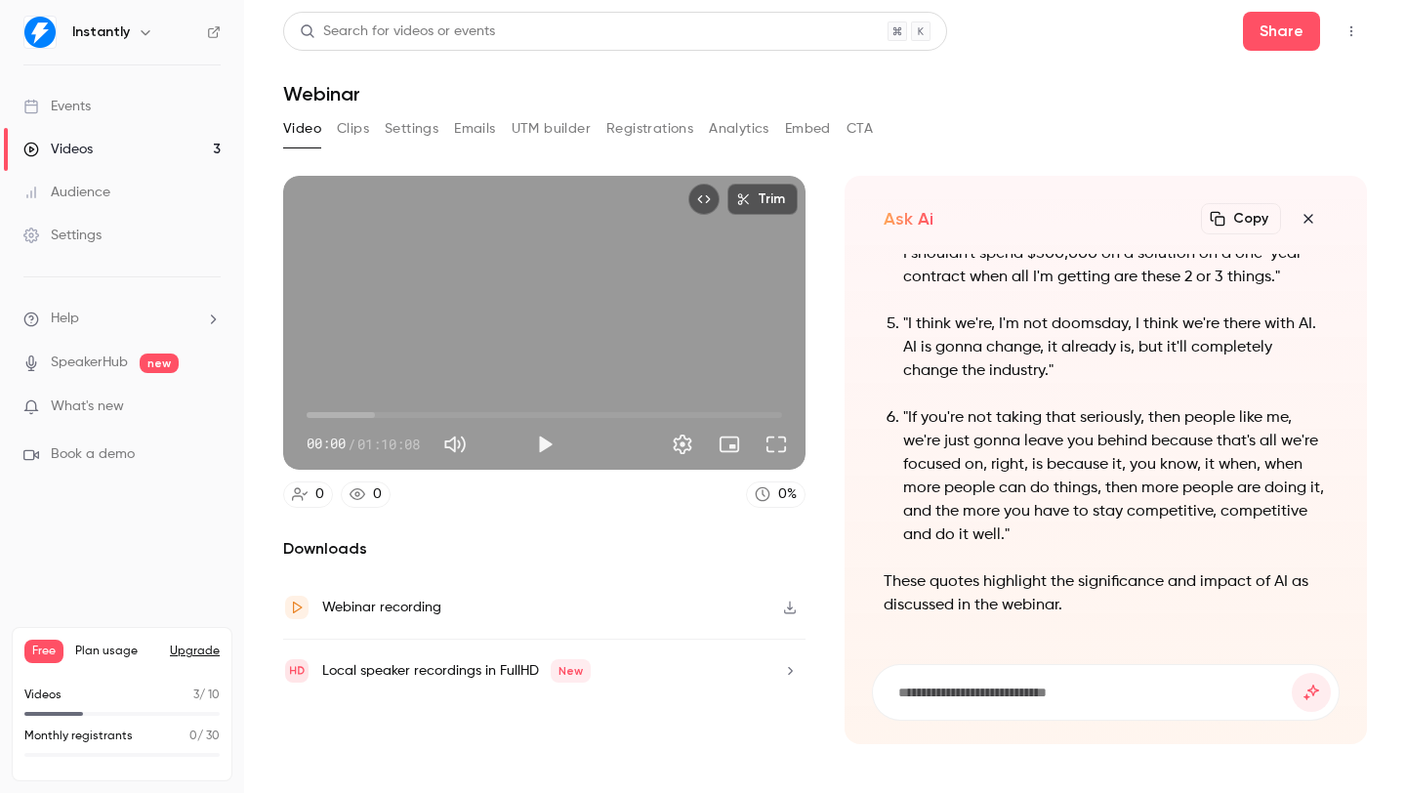
click at [1070, 521] on p ""If you're not taking that seriously, then people like me, we're just gonna lea…" at bounding box center [1115, 476] width 425 height 141
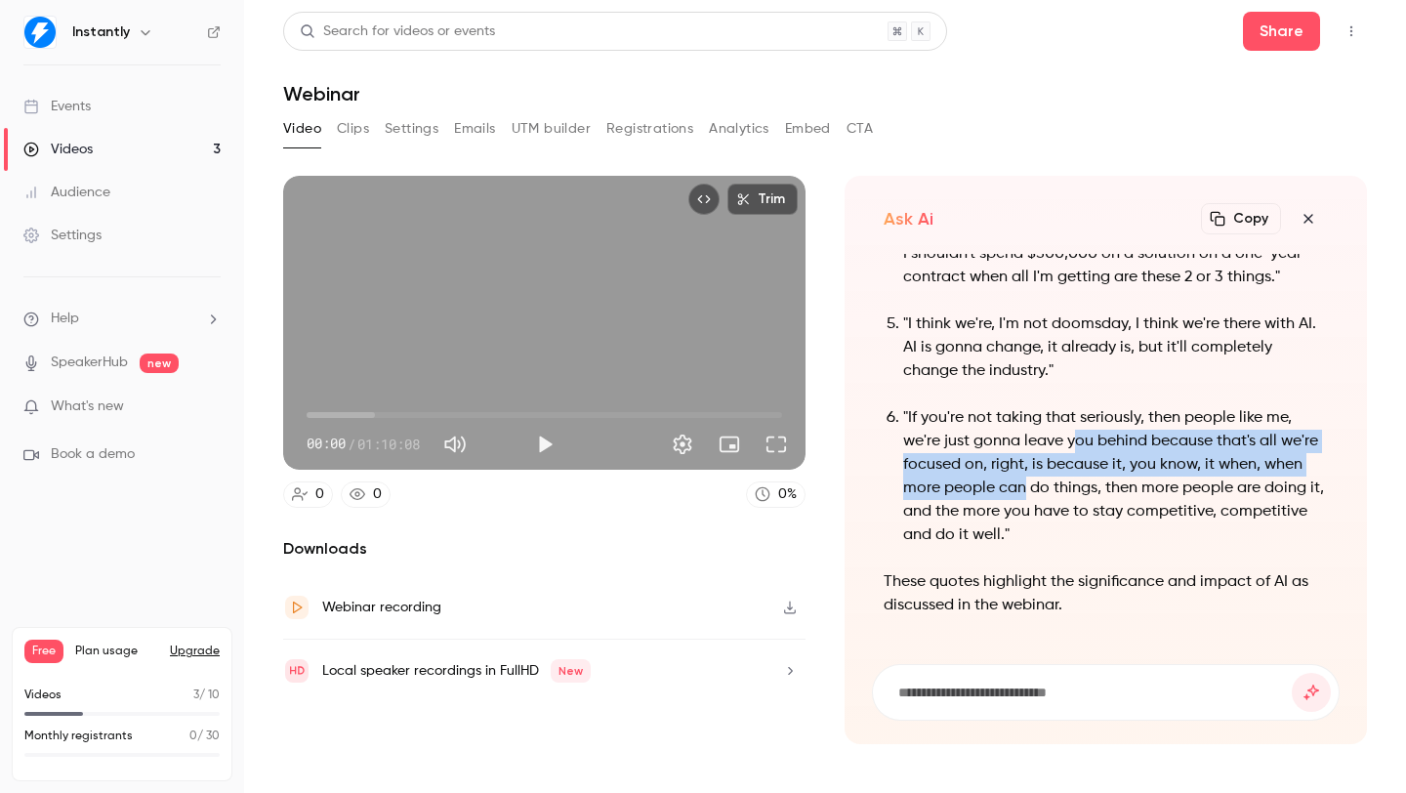
drag, startPoint x: 1072, startPoint y: 458, endPoint x: 1069, endPoint y: 506, distance: 47.9
click at [1069, 499] on p ""If you're not taking that seriously, then people like me, we're just gonna lea…" at bounding box center [1115, 476] width 425 height 141
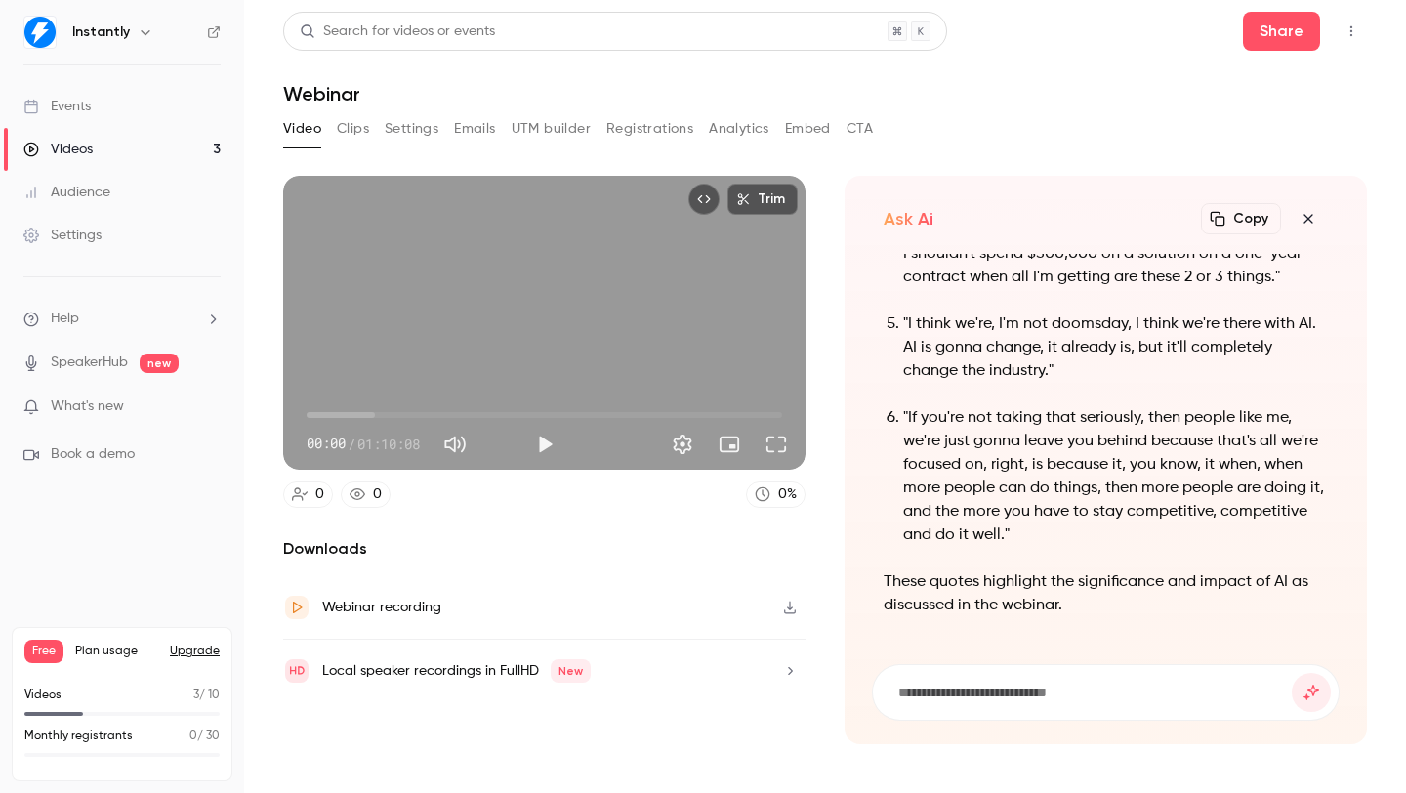
click at [1068, 510] on p ""If you're not taking that seriously, then people like me, we're just gonna lea…" at bounding box center [1115, 476] width 425 height 141
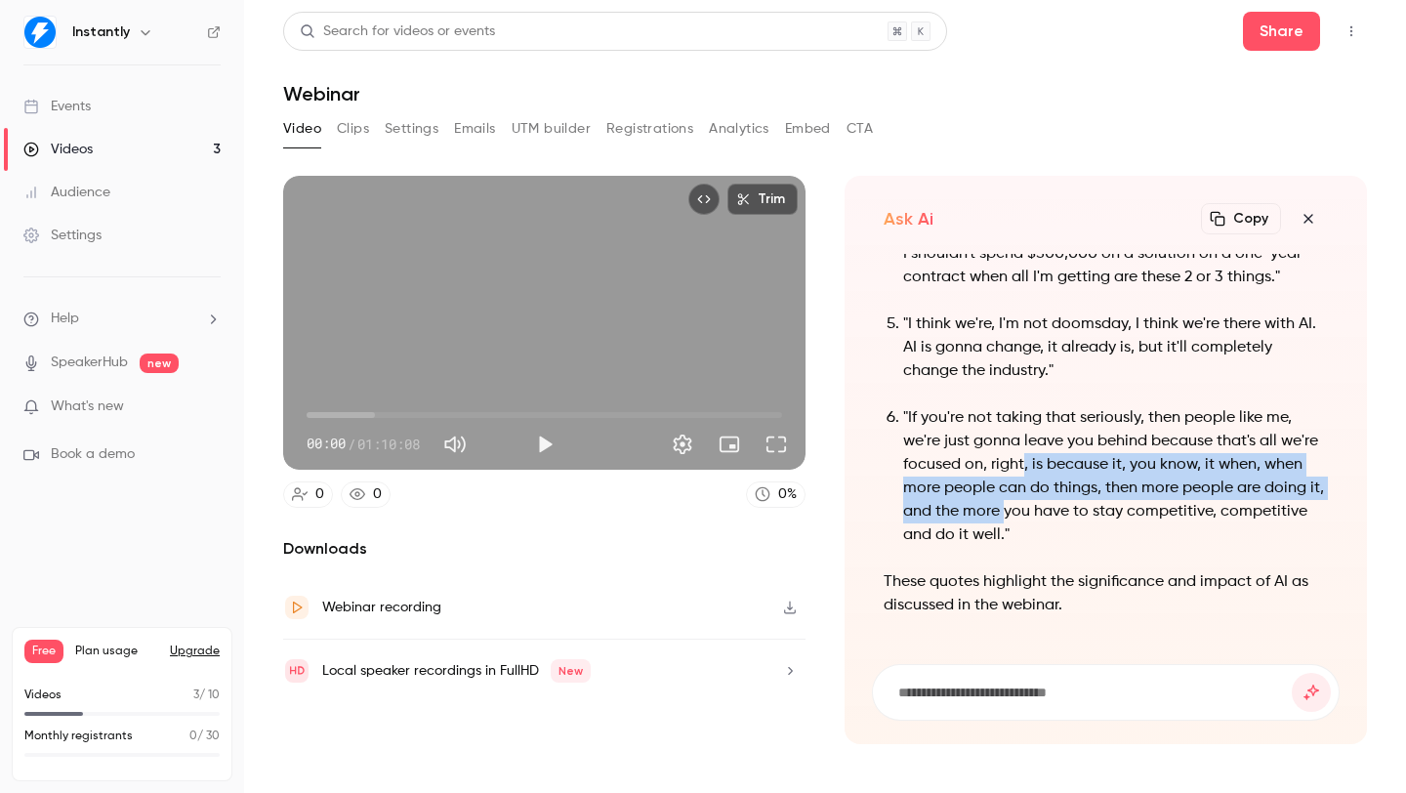
drag, startPoint x: 1064, startPoint y: 467, endPoint x: 1076, endPoint y: 529, distance: 63.6
click at [1073, 524] on p ""If you're not taking that seriously, then people like me, we're just gonna lea…" at bounding box center [1115, 476] width 425 height 141
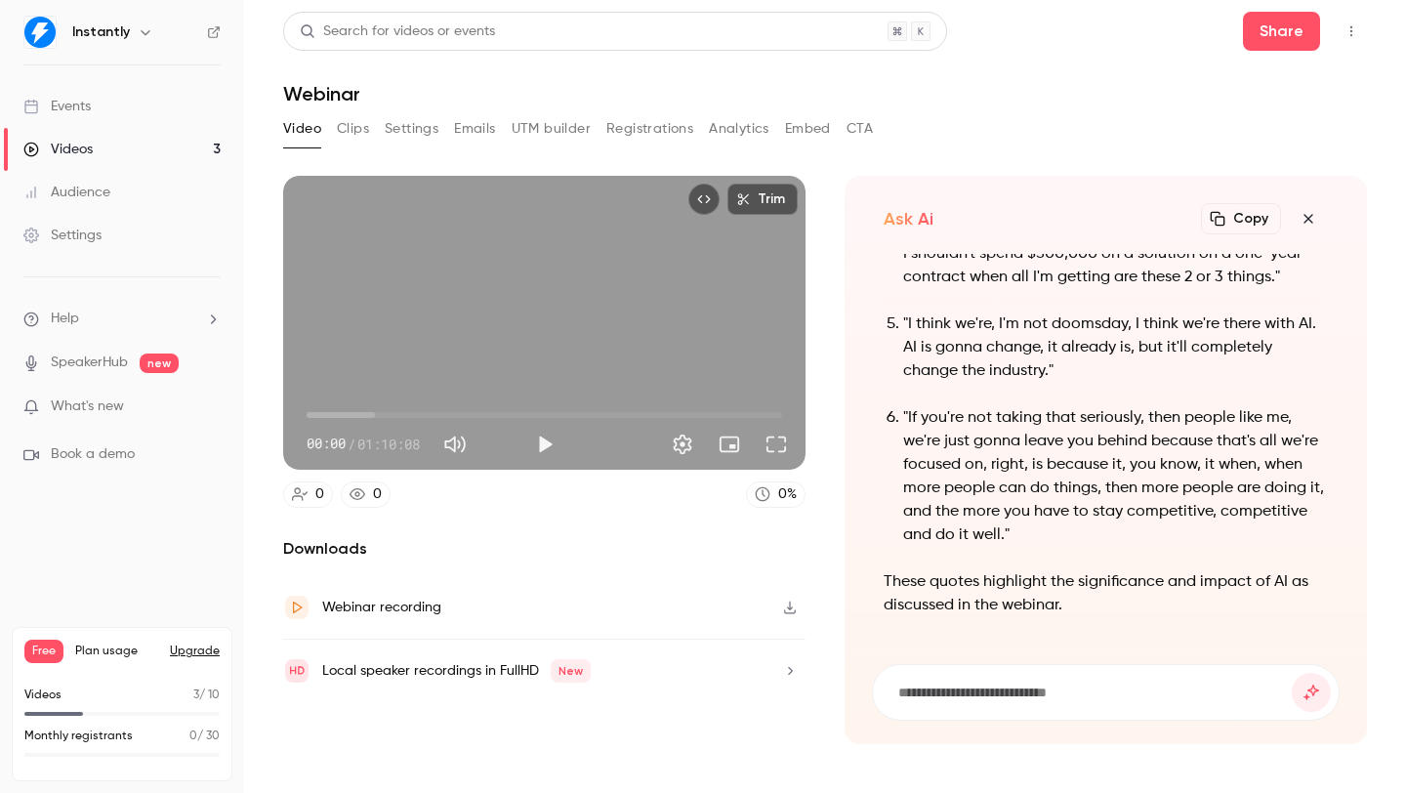
drag, startPoint x: 1076, startPoint y: 530, endPoint x: 1078, endPoint y: 503, distance: 27.4
click at [1075, 530] on p ""If you're not taking that seriously, then people like me, we're just gonna lea…" at bounding box center [1115, 476] width 425 height 141
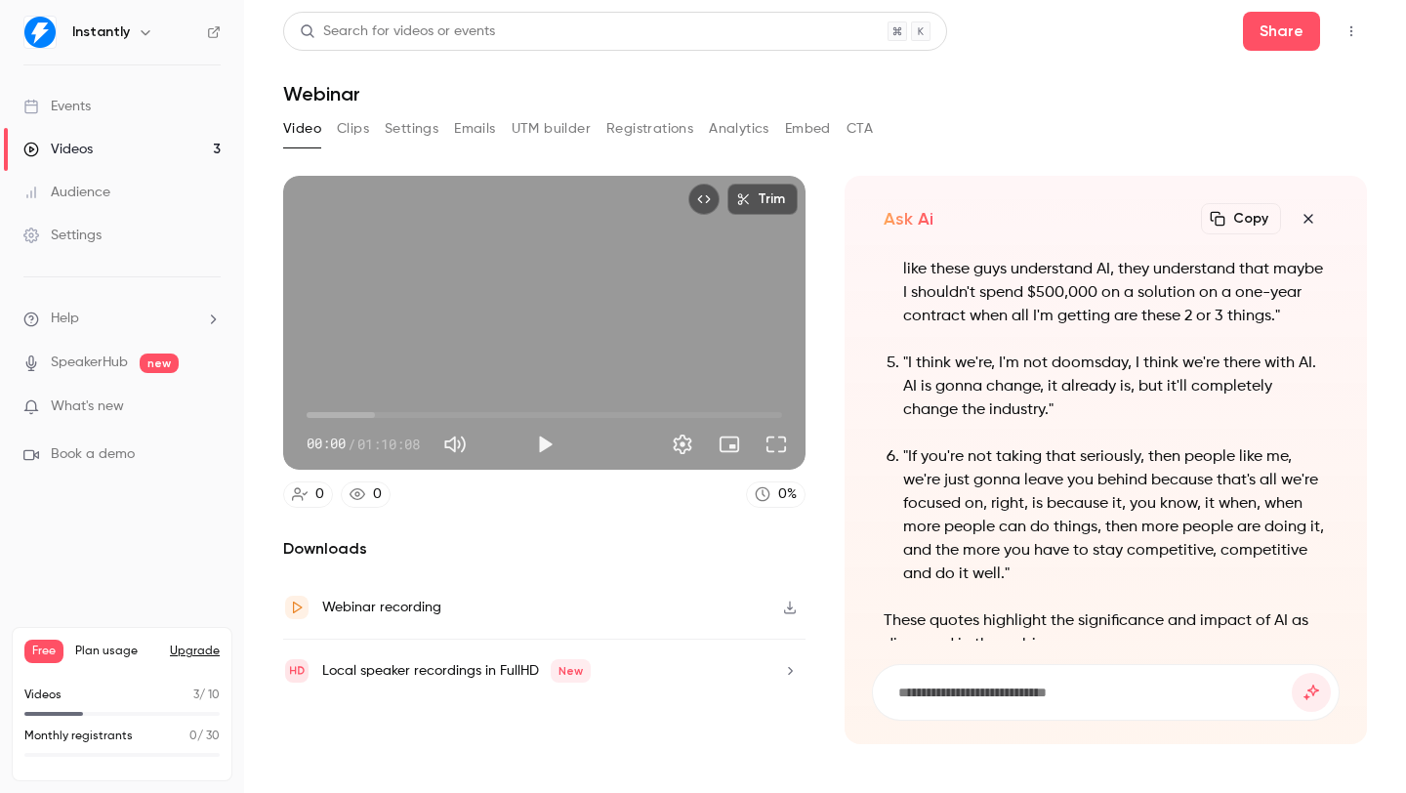
scroll to position [-40, 0]
drag, startPoint x: 1037, startPoint y: 360, endPoint x: 1066, endPoint y: 393, distance: 43.6
click at [1055, 383] on ol ""I love AI. I love tech and just evolved CMM into an outbound agency that does …" at bounding box center [1106, 248] width 444 height 680
click at [1067, 393] on p ""I think we're, I'm not doomsday, I think we're there with AI. AI is gonna chan…" at bounding box center [1115, 389] width 425 height 70
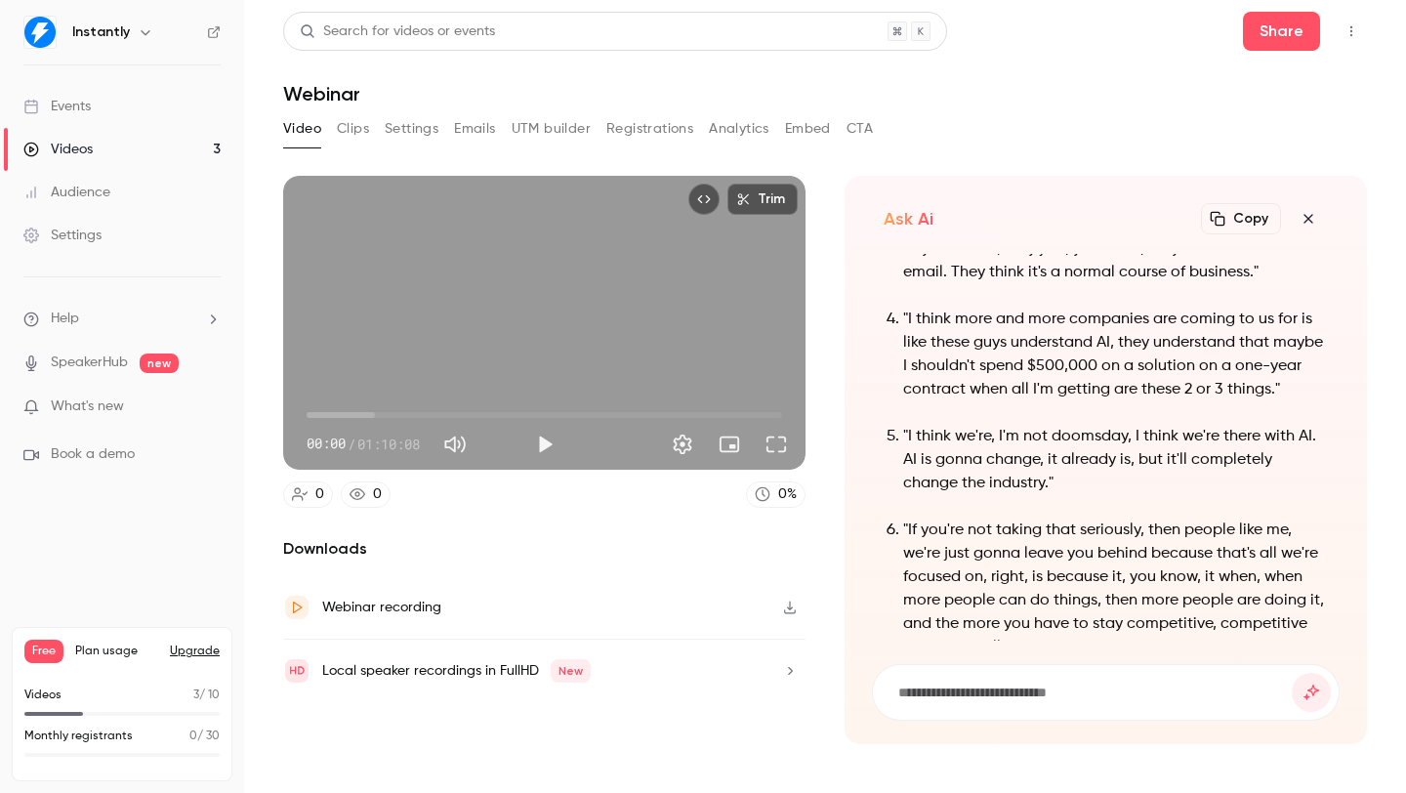
scroll to position [-113, 0]
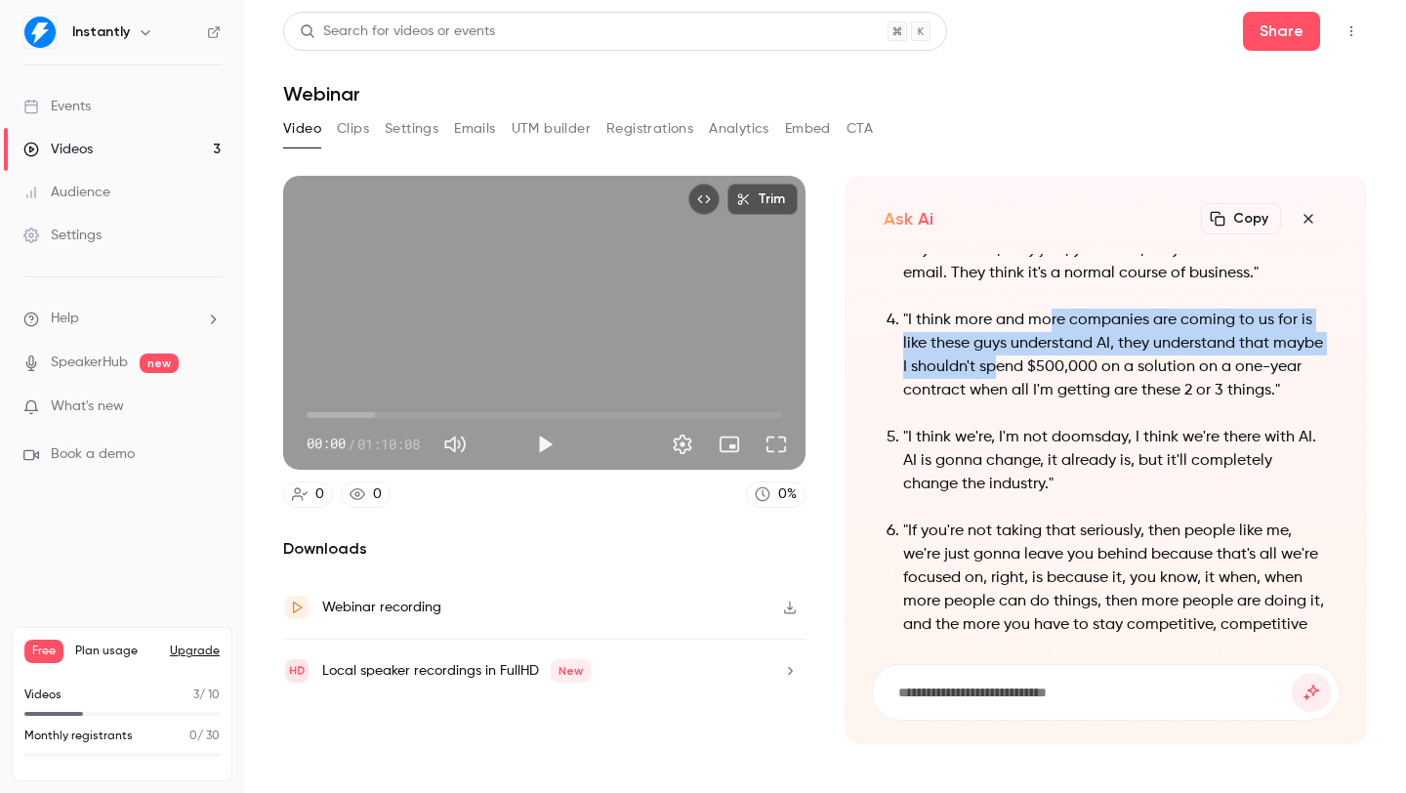
drag, startPoint x: 1054, startPoint y: 316, endPoint x: 1055, endPoint y: 358, distance: 42.0
click at [1055, 356] on p ""I think more and more companies are coming to us for is like these guys unders…" at bounding box center [1115, 356] width 425 height 94
click at [546, 440] on button "Play" at bounding box center [544, 444] width 39 height 39
click at [345, 413] on span "00:01" at bounding box center [545, 414] width 476 height 31
click at [444, 415] on span "05:37" at bounding box center [545, 414] width 476 height 31
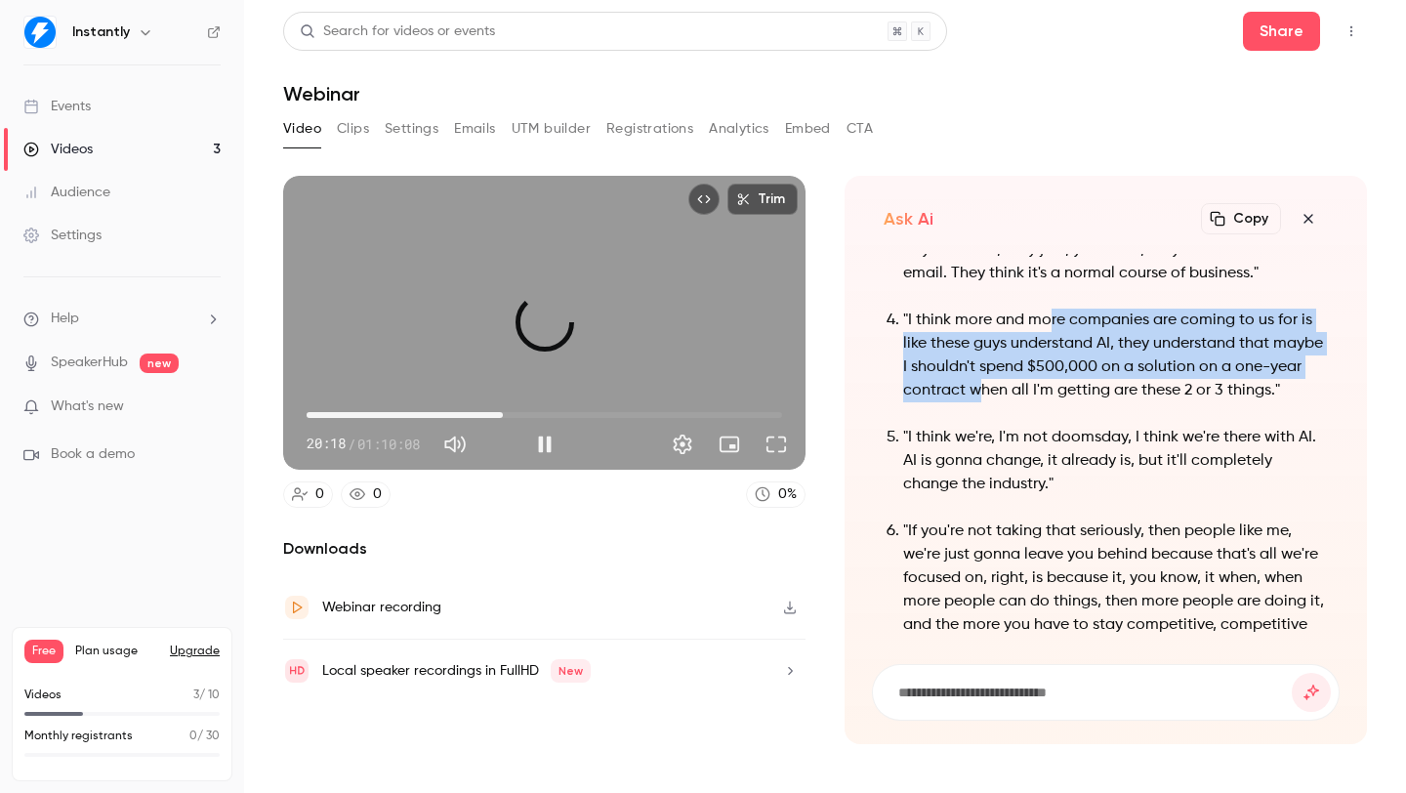
click at [503, 413] on span "28:56" at bounding box center [545, 414] width 476 height 31
click at [537, 440] on button "Pause" at bounding box center [544, 444] width 39 height 39
type input "******"
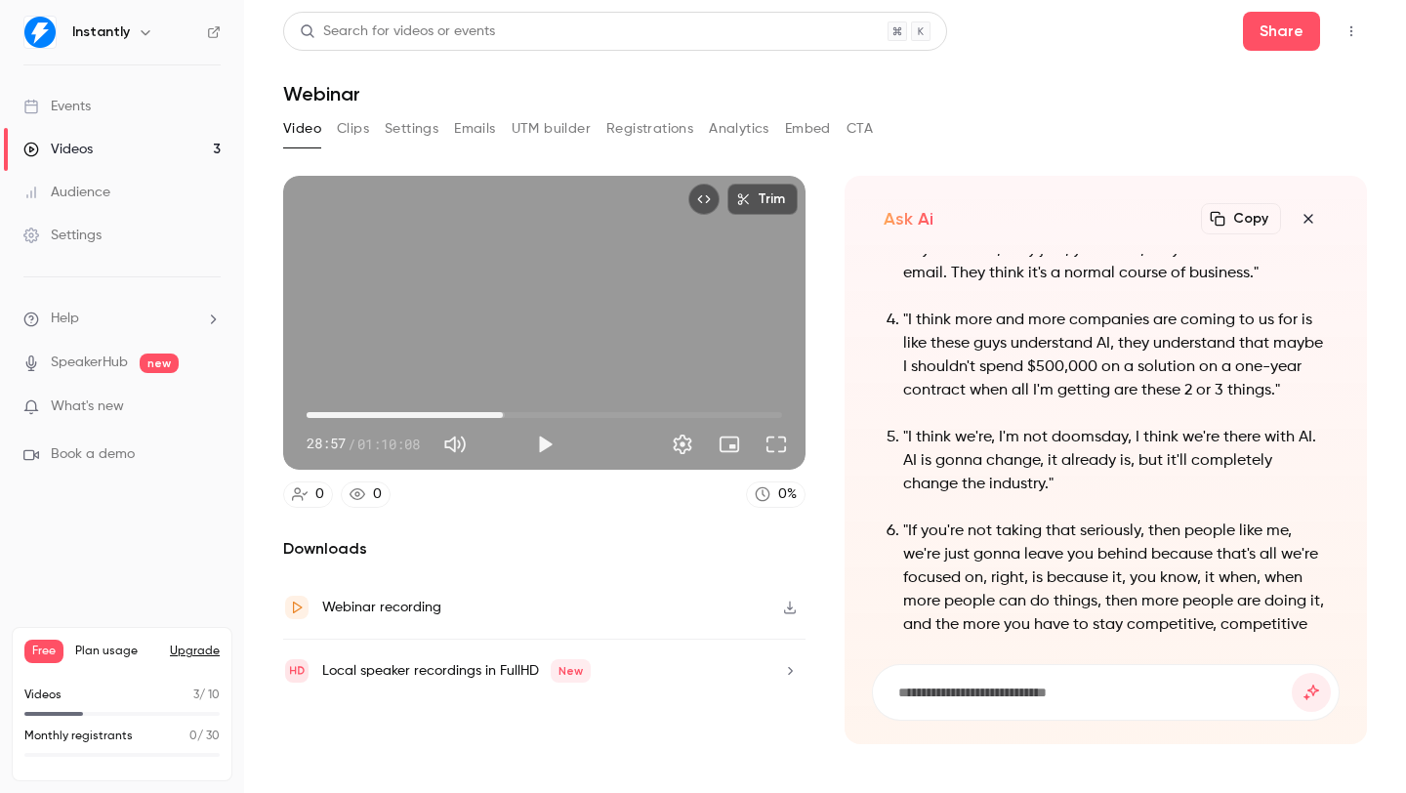
click at [913, 696] on input at bounding box center [1093, 692] width 395 height 21
type input "**********"
click at [1292, 673] on button "submit" at bounding box center [1311, 692] width 39 height 39
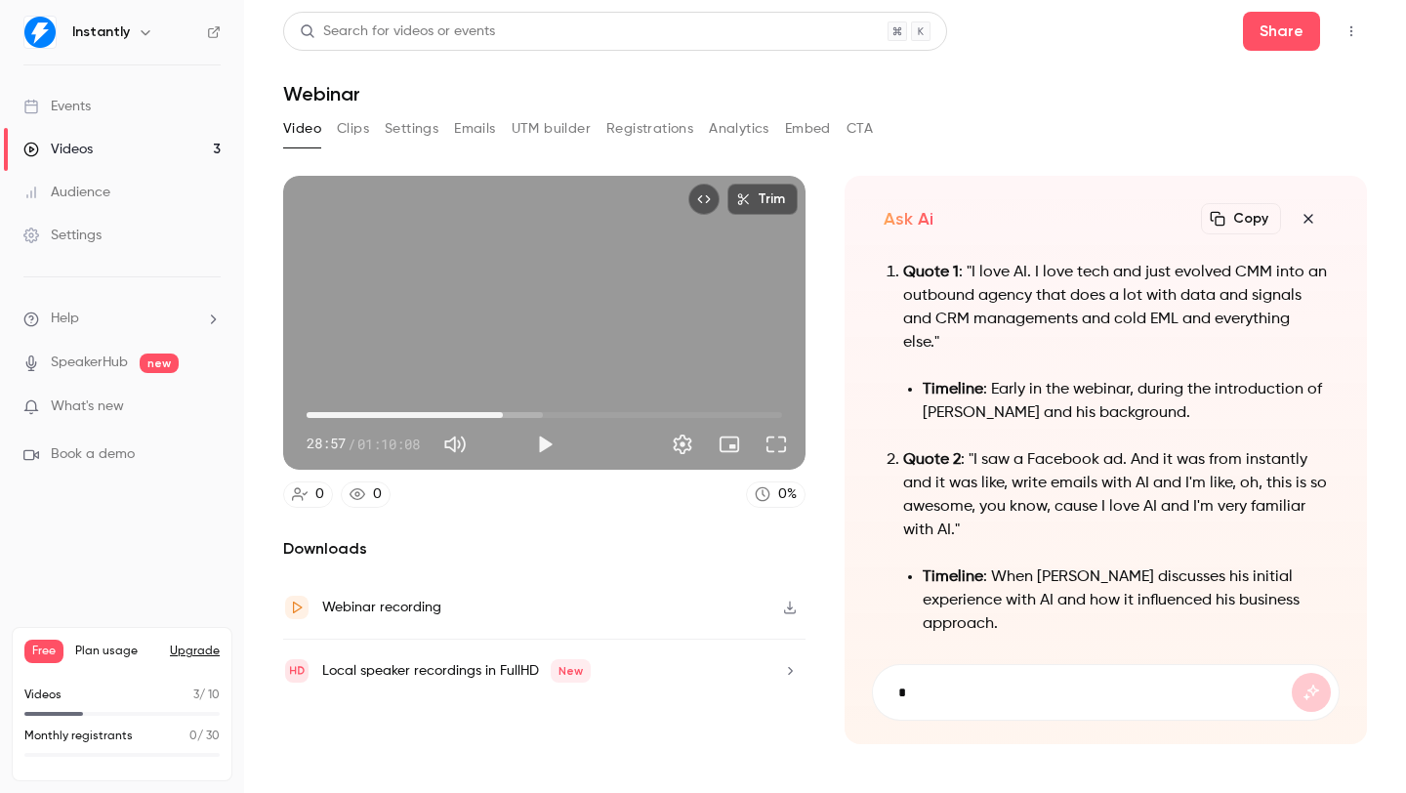
scroll to position [-886, 0]
type input "*"
type input "**********"
click at [1292, 673] on button "submit" at bounding box center [1311, 692] width 39 height 39
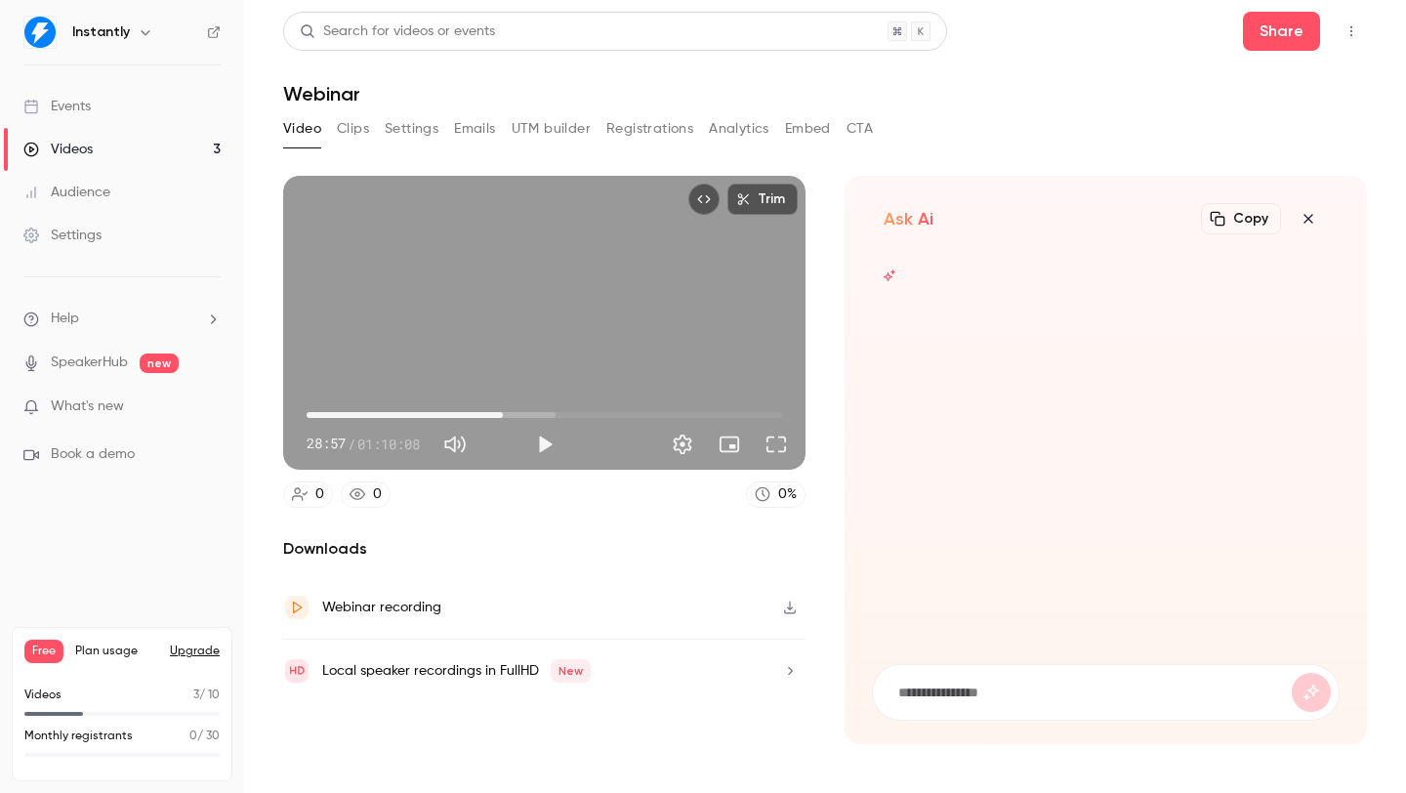
scroll to position [0, 0]
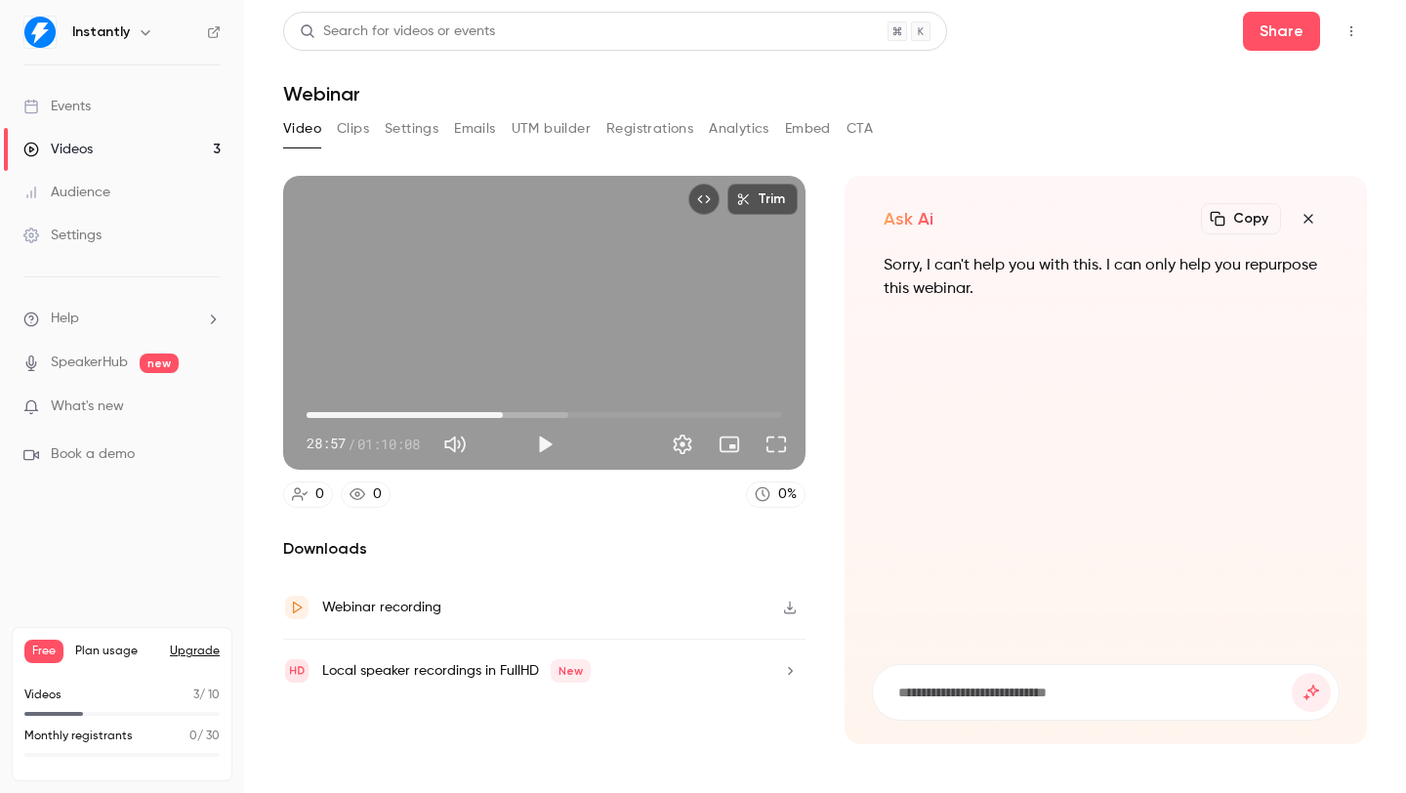
click at [1317, 221] on icon "button" at bounding box center [1308, 219] width 23 height 16
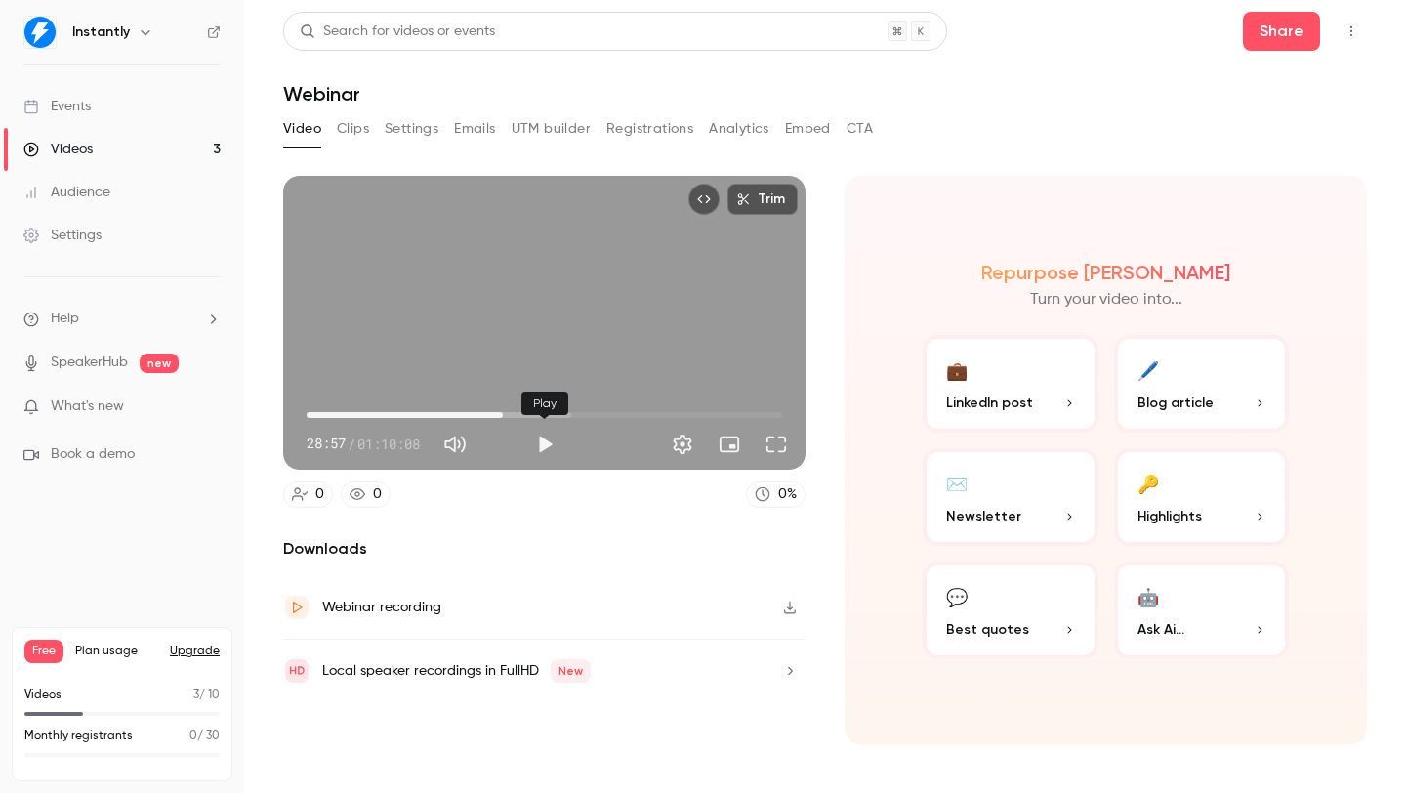
click at [550, 452] on button "Play" at bounding box center [544, 444] width 39 height 39
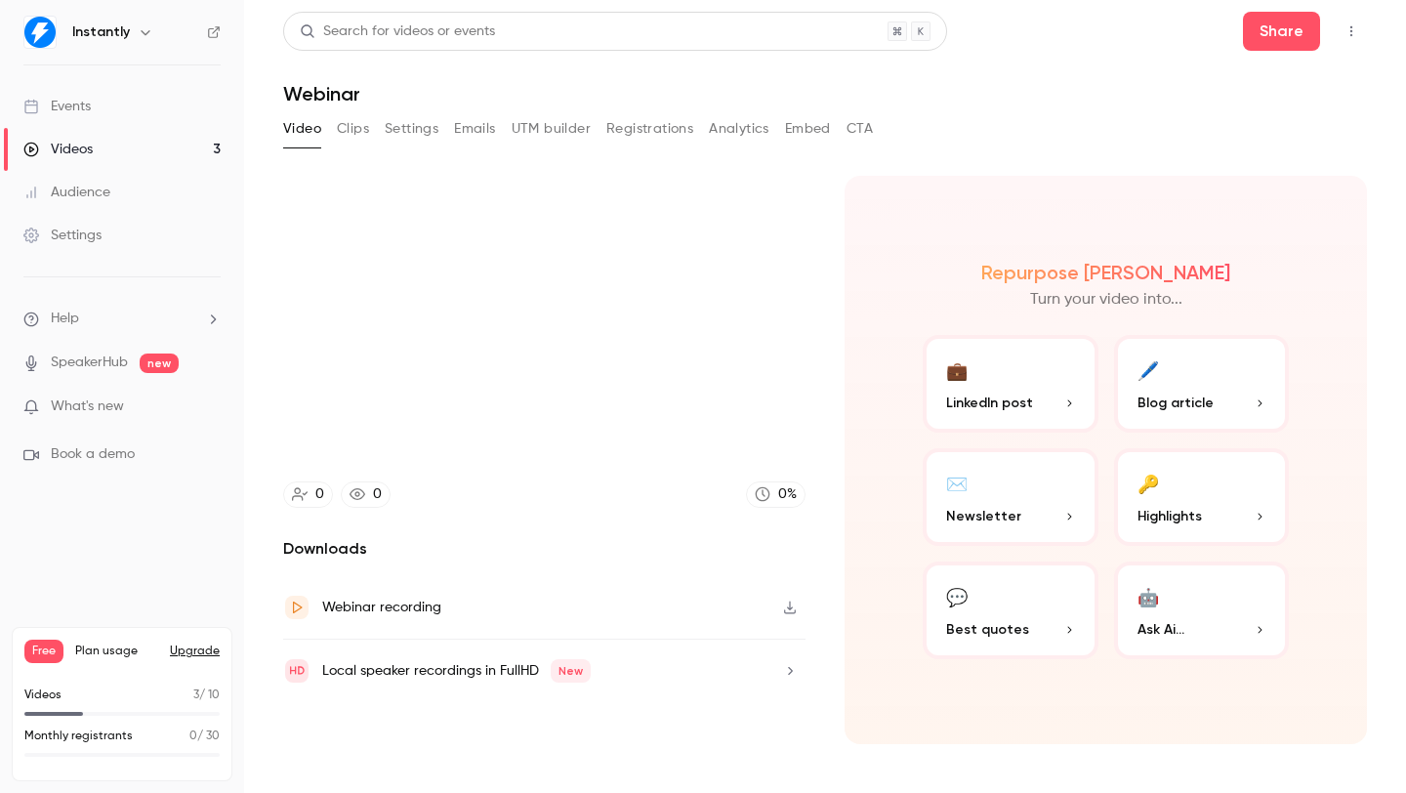
type input "******"
click at [360, 131] on button "Clips" at bounding box center [353, 128] width 32 height 31
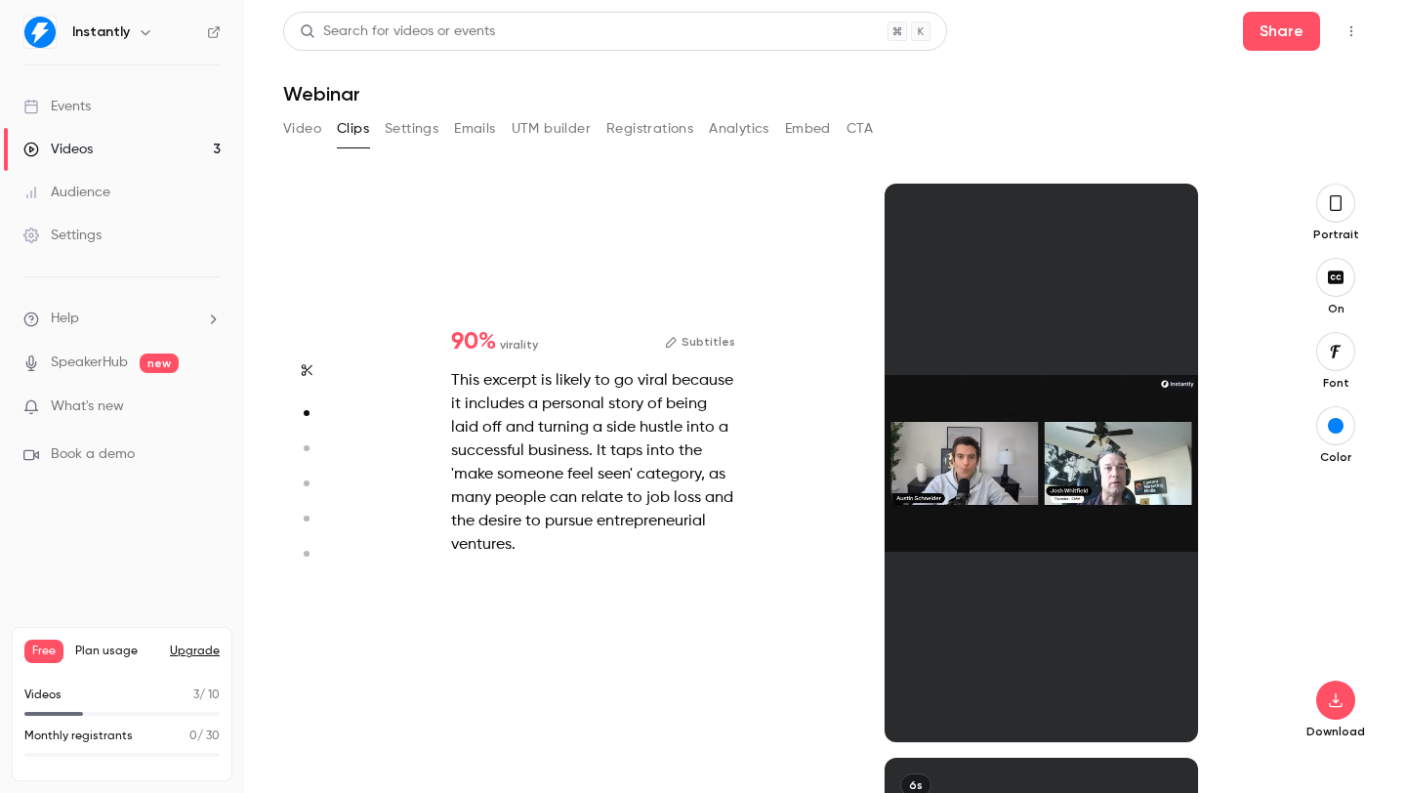
scroll to position [574, 0]
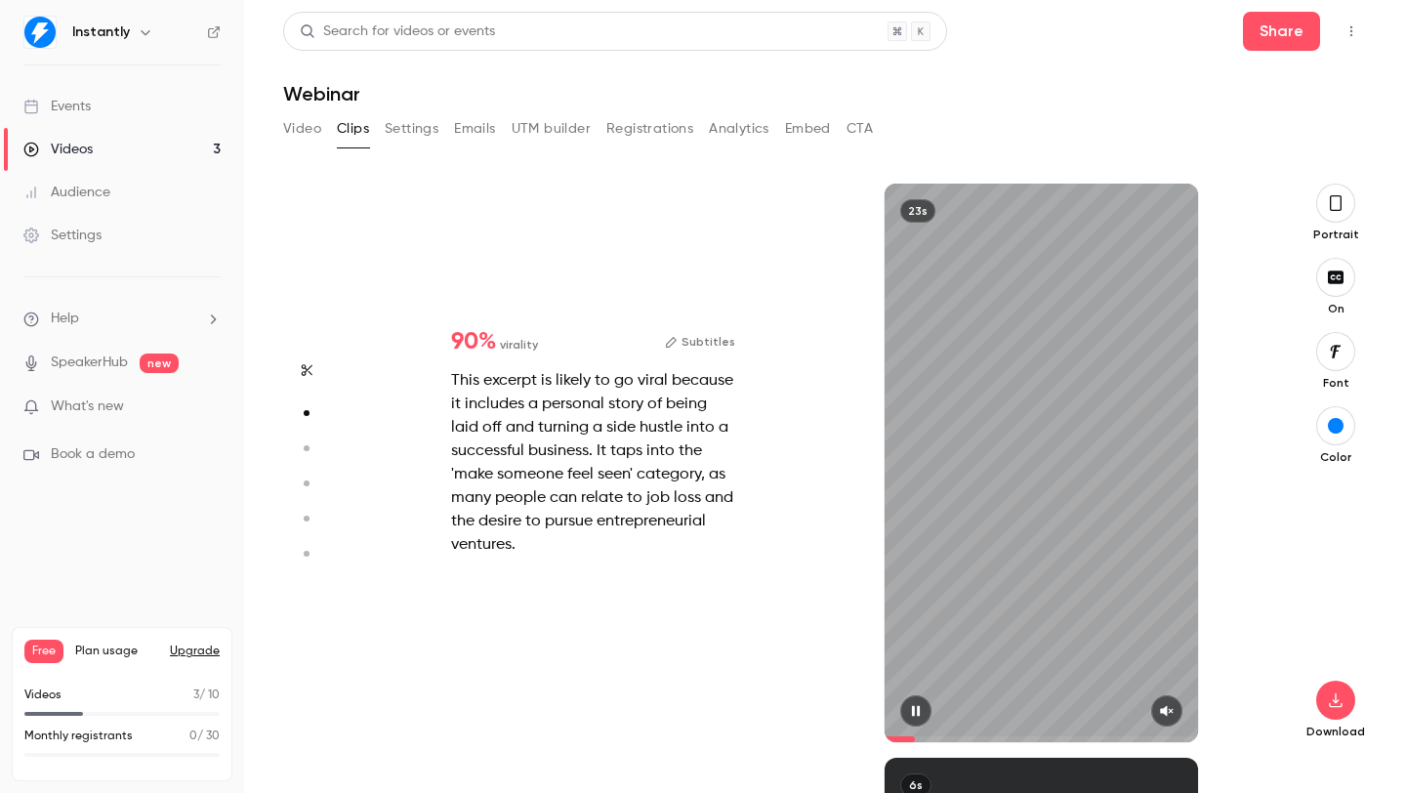
click at [918, 706] on icon "button" at bounding box center [916, 711] width 8 height 11
click at [918, 706] on icon "button" at bounding box center [916, 711] width 16 height 14
click at [918, 709] on icon "button" at bounding box center [916, 711] width 8 height 11
click at [918, 711] on icon "button" at bounding box center [916, 711] width 8 height 11
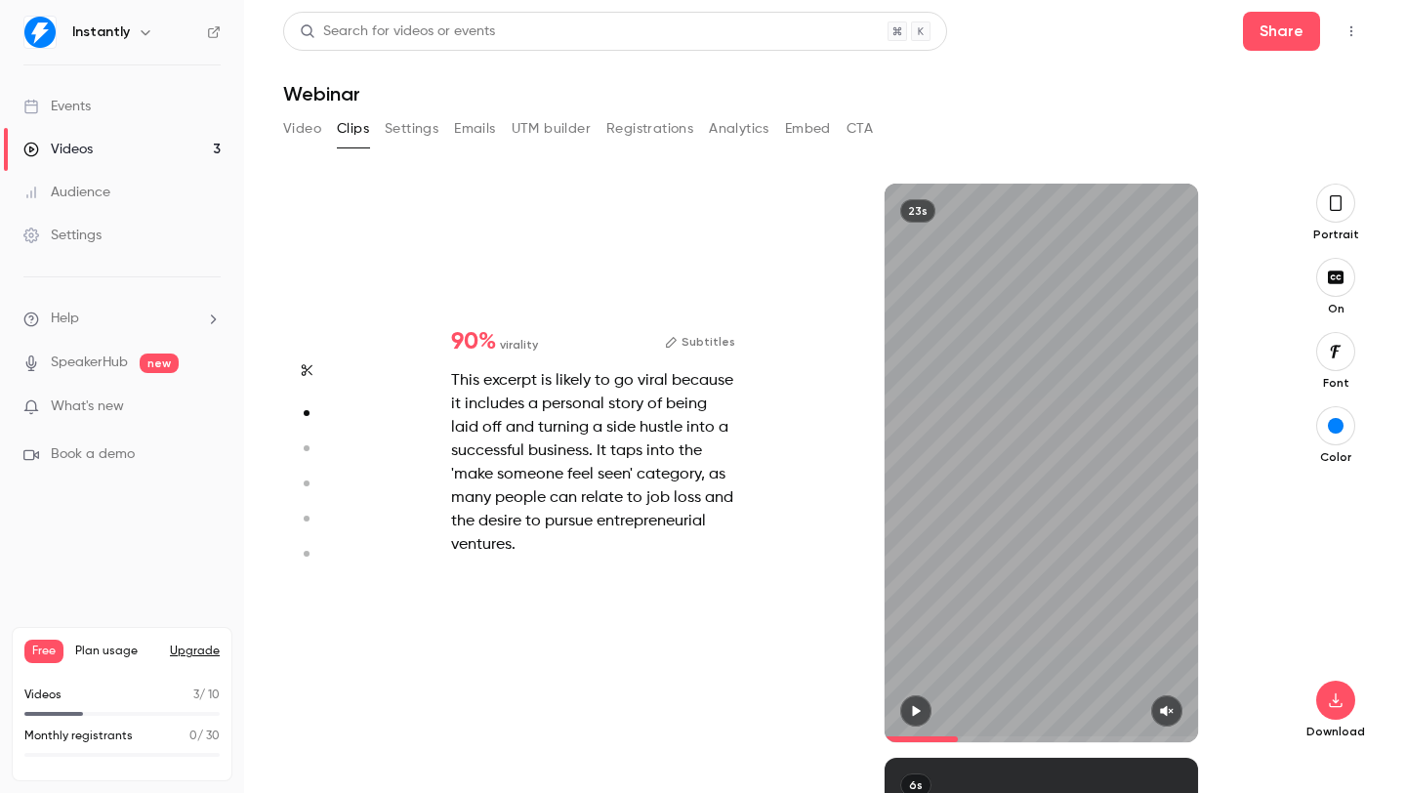
click at [1162, 717] on icon "button" at bounding box center [1167, 711] width 16 height 14
click at [1163, 701] on button "button" at bounding box center [1166, 710] width 31 height 31
click at [1164, 705] on icon "button" at bounding box center [1167, 711] width 16 height 14
type input "*"
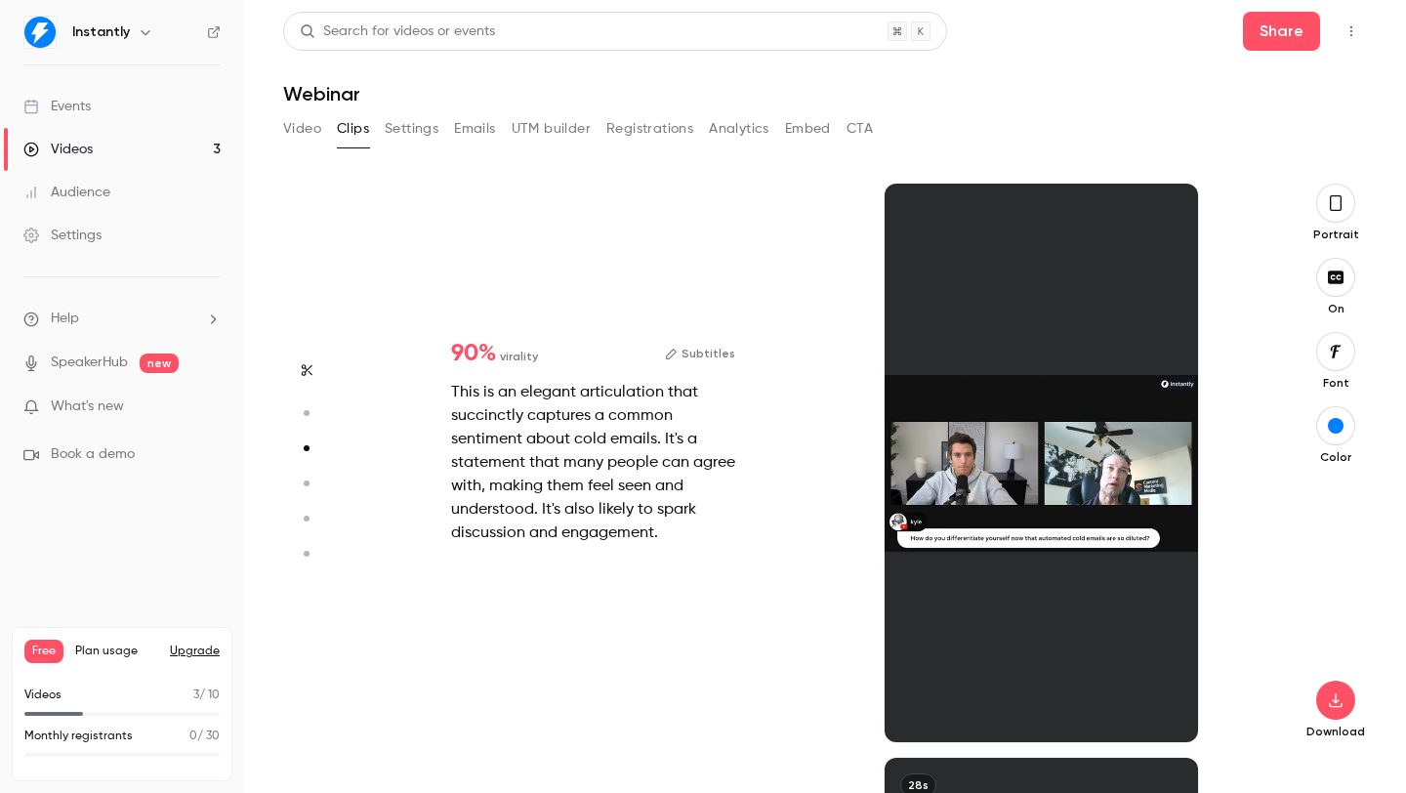
scroll to position [1148, 0]
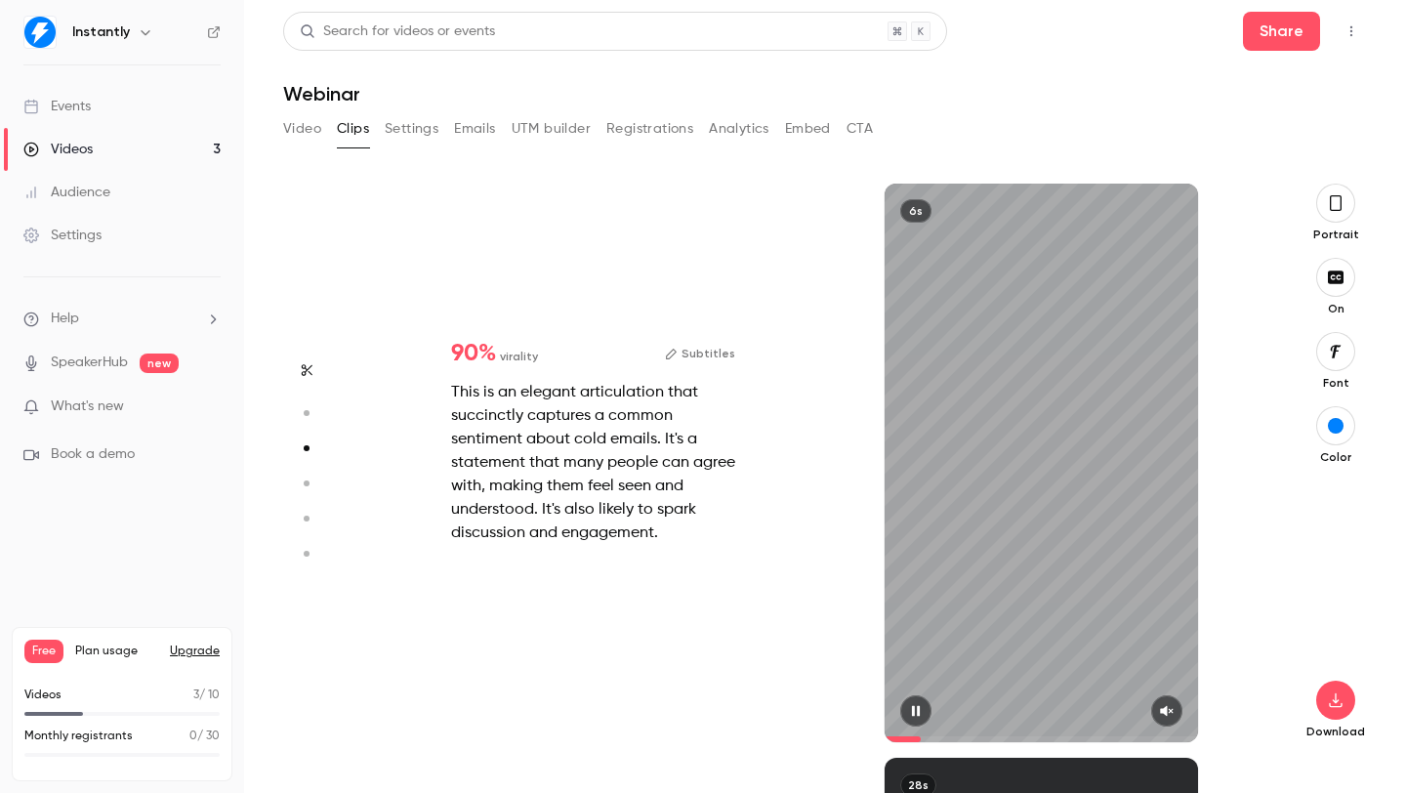
click at [1163, 714] on icon "button" at bounding box center [1167, 711] width 16 height 14
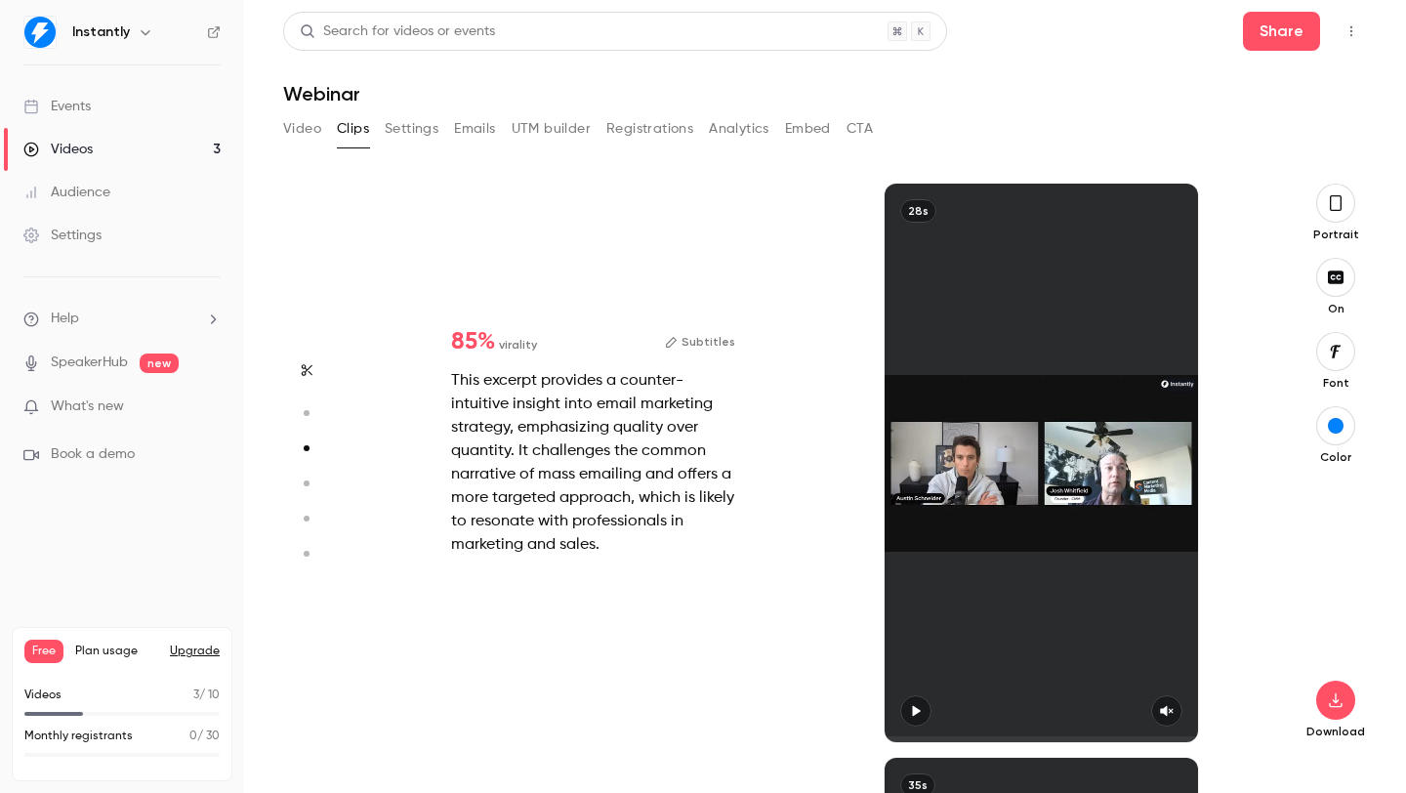
type input "*"
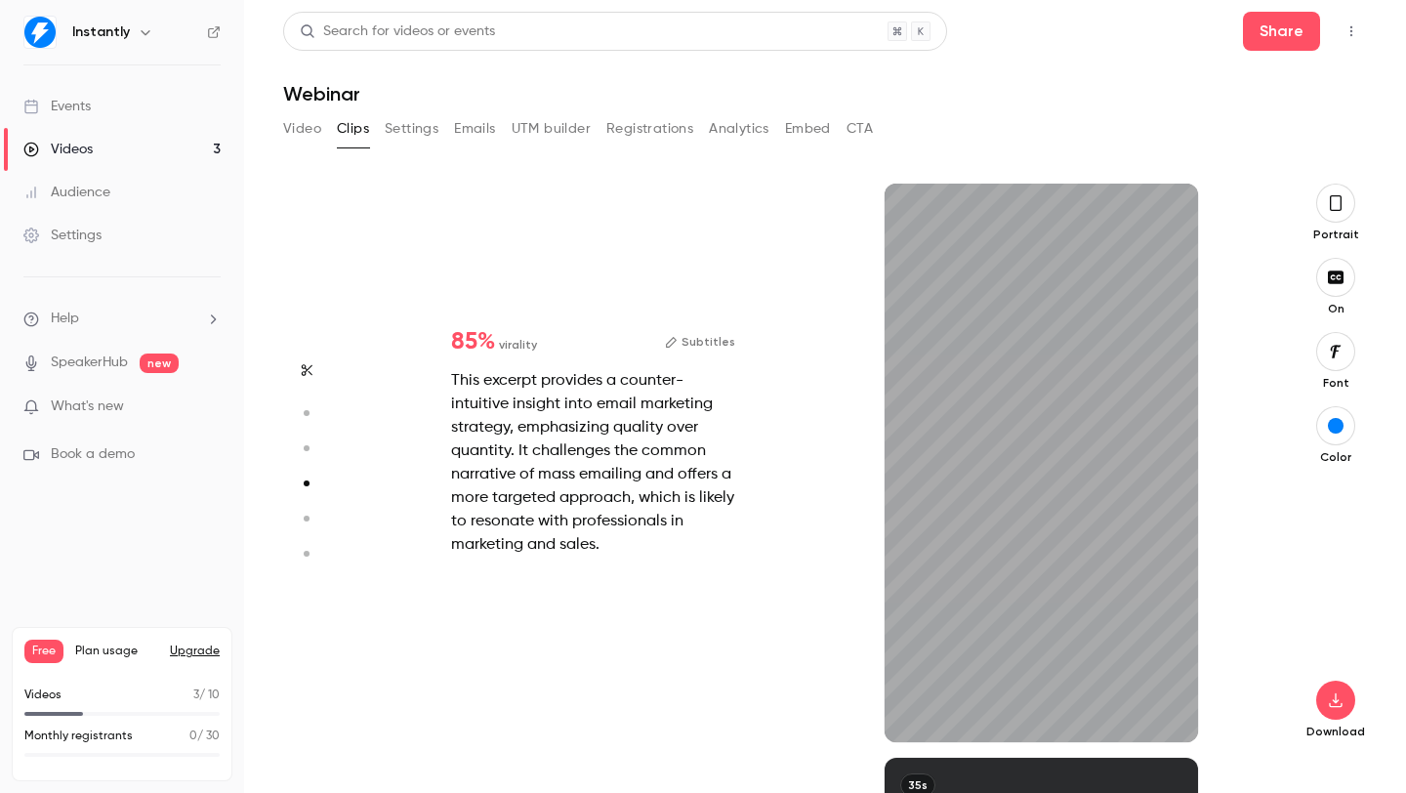
scroll to position [1723, 0]
click at [1162, 709] on icon "button" at bounding box center [1167, 711] width 13 height 11
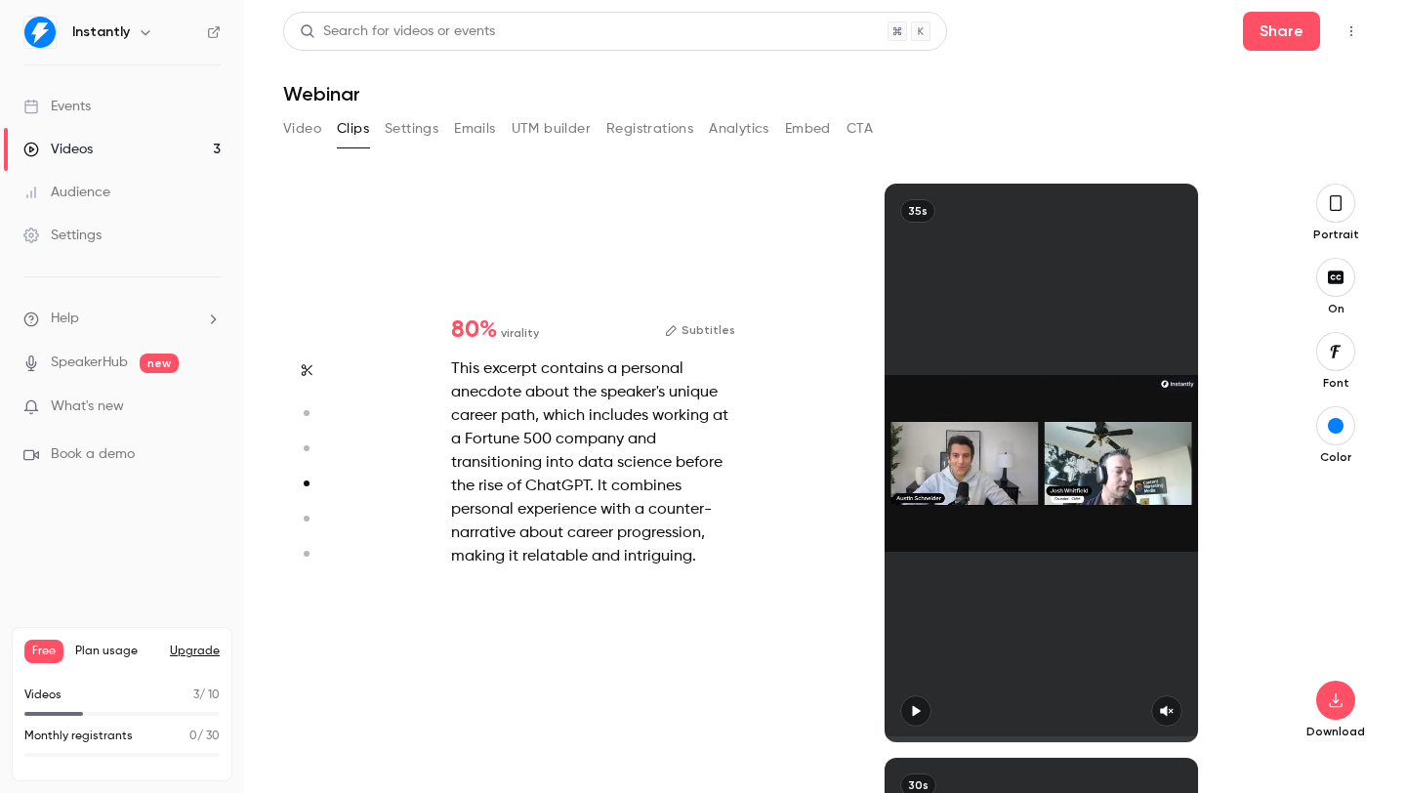
type input "*"
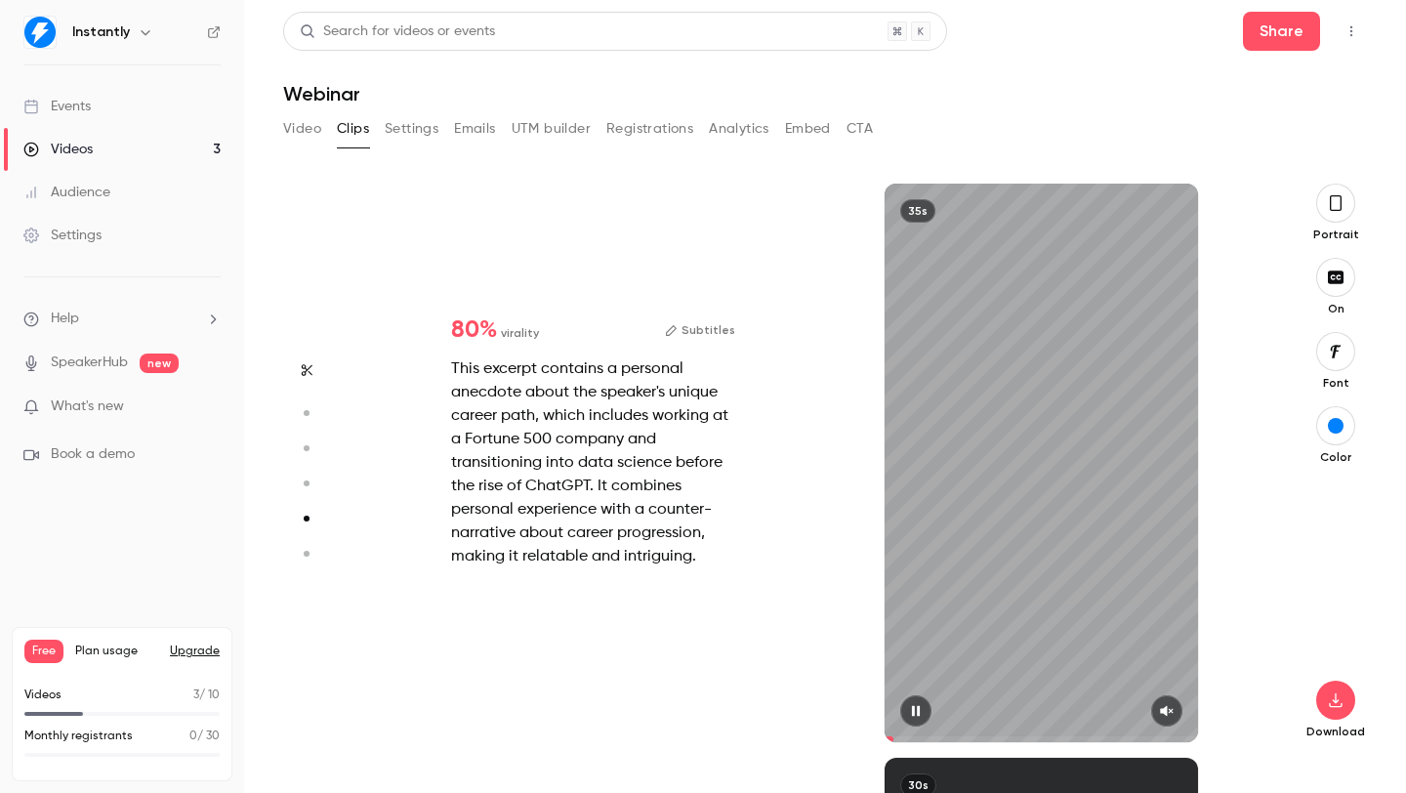
scroll to position [2297, 0]
click at [1163, 715] on icon "button" at bounding box center [1167, 711] width 16 height 14
type input "*"
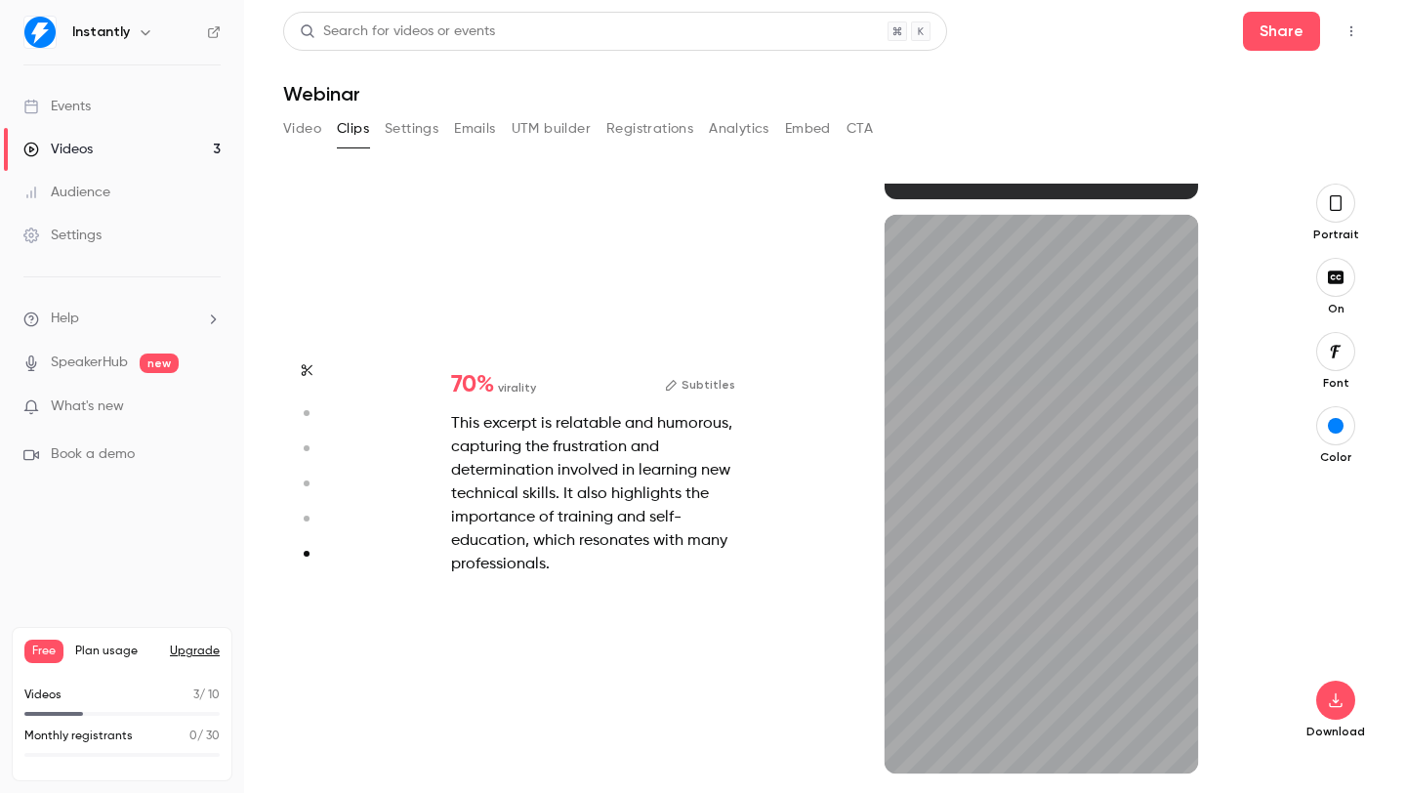
scroll to position [2840, 0]
type input "*"
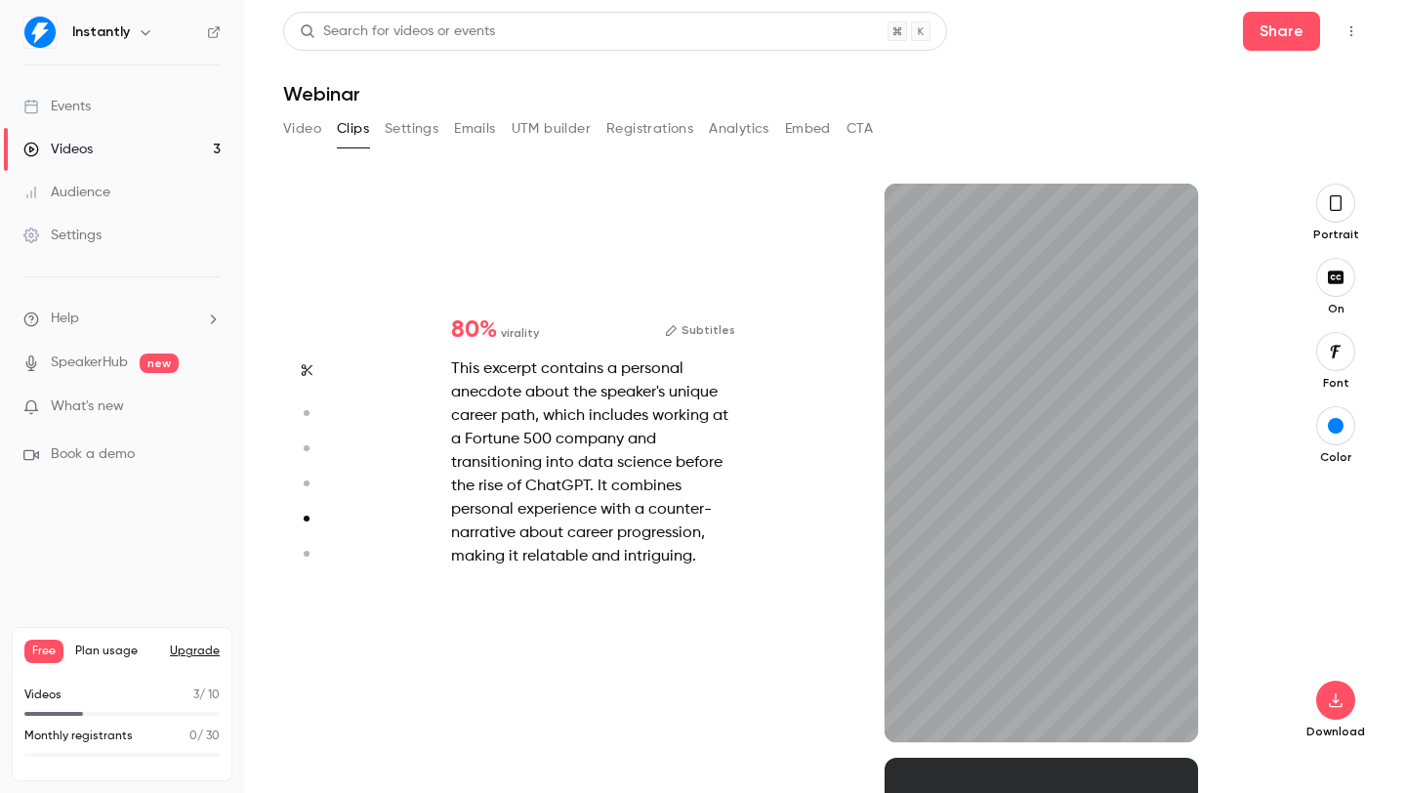
scroll to position [2297, 0]
type input "***"
click at [308, 132] on button "Video" at bounding box center [302, 128] width 38 height 31
